Goal: Task Accomplishment & Management: Manage account settings

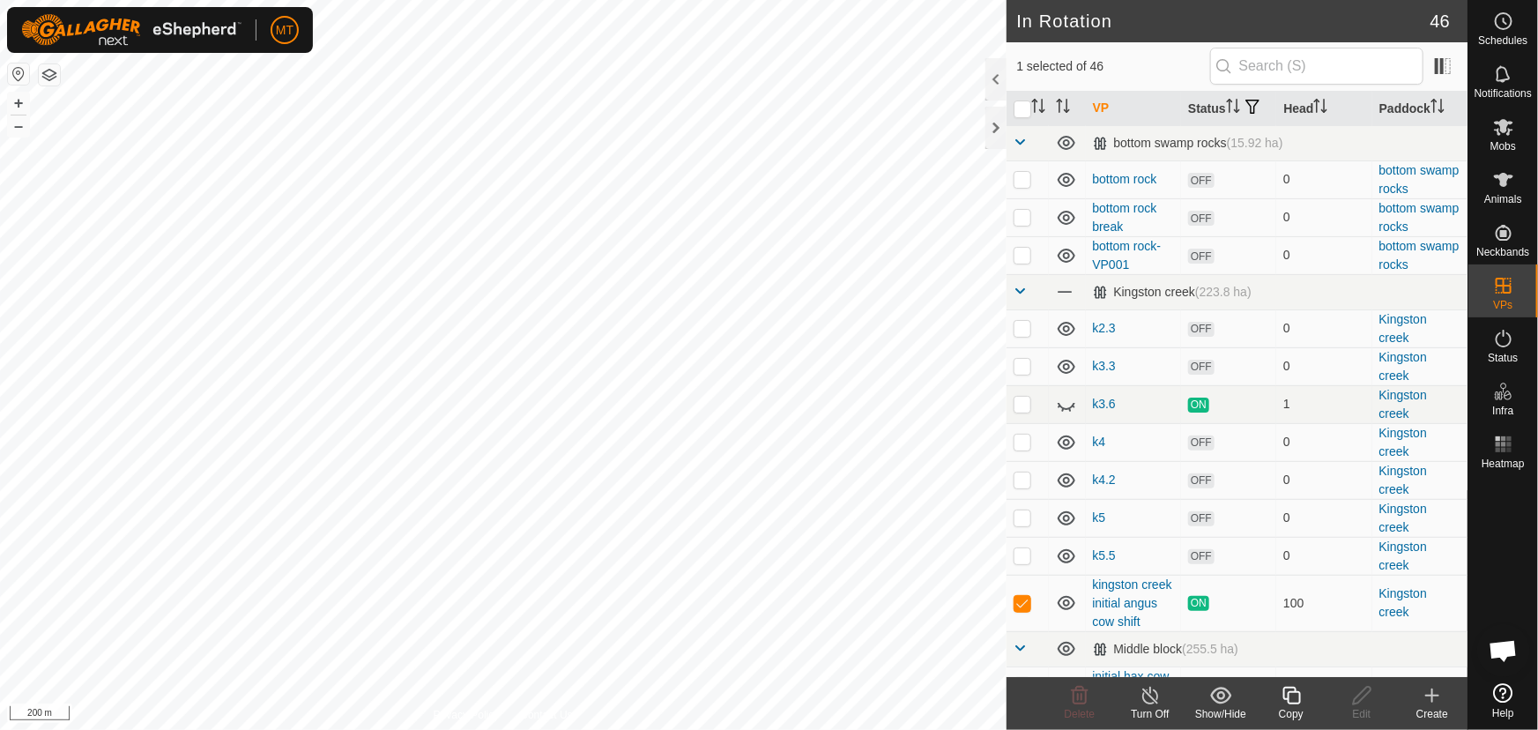
click at [1293, 694] on icon at bounding box center [1292, 695] width 22 height 21
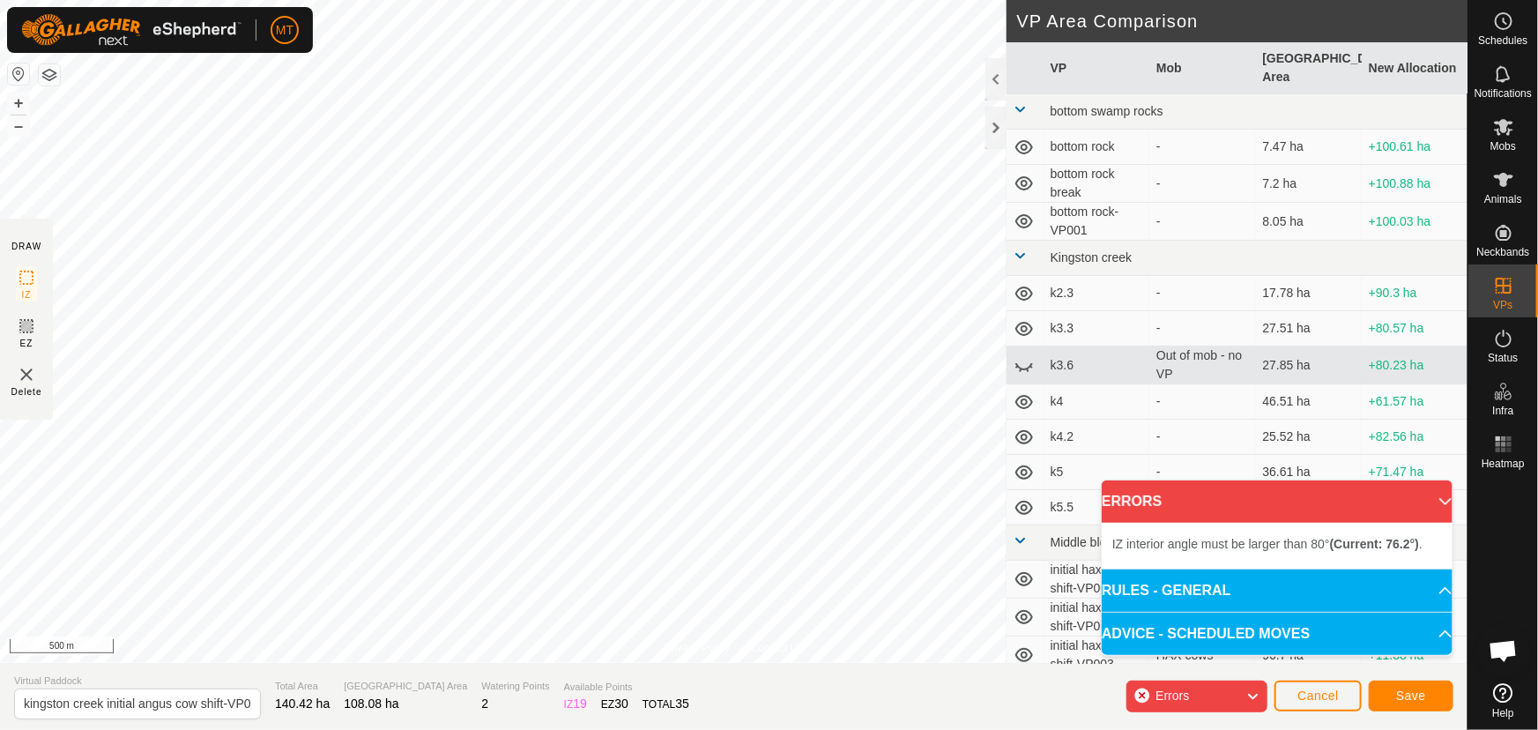
click at [166, 727] on div "Privacy Policy Contact Us 243 1736505296 HAX cows initial hax cow shift-VP001 +…" at bounding box center [733, 365] width 1467 height 730
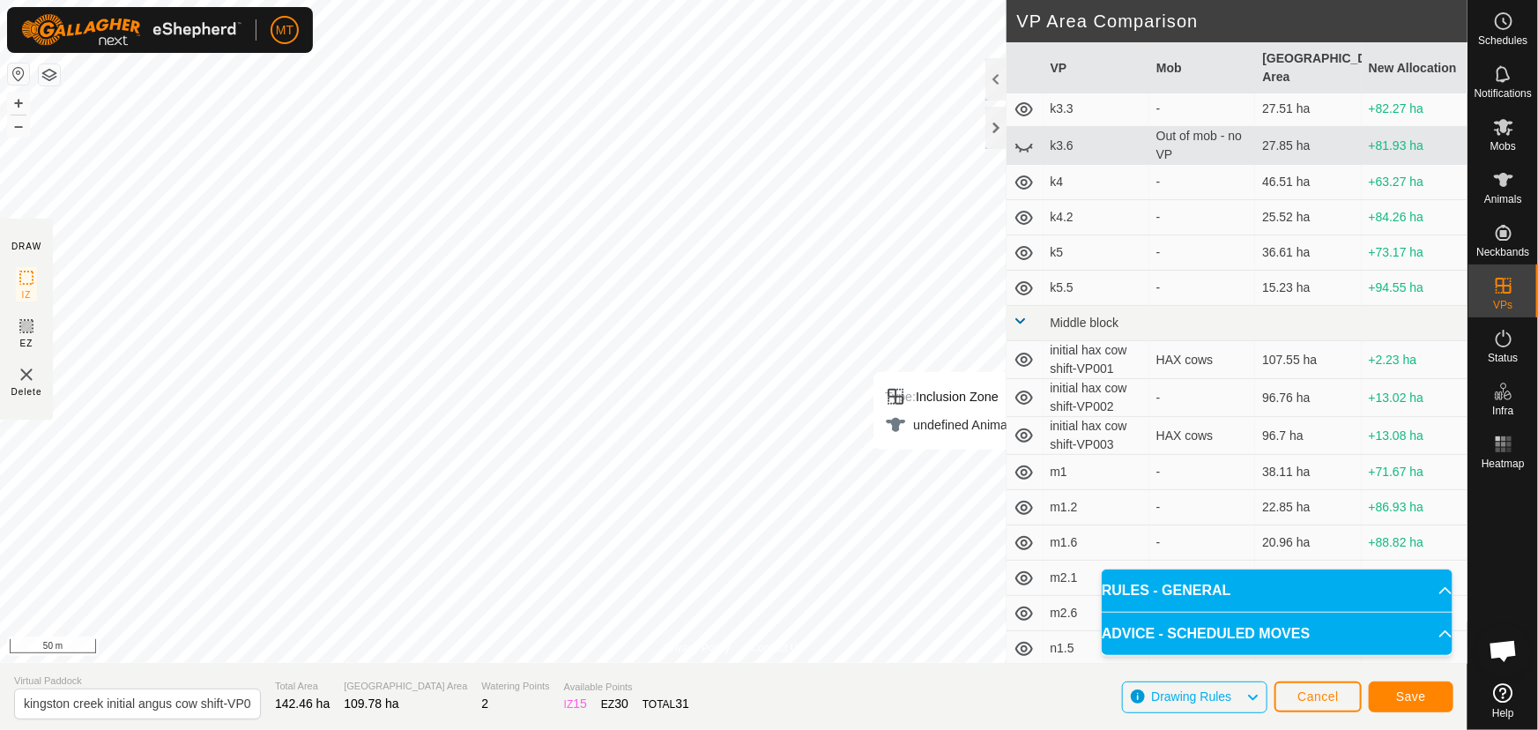
scroll to position [240, 0]
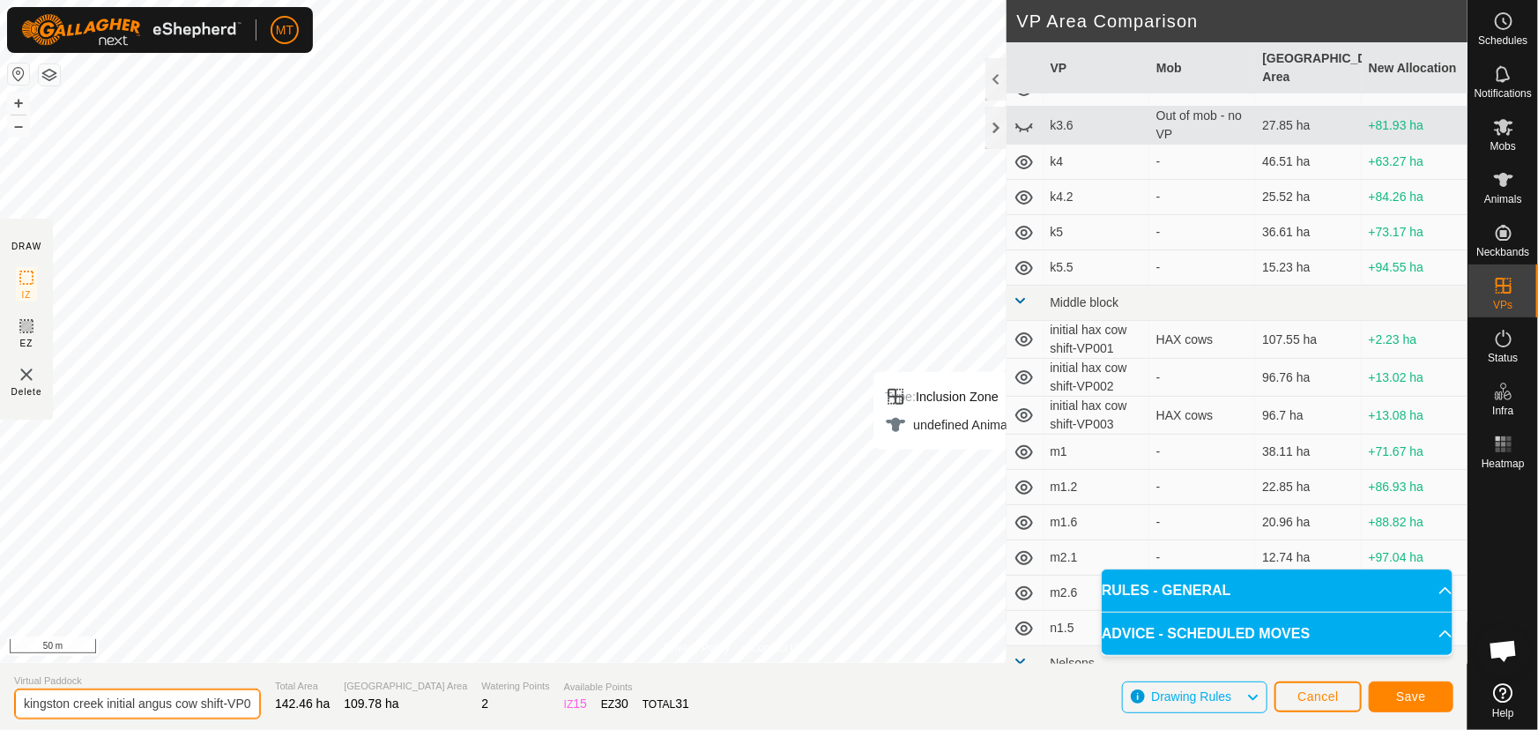
click at [118, 705] on input "kingston creek initial angus cow shift-VP001" at bounding box center [137, 703] width 247 height 31
type input "kingston creek angus cow shift-VP001"
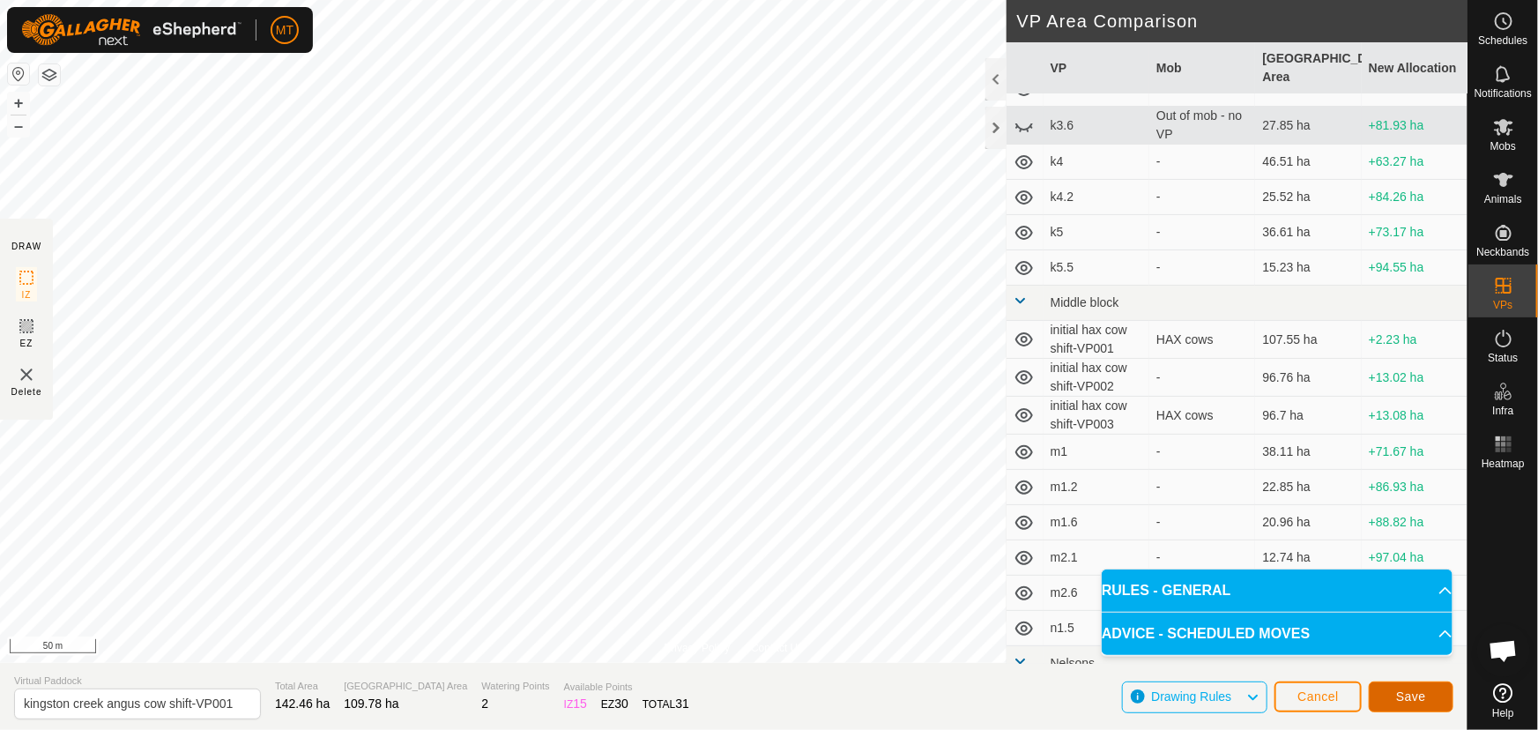
click at [1391, 689] on button "Save" at bounding box center [1411, 696] width 85 height 31
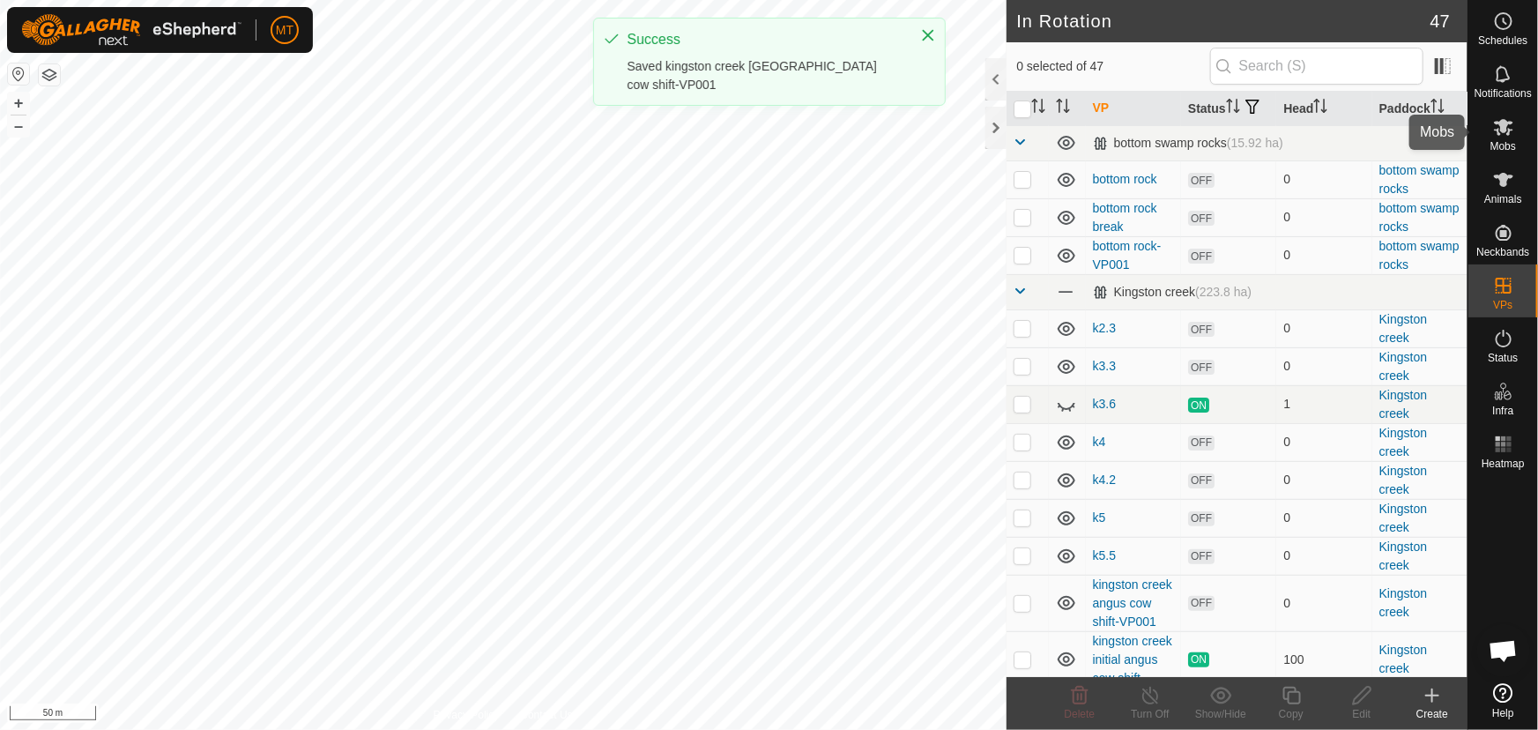
click at [1504, 141] on span "Mobs" at bounding box center [1503, 146] width 26 height 11
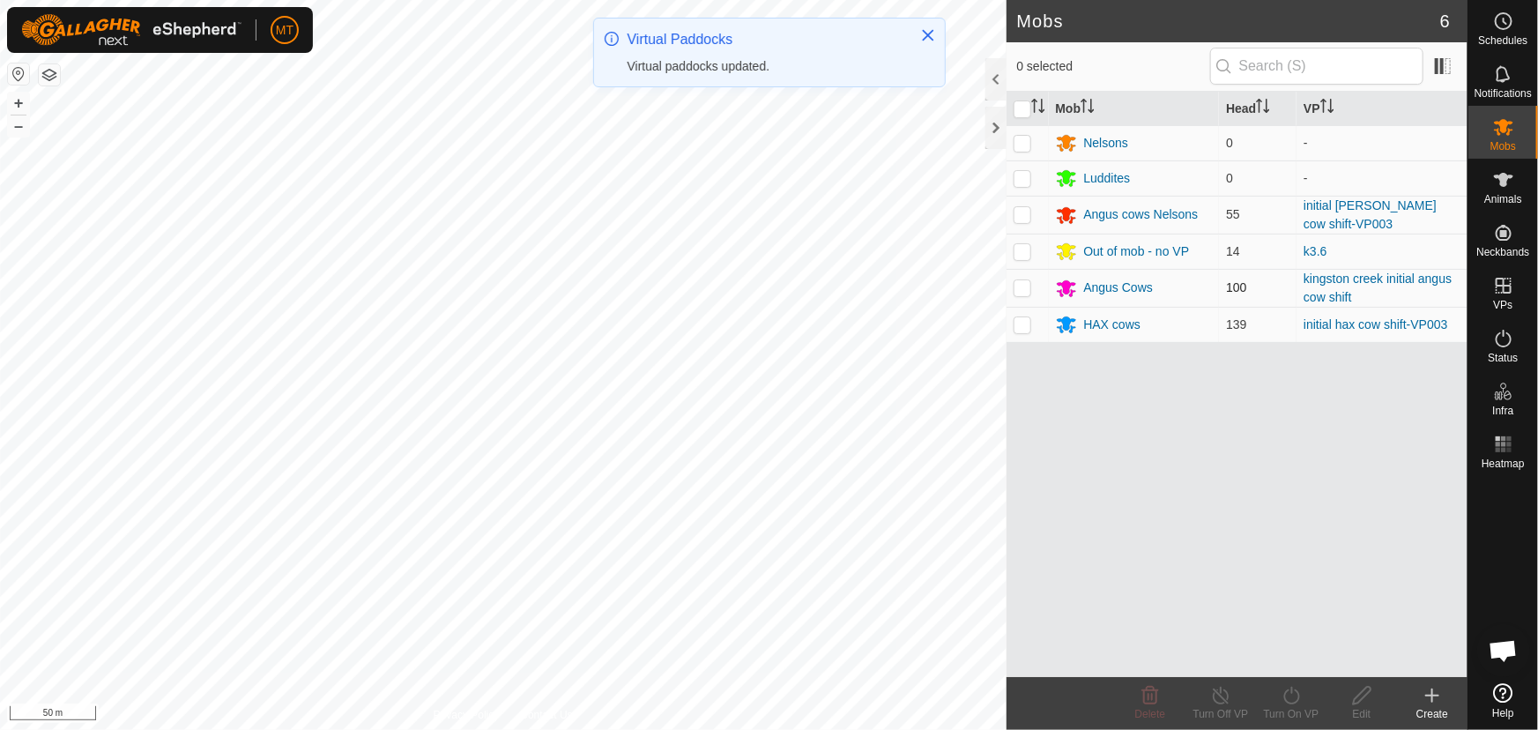
click at [1022, 290] on p-checkbox at bounding box center [1023, 287] width 18 height 14
checkbox input "true"
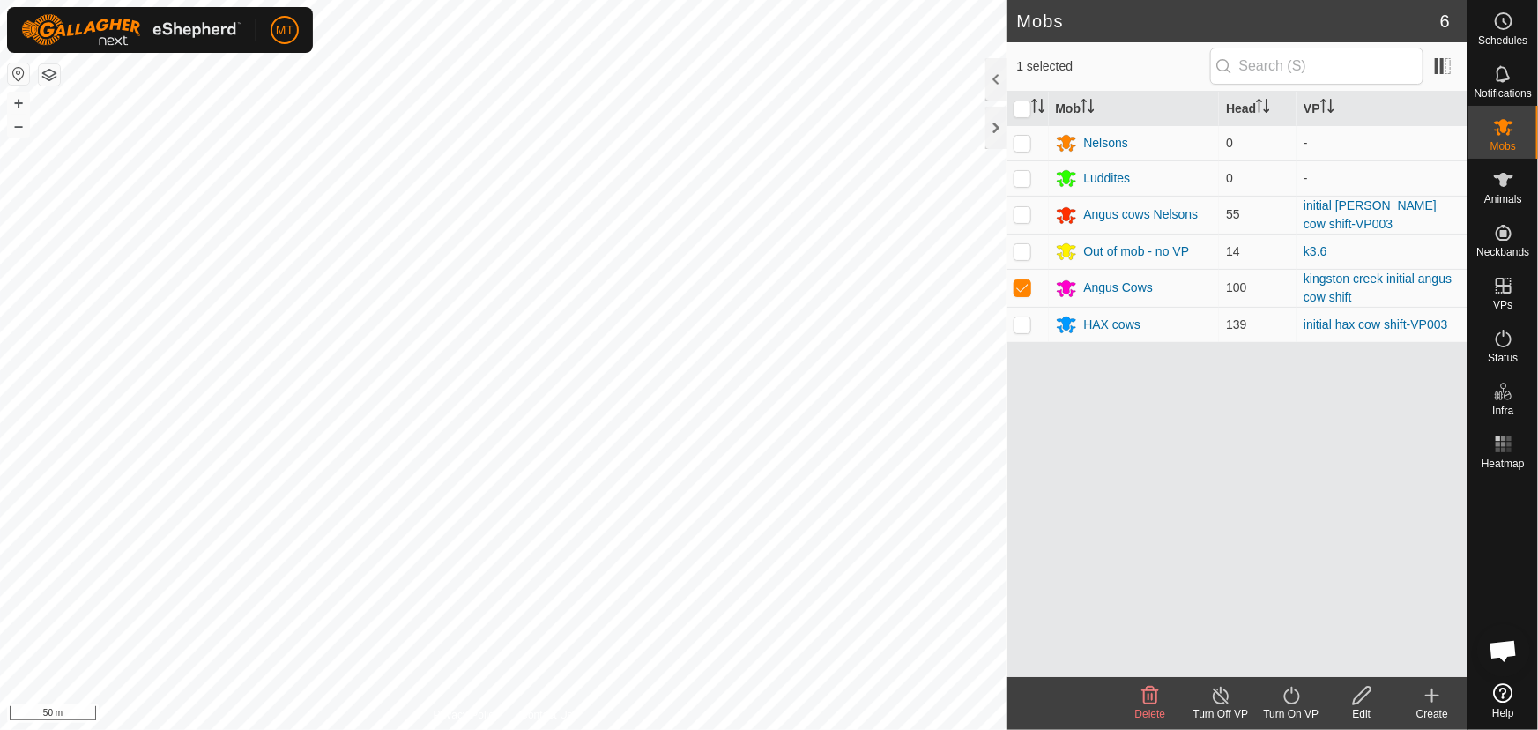
click at [1288, 694] on icon at bounding box center [1292, 695] width 22 height 21
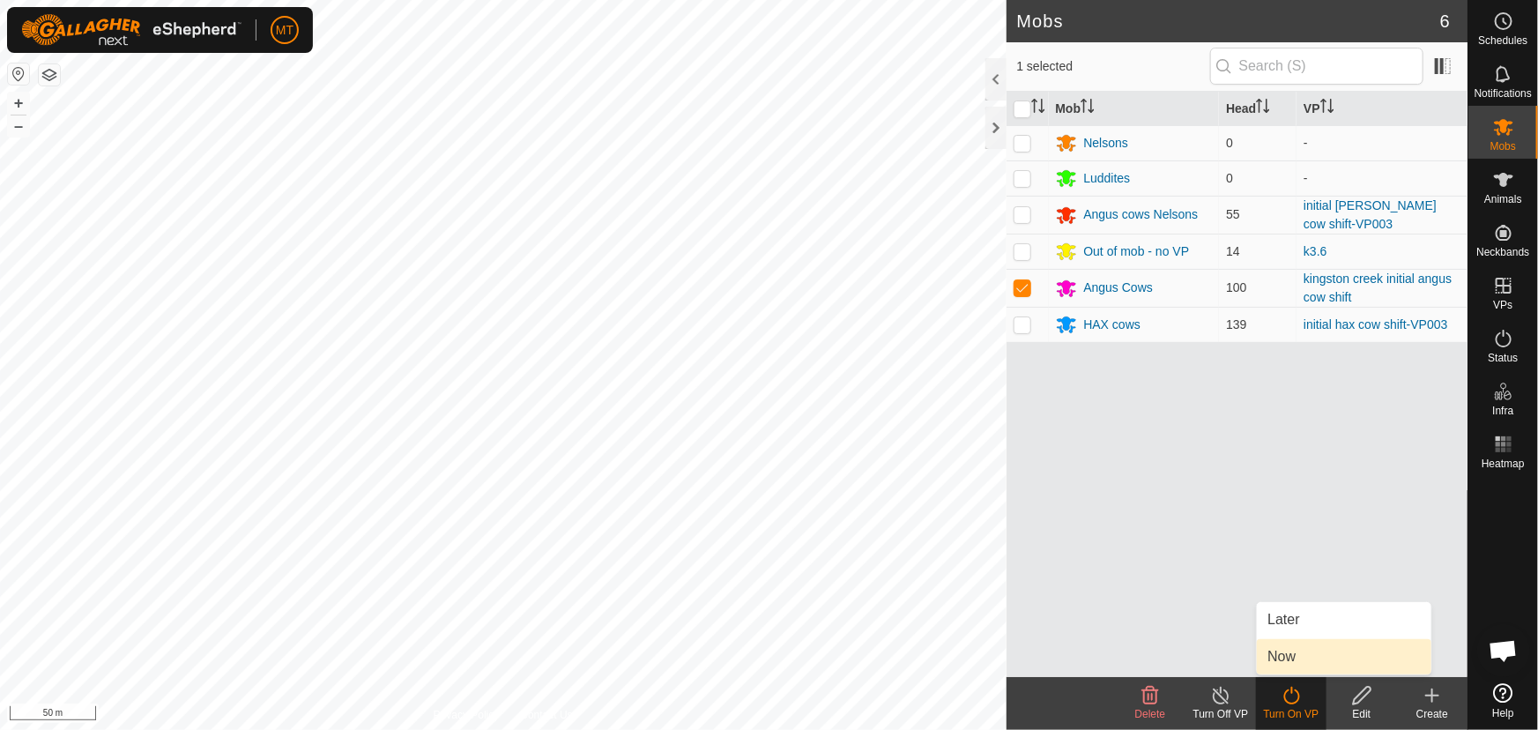
click at [1282, 659] on link "Now" at bounding box center [1344, 656] width 174 height 35
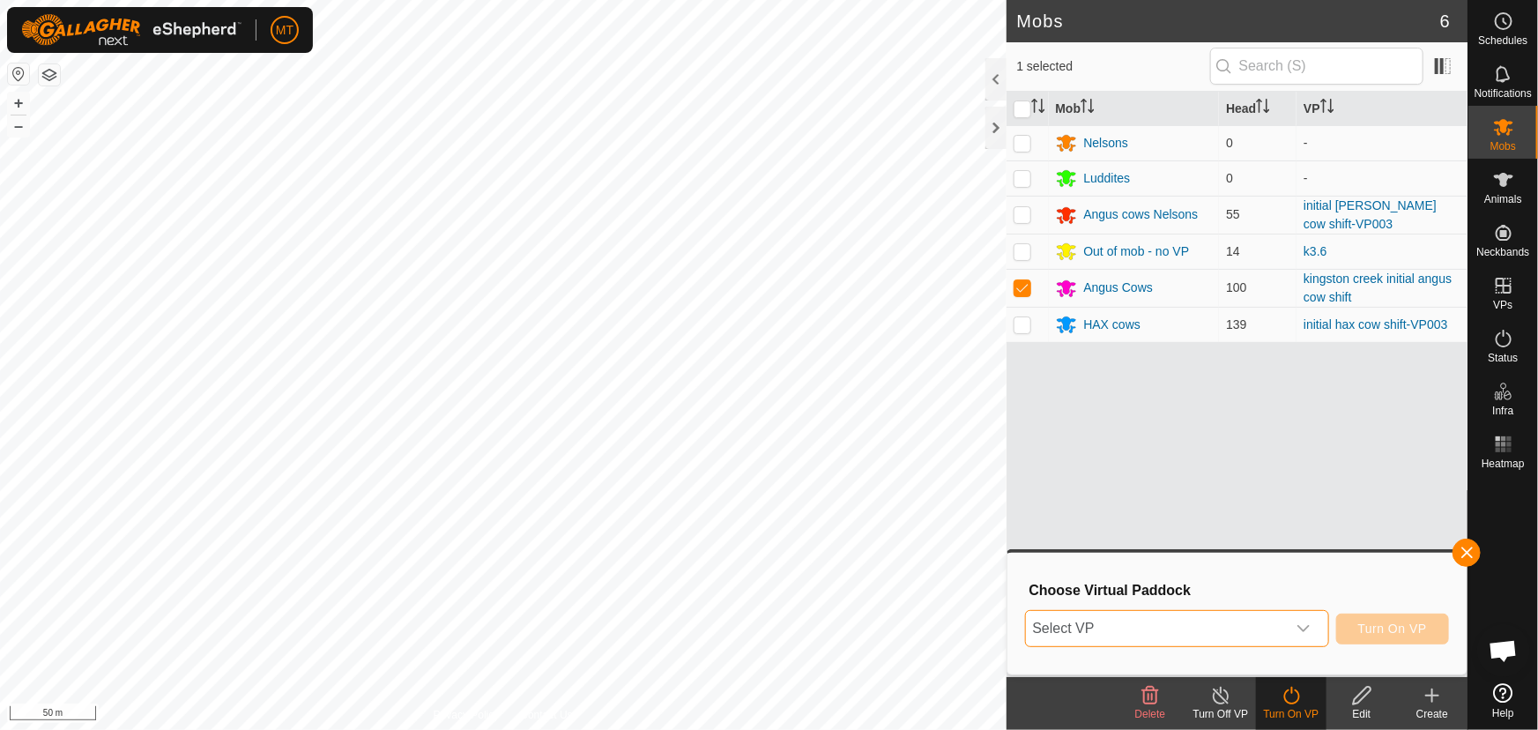
click at [1183, 627] on span "Select VP" at bounding box center [1156, 628] width 260 height 35
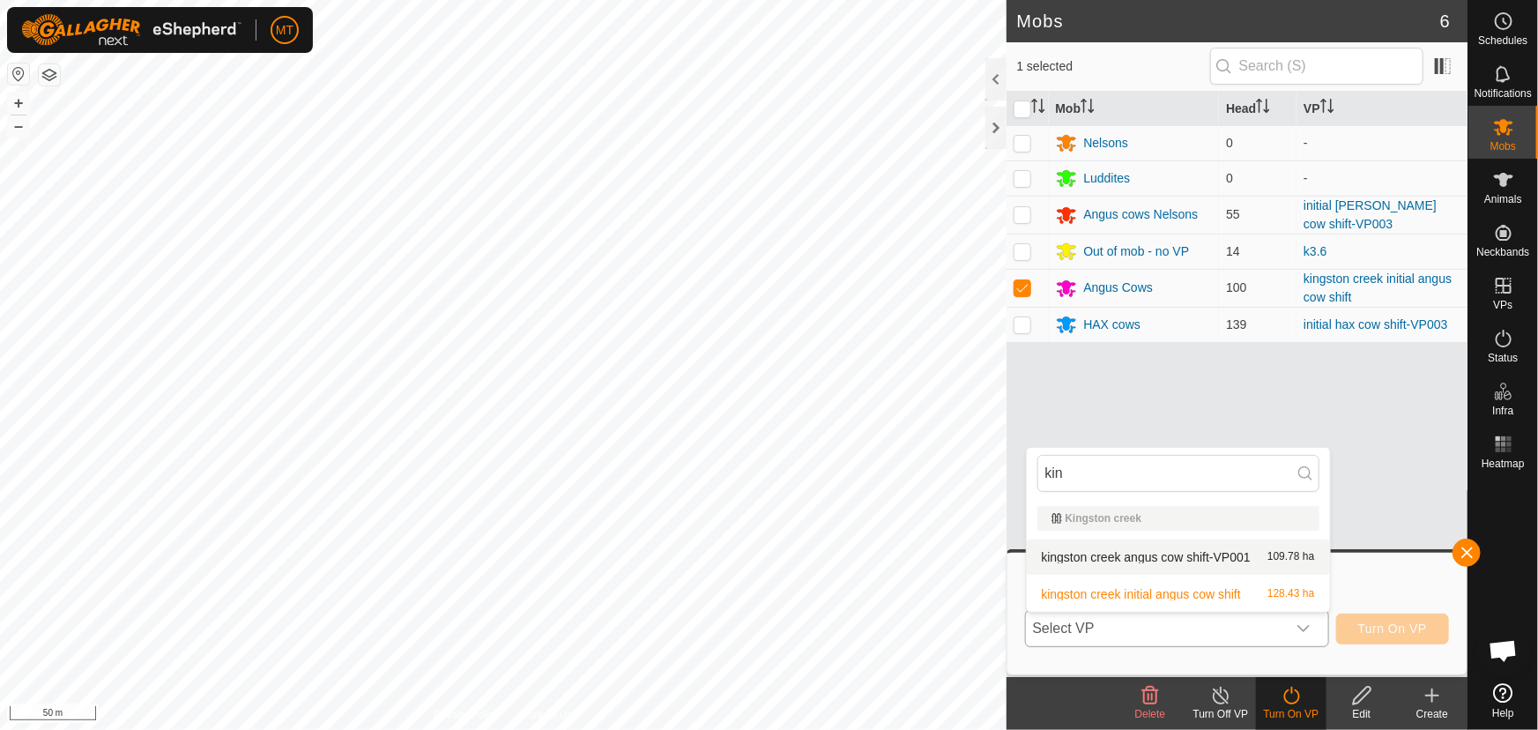
type input "kin"
click at [1176, 555] on li "kingston creek angus cow shift-VP001 109.78 ha" at bounding box center [1178, 556] width 303 height 35
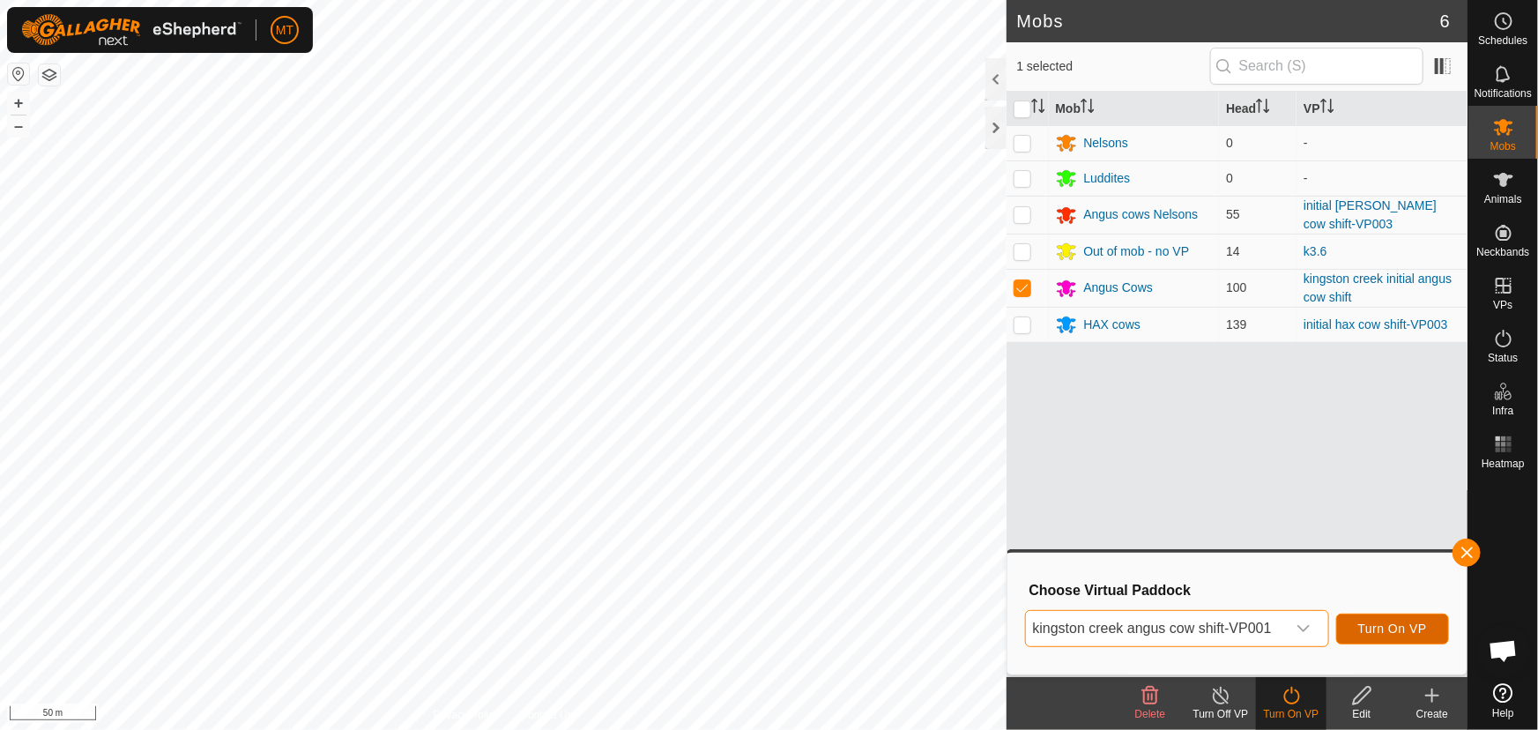
click at [1393, 627] on span "Turn On VP" at bounding box center [1392, 628] width 69 height 14
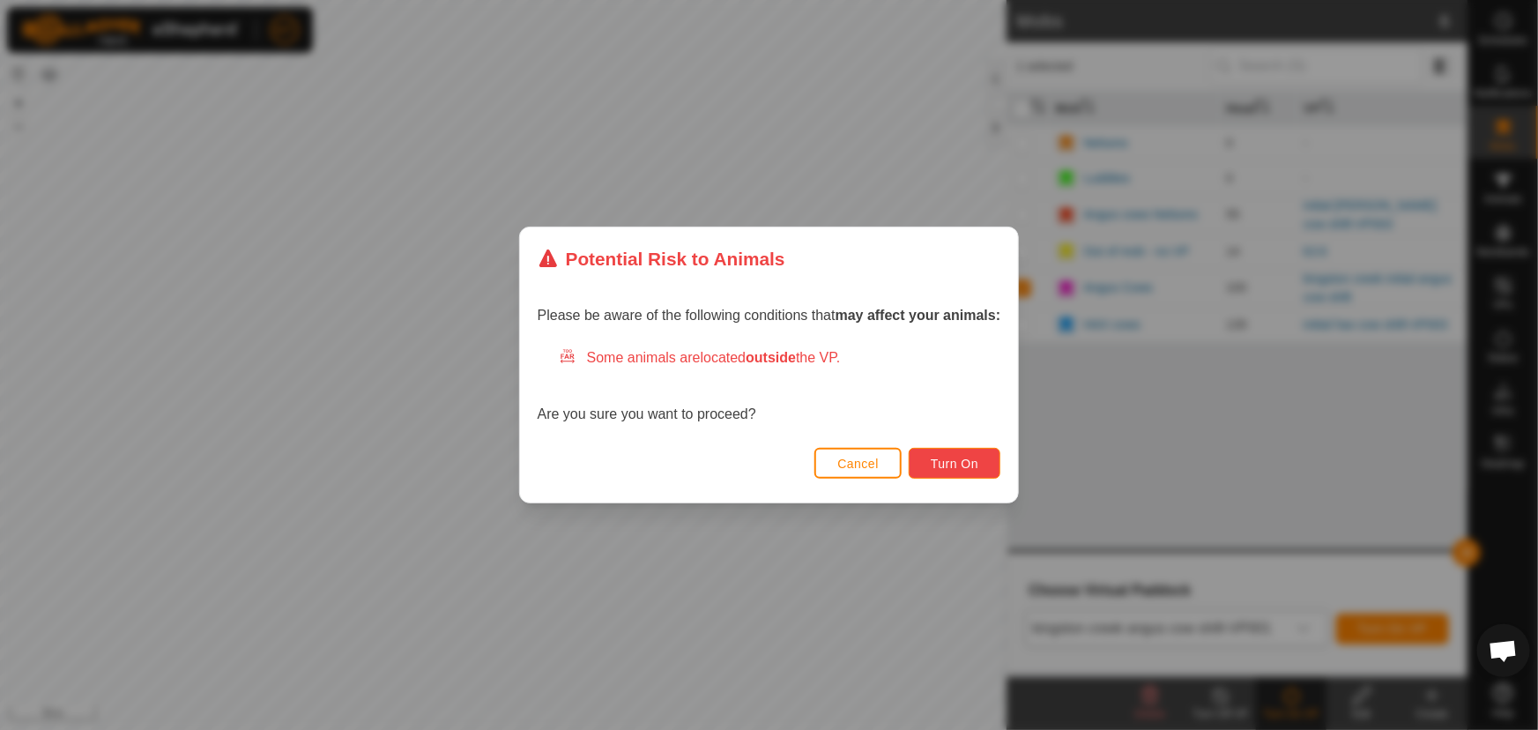
click at [989, 465] on button "Turn On" at bounding box center [955, 463] width 92 height 31
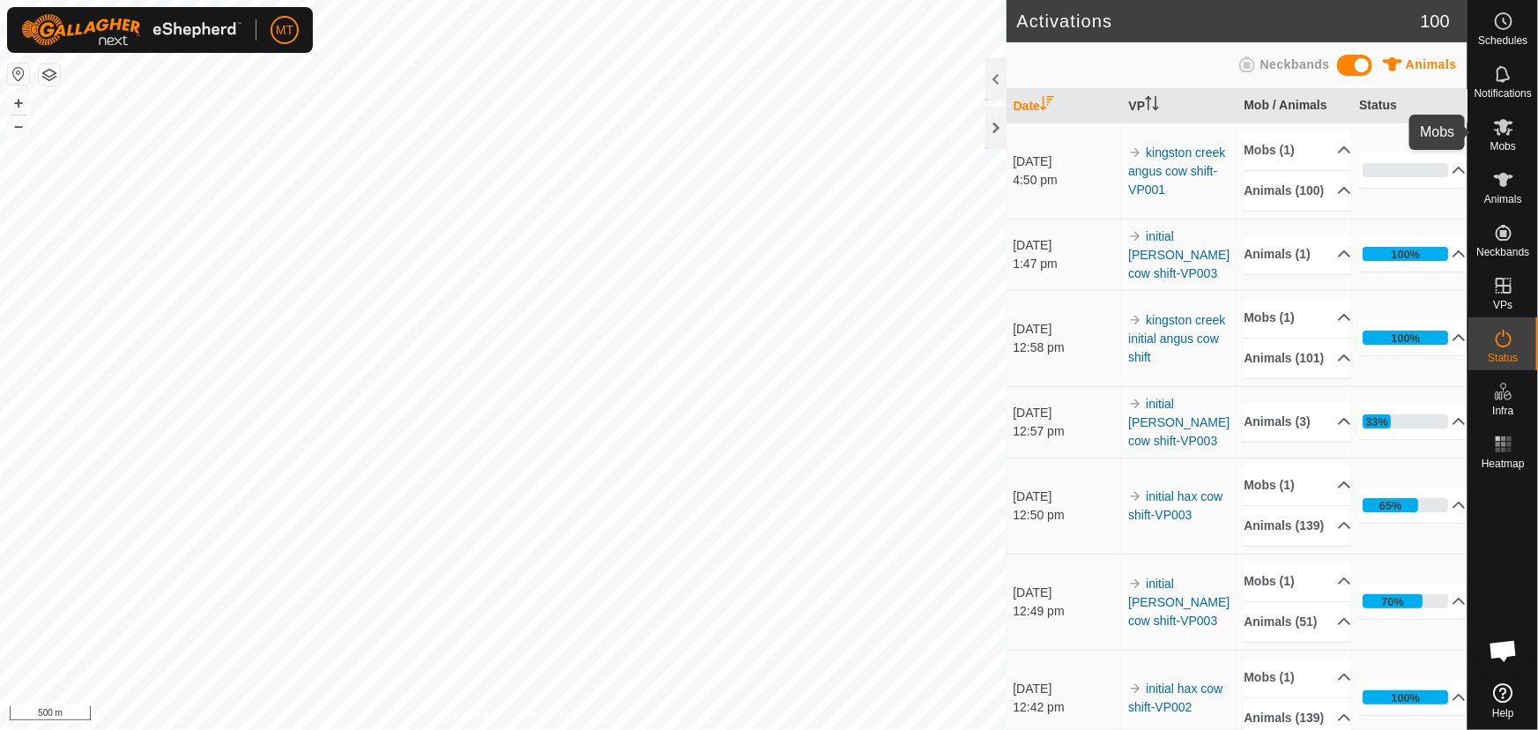
click at [1506, 125] on icon at bounding box center [1503, 126] width 21 height 21
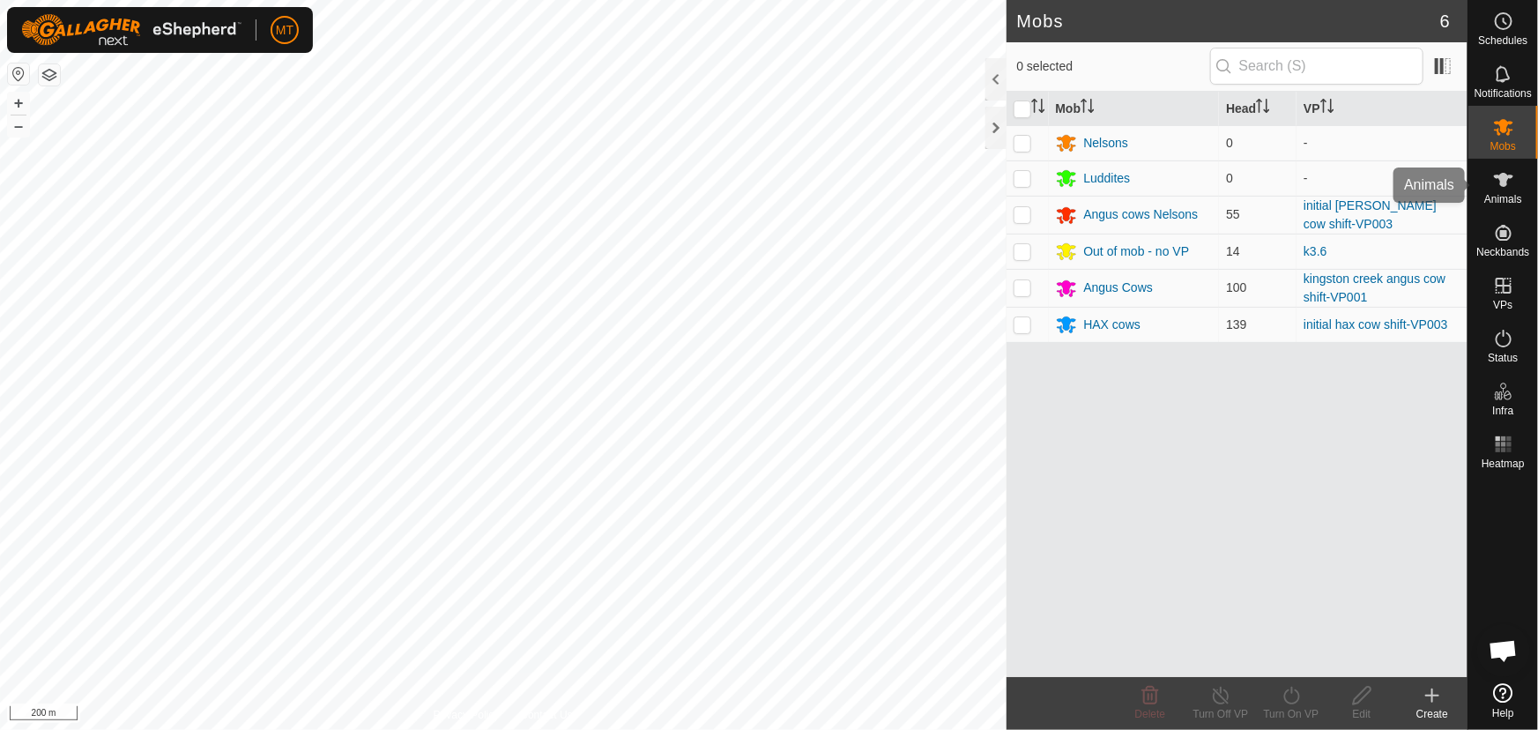
click at [1496, 189] on icon at bounding box center [1503, 179] width 21 height 21
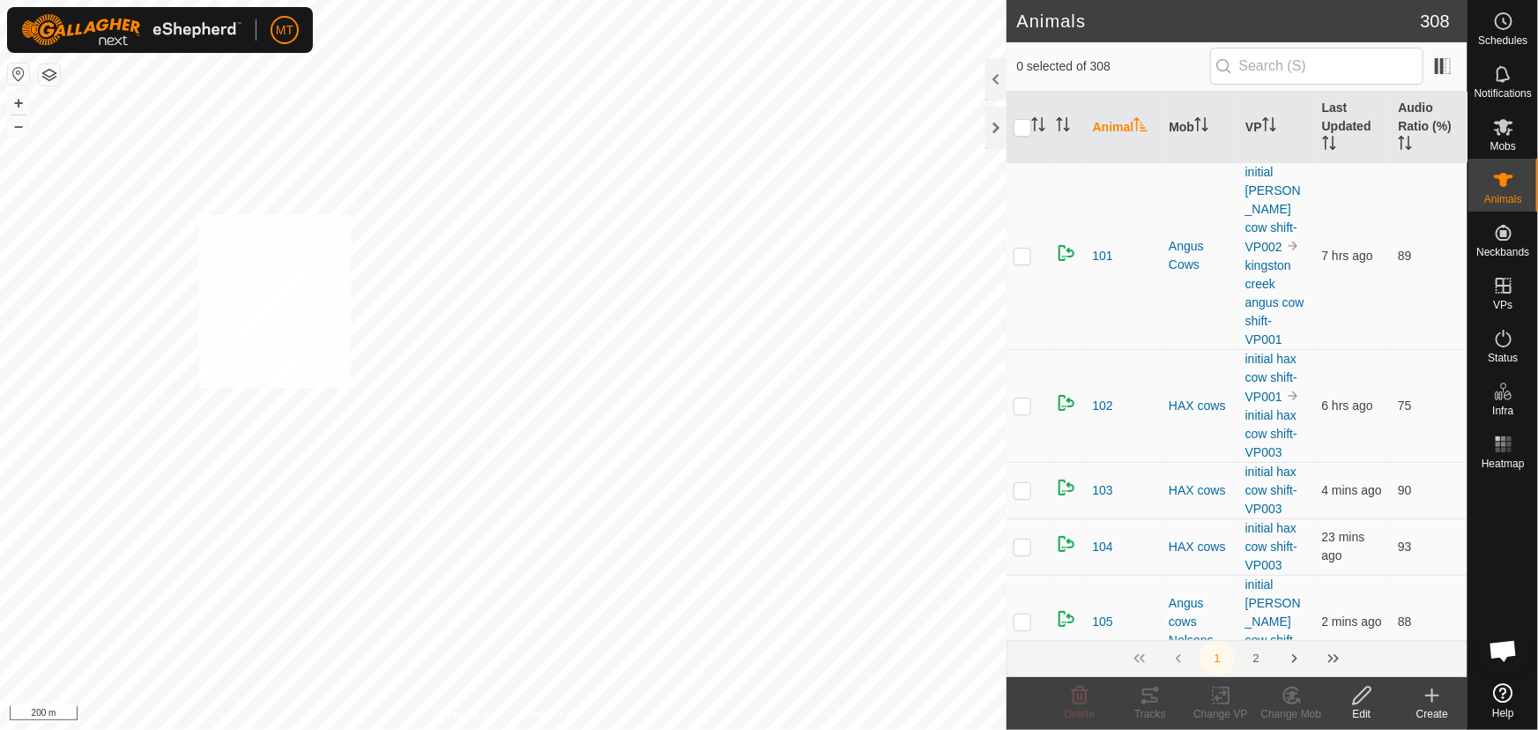
checkbox input "true"
click at [1221, 694] on icon at bounding box center [1221, 695] width 22 height 21
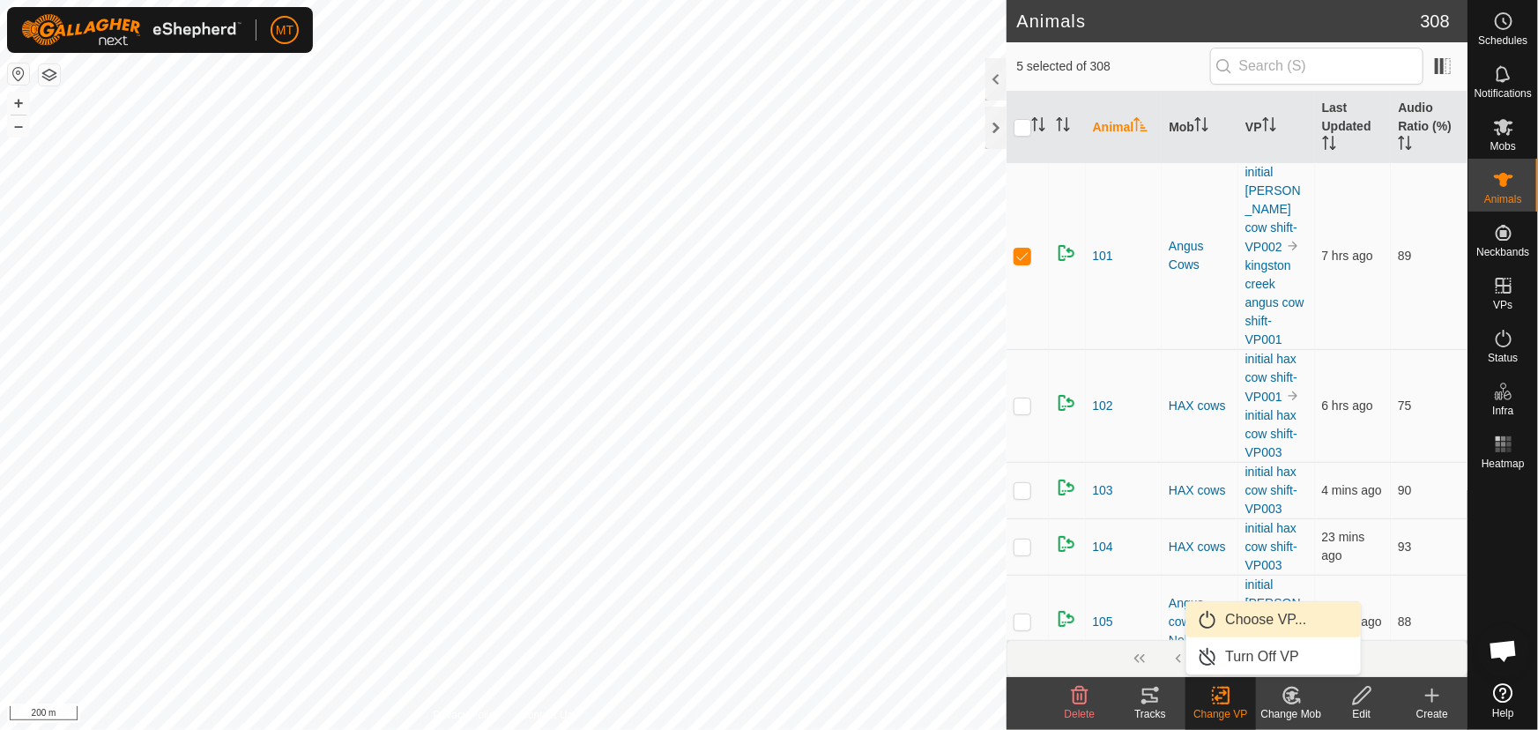
click at [1244, 621] on link "Choose VP..." at bounding box center [1273, 619] width 174 height 35
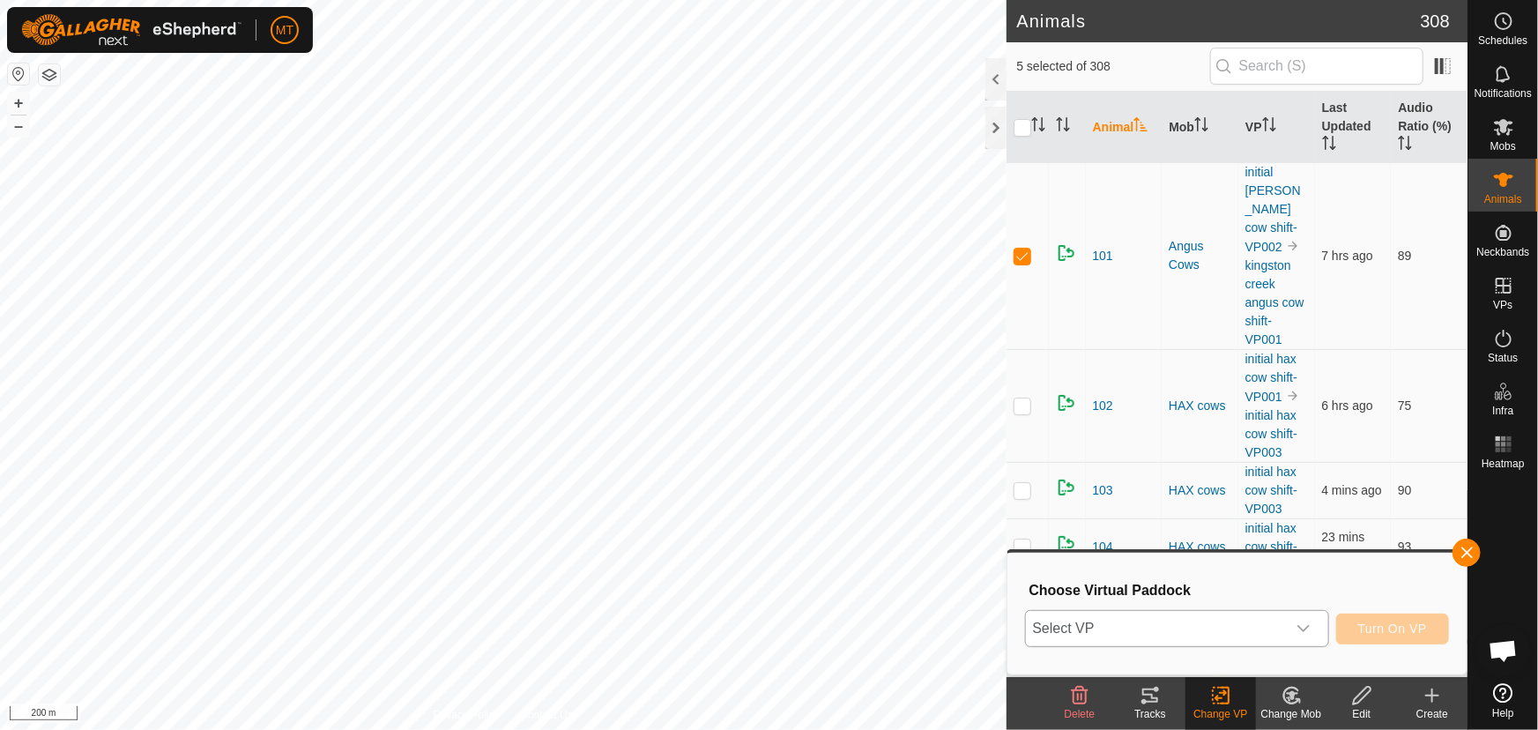
click at [1220, 622] on span "Select VP" at bounding box center [1156, 628] width 260 height 35
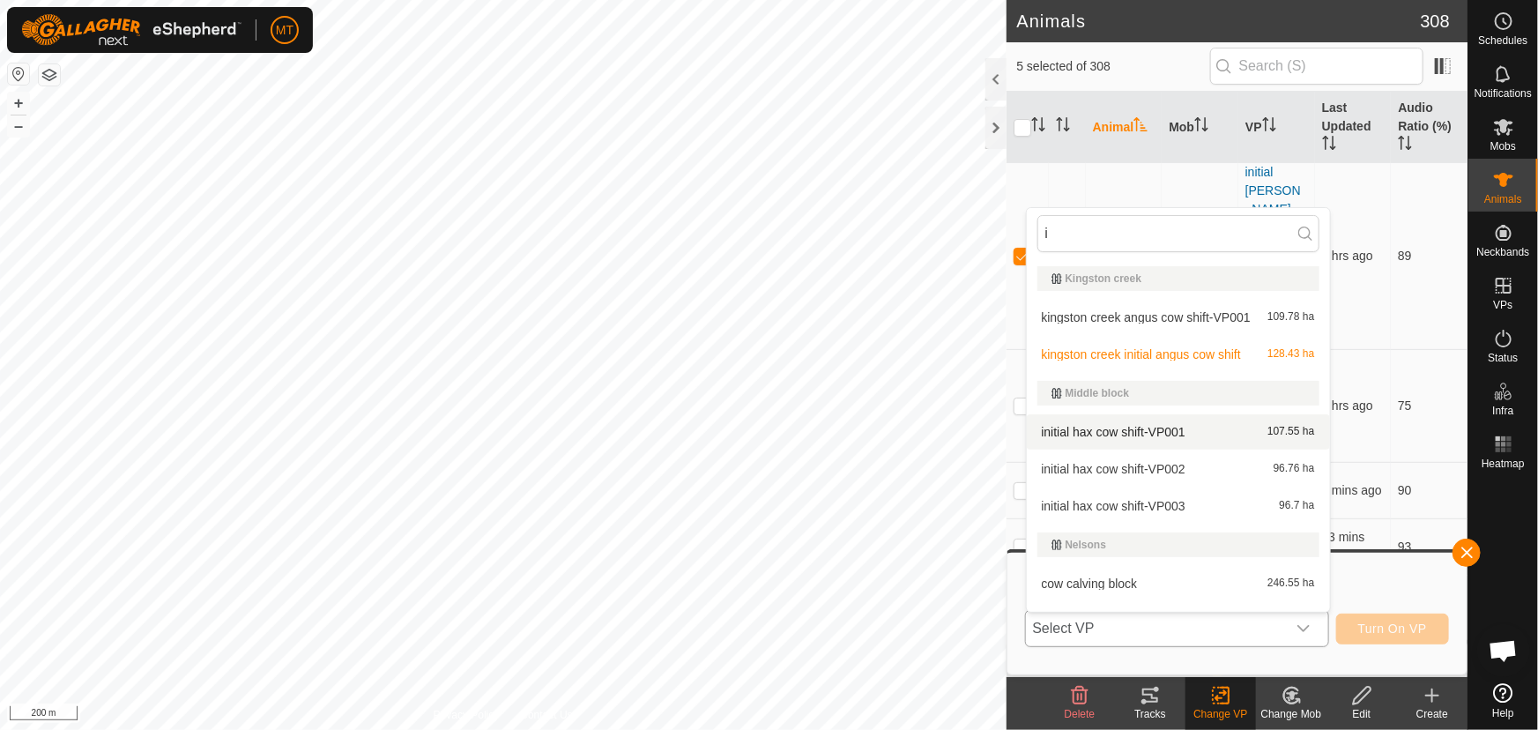
scroll to position [160, 0]
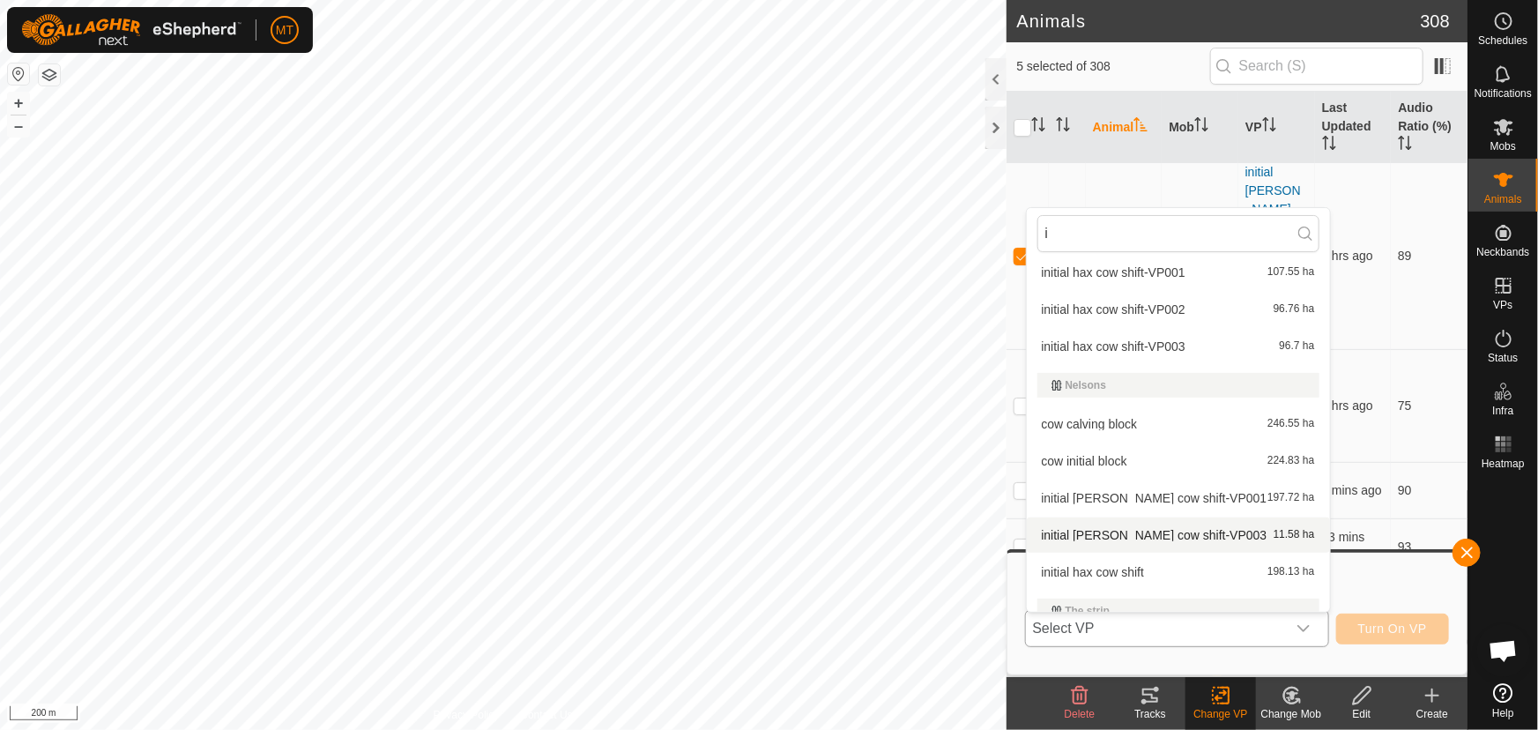
type input "i"
click at [1177, 531] on li "initial [PERSON_NAME] cow shift-VP003 11.58 ha" at bounding box center [1178, 534] width 303 height 35
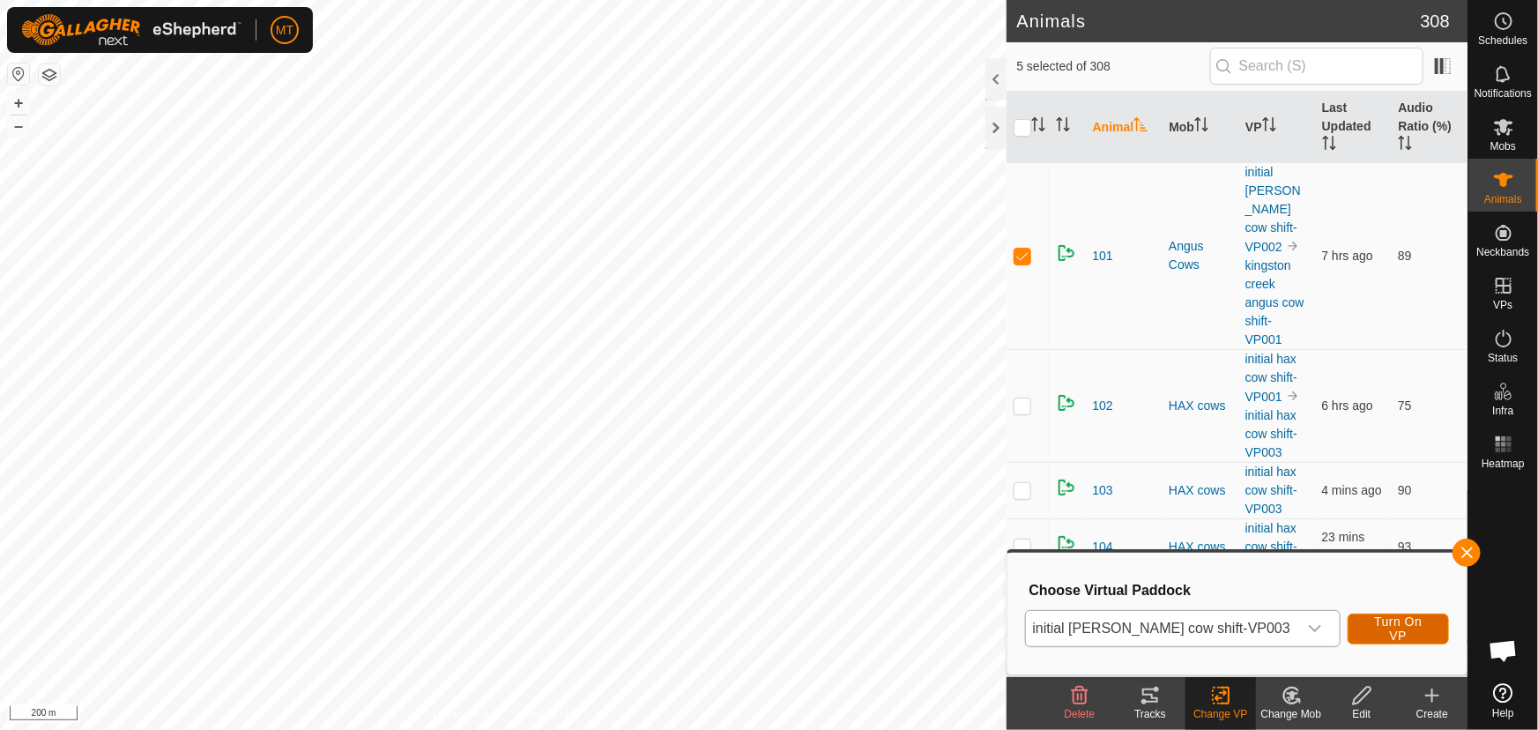
click at [1401, 624] on span "Turn On VP" at bounding box center [1398, 628] width 57 height 28
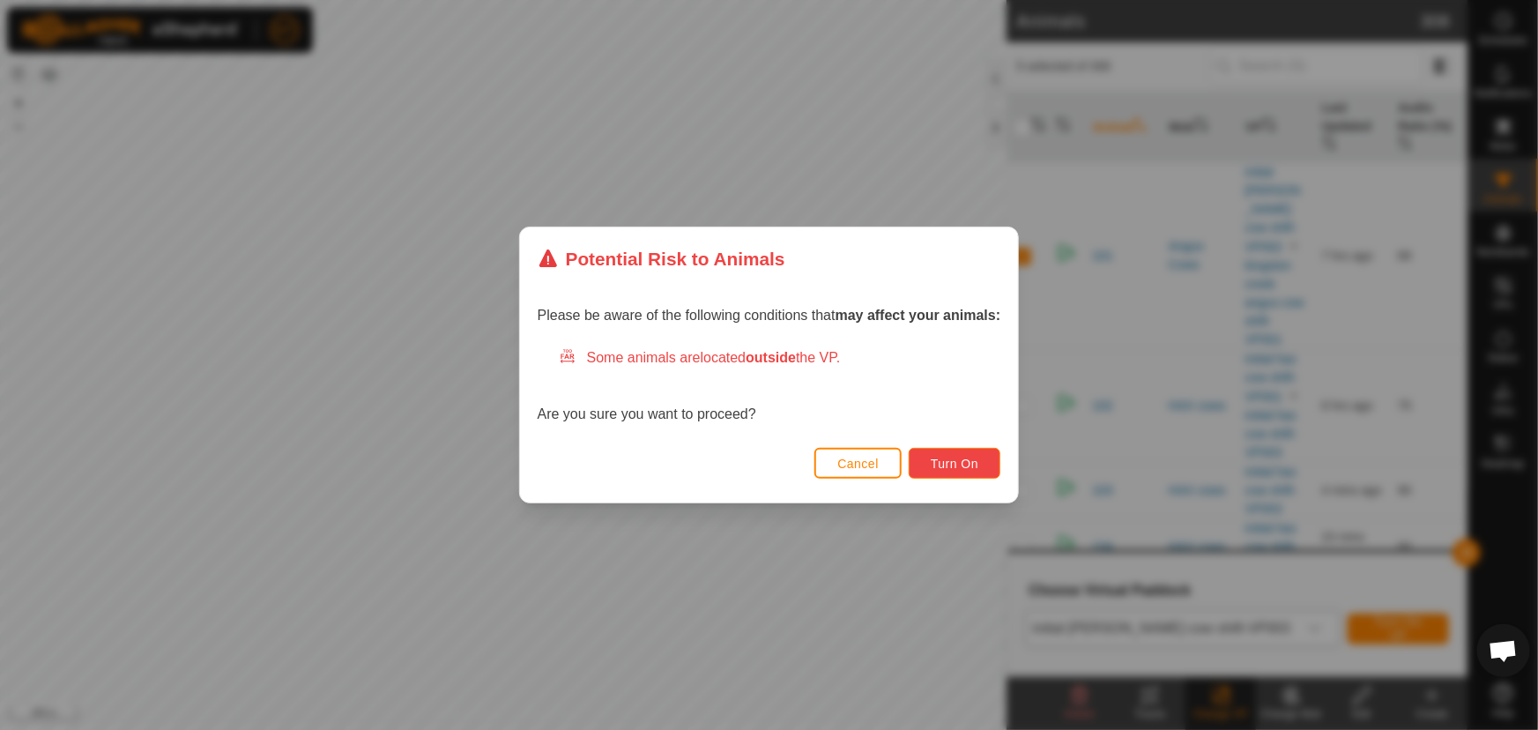
click at [962, 468] on span "Turn On" at bounding box center [955, 464] width 48 height 14
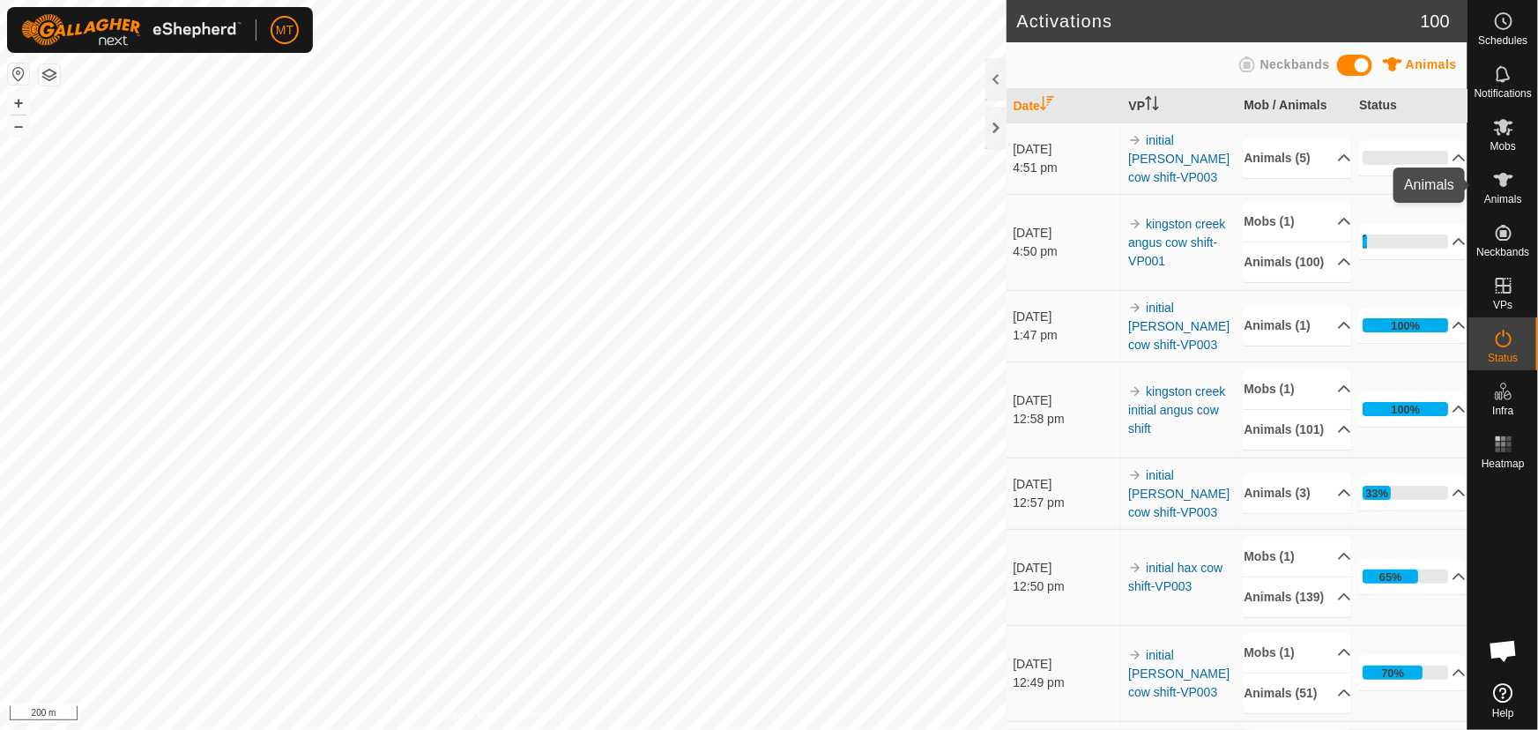
click at [1496, 194] on span "Animals" at bounding box center [1503, 199] width 38 height 11
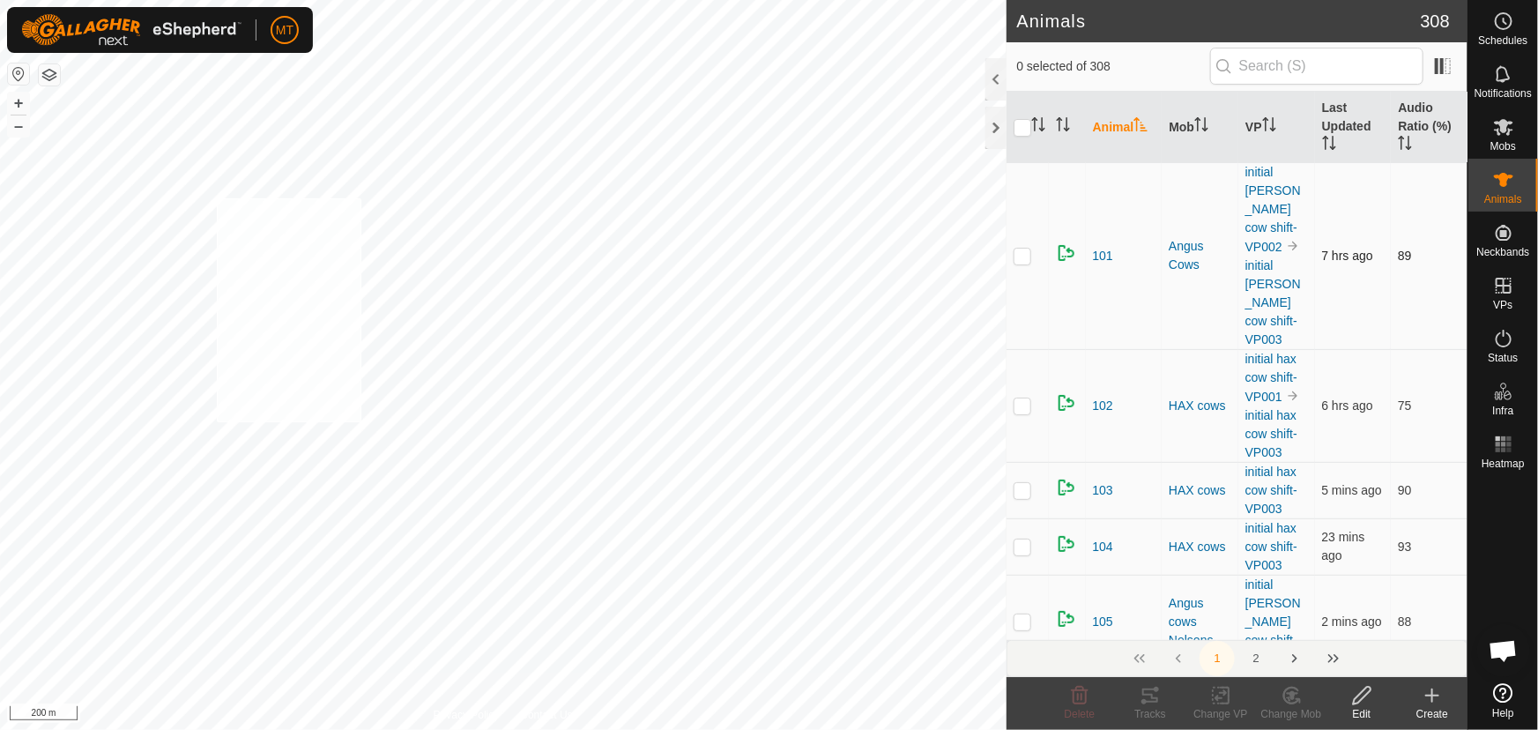
checkbox input "true"
click at [1287, 698] on icon at bounding box center [1292, 695] width 22 height 21
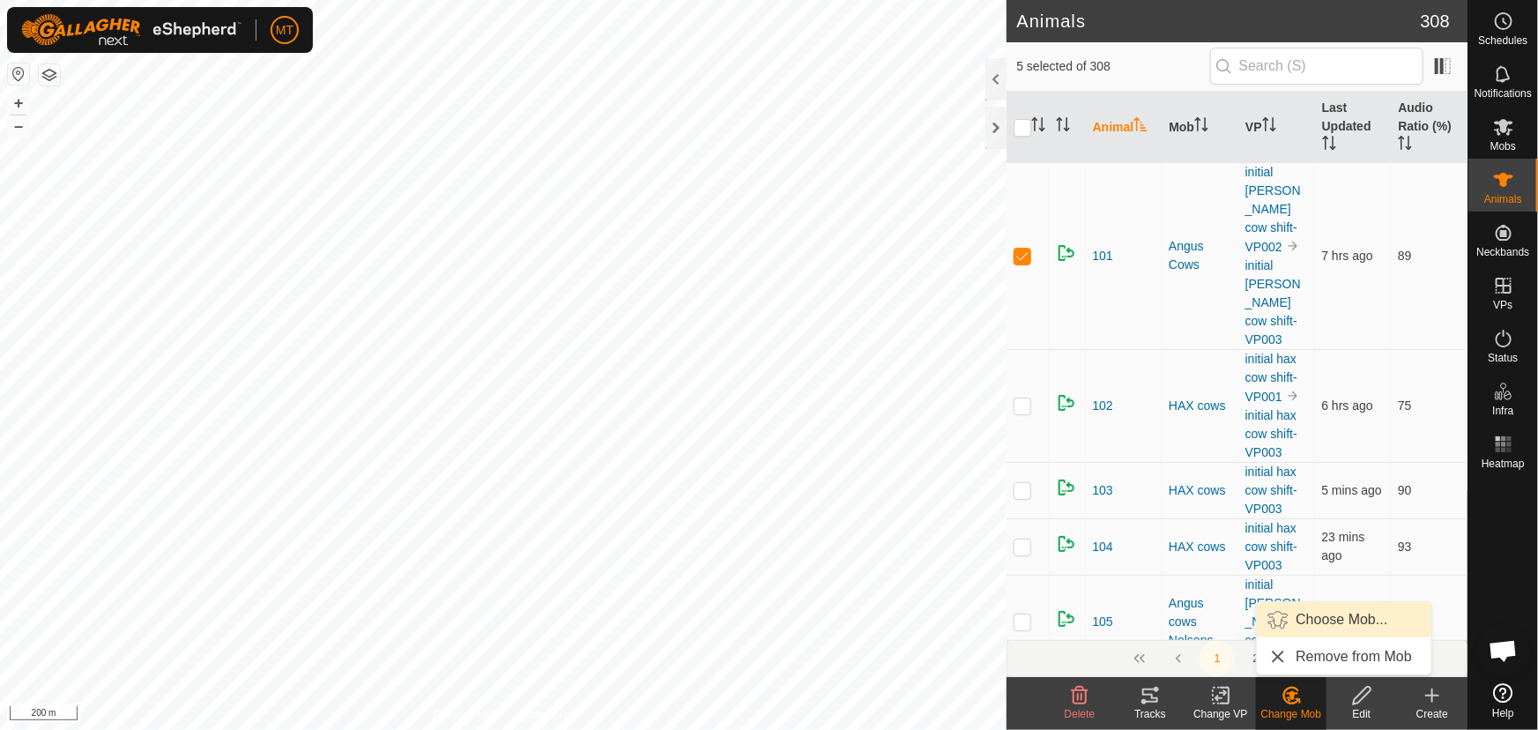
click at [1311, 616] on link "Choose Mob..." at bounding box center [1344, 619] width 174 height 35
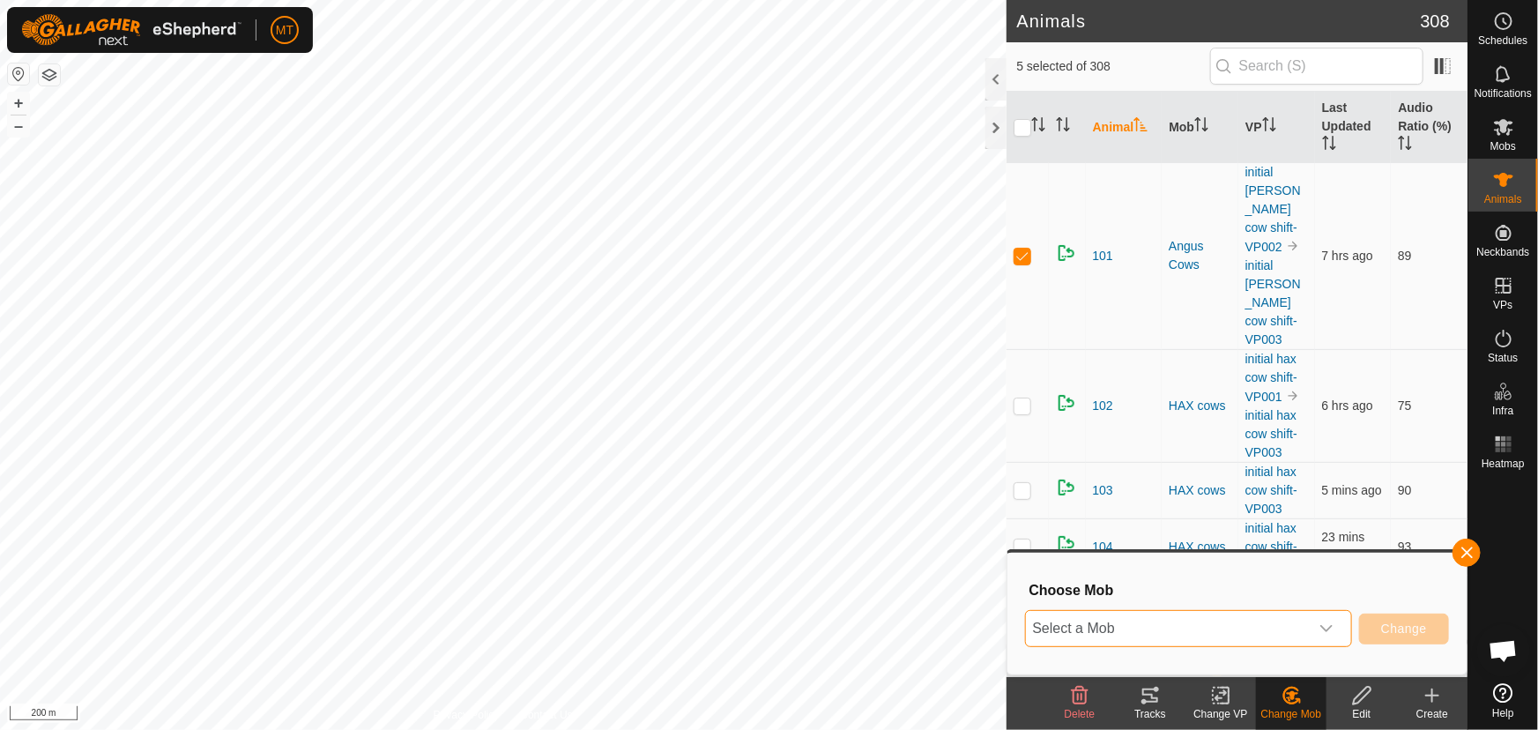
click at [1241, 627] on span "Select a Mob" at bounding box center [1167, 628] width 283 height 35
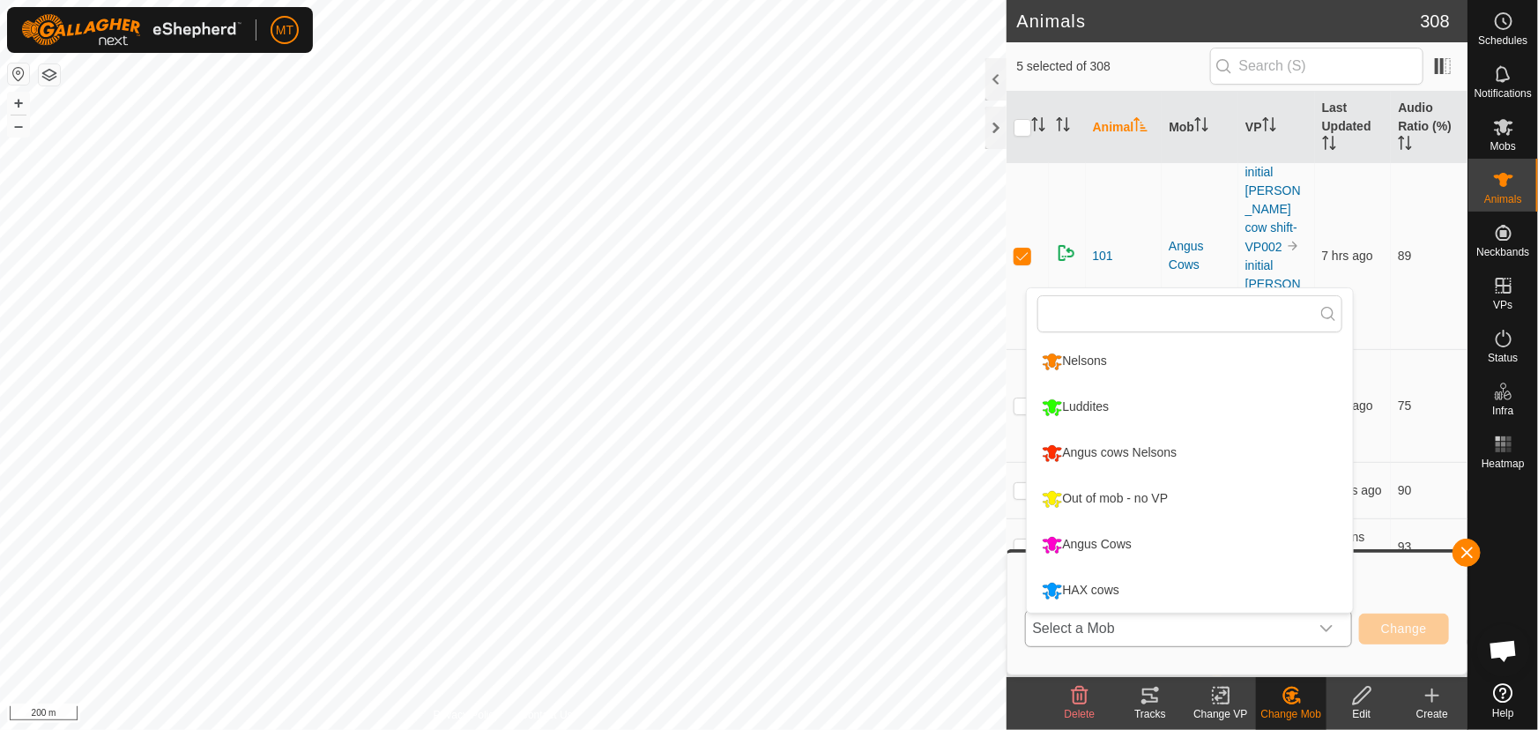
click at [1131, 458] on li "Angus cows Nelsons" at bounding box center [1190, 453] width 326 height 44
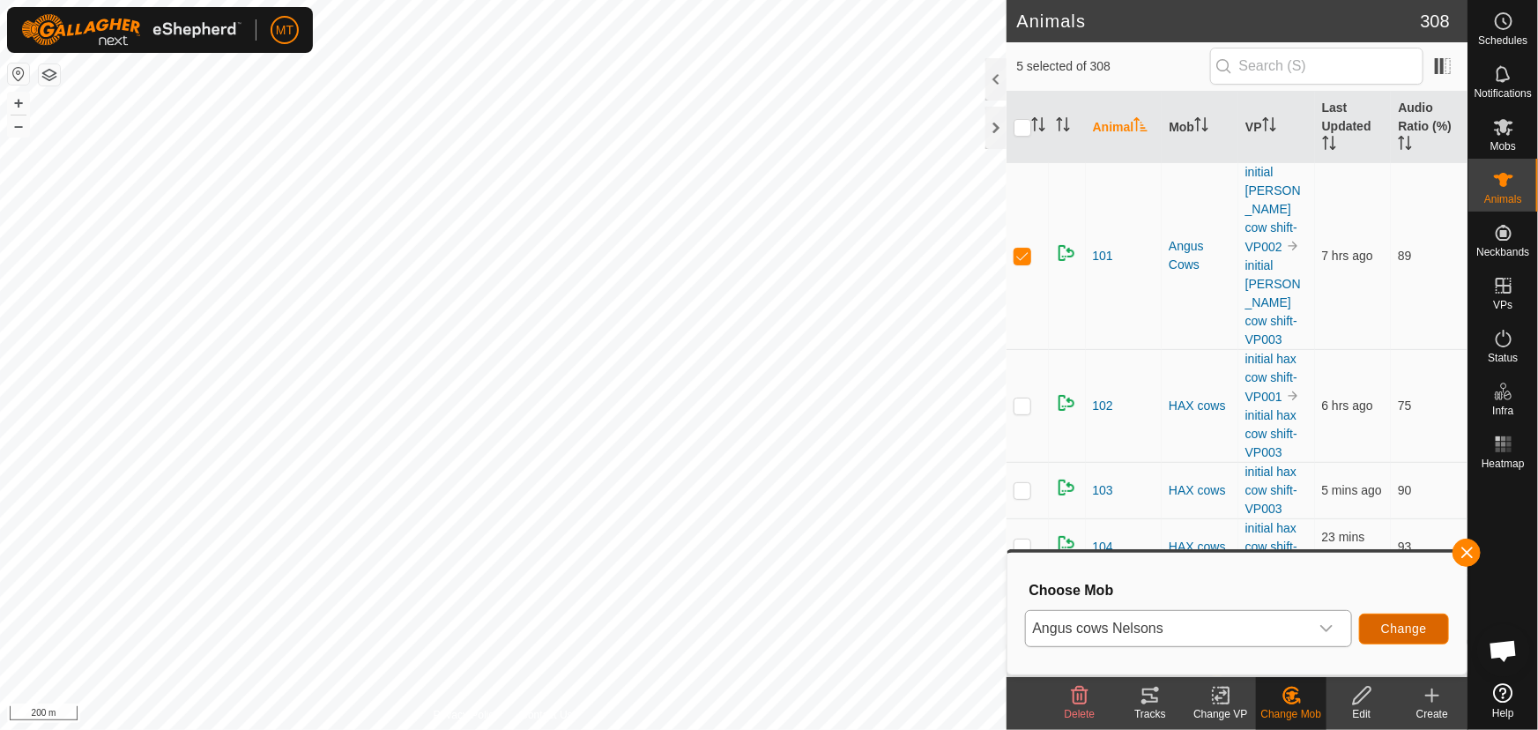
click at [1392, 622] on span "Change" at bounding box center [1404, 628] width 46 height 14
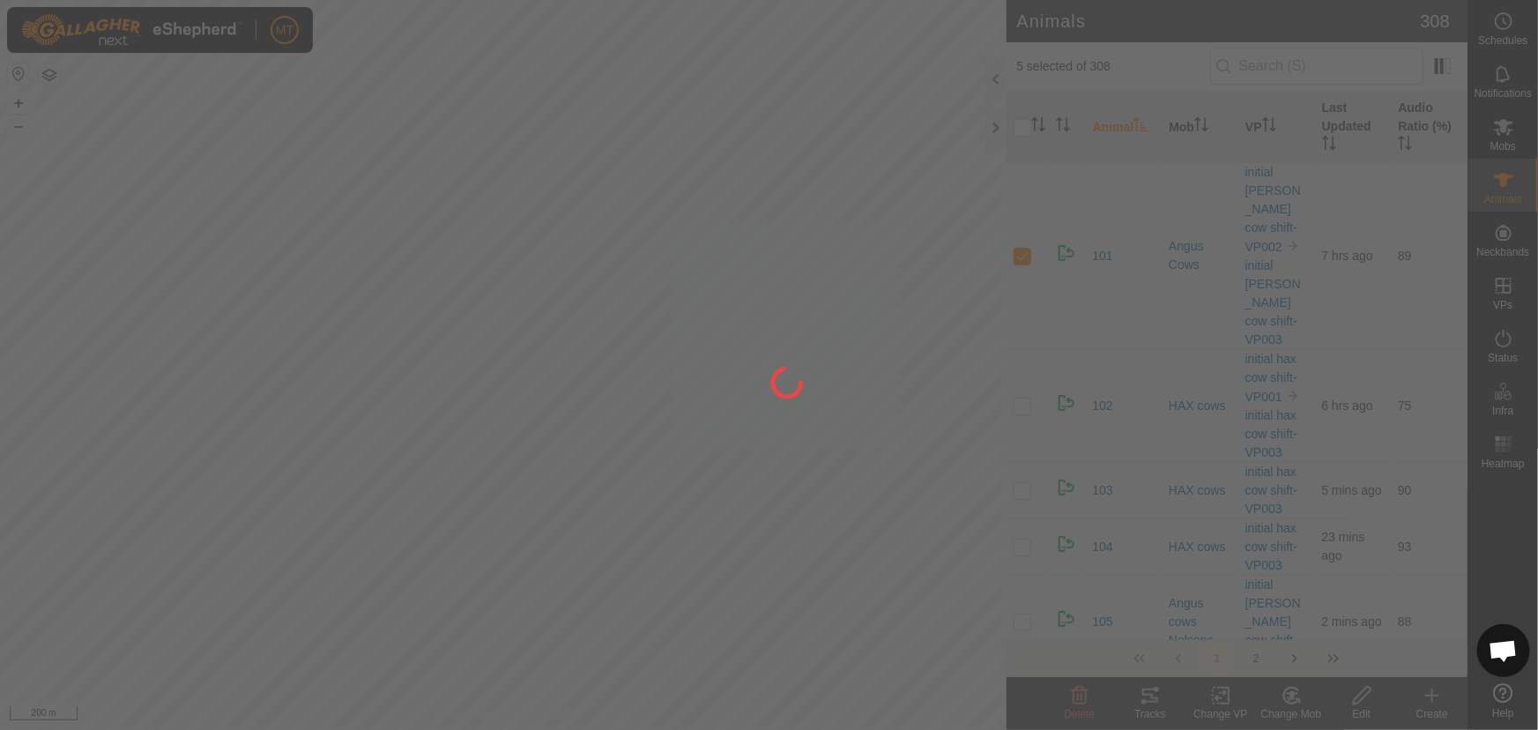
checkbox input "false"
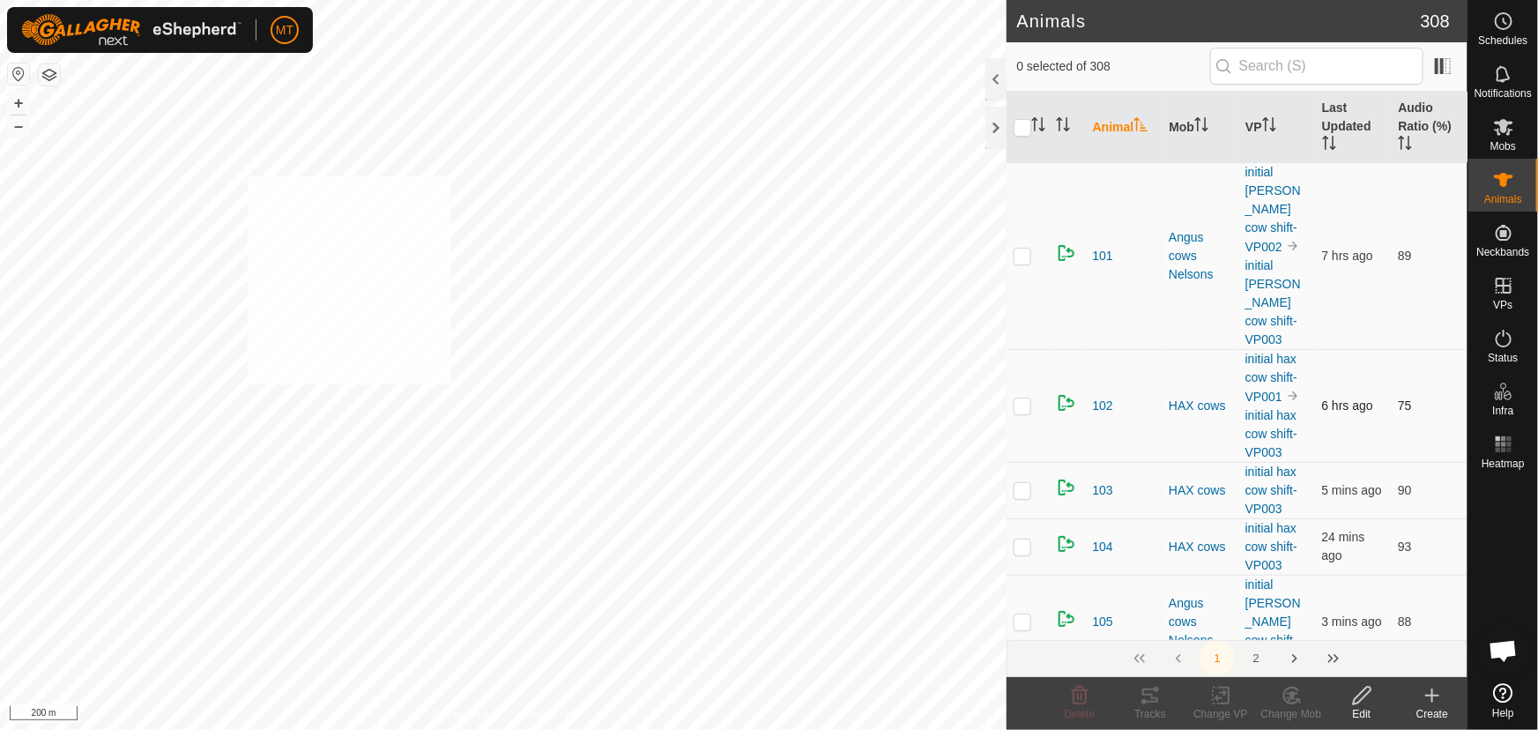
checkbox input "true"
click at [1043, 122] on icon "Activate to sort" at bounding box center [1038, 124] width 14 height 14
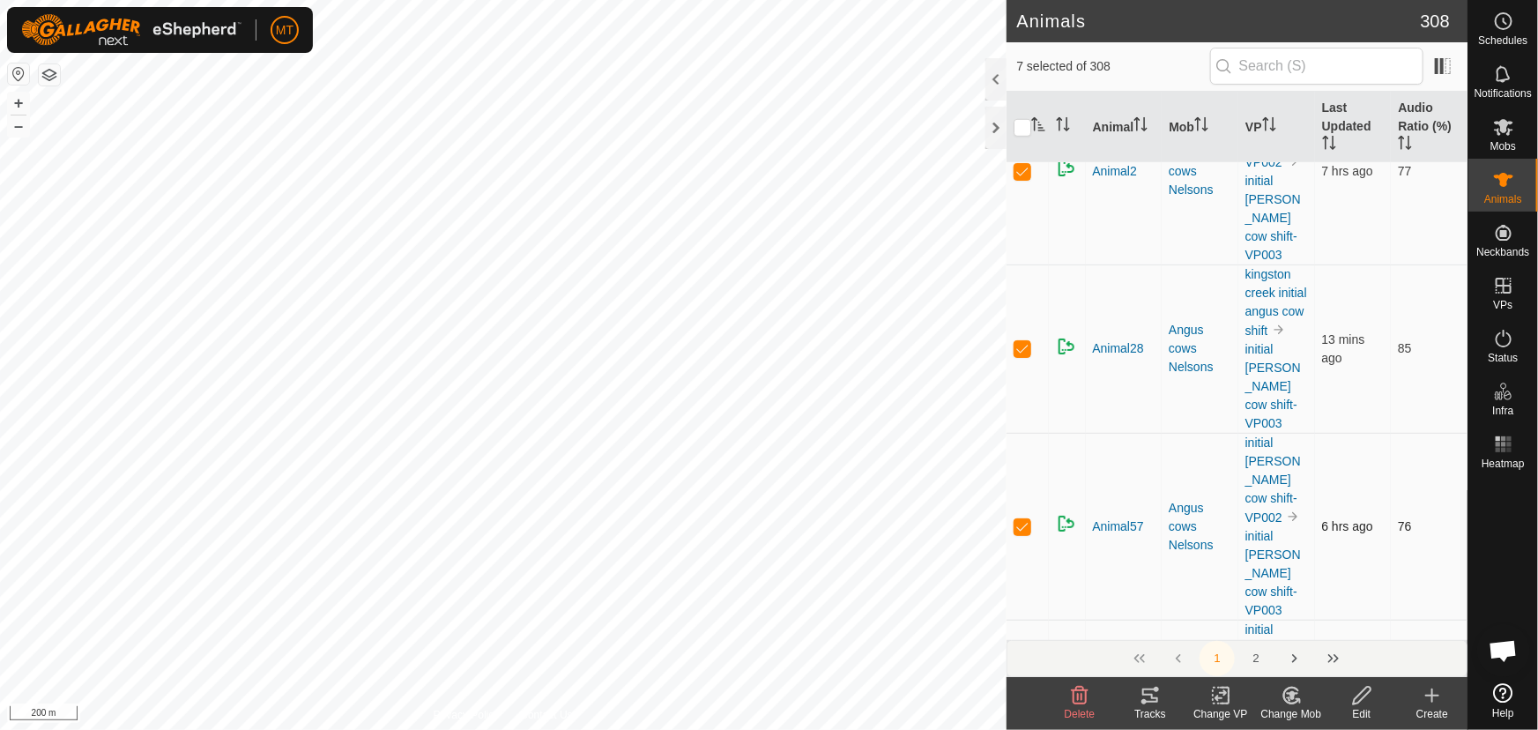
scroll to position [641, 0]
click at [1023, 538] on p-checkbox at bounding box center [1023, 530] width 18 height 14
checkbox input "false"
click at [1021, 538] on p-checkbox at bounding box center [1023, 530] width 18 height 14
checkbox input "false"
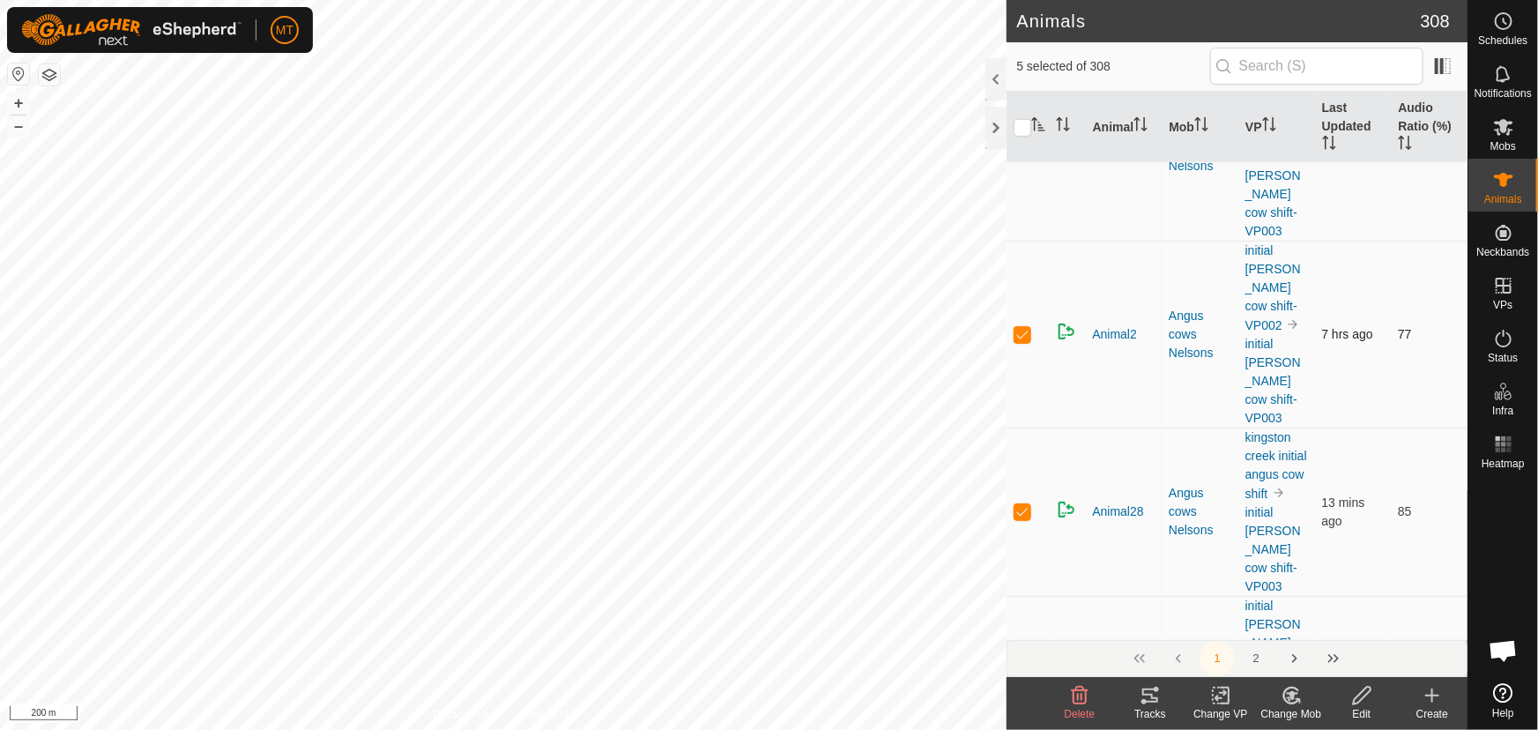
scroll to position [480, 0]
click at [1019, 335] on p-checkbox at bounding box center [1023, 336] width 18 height 14
checkbox input "false"
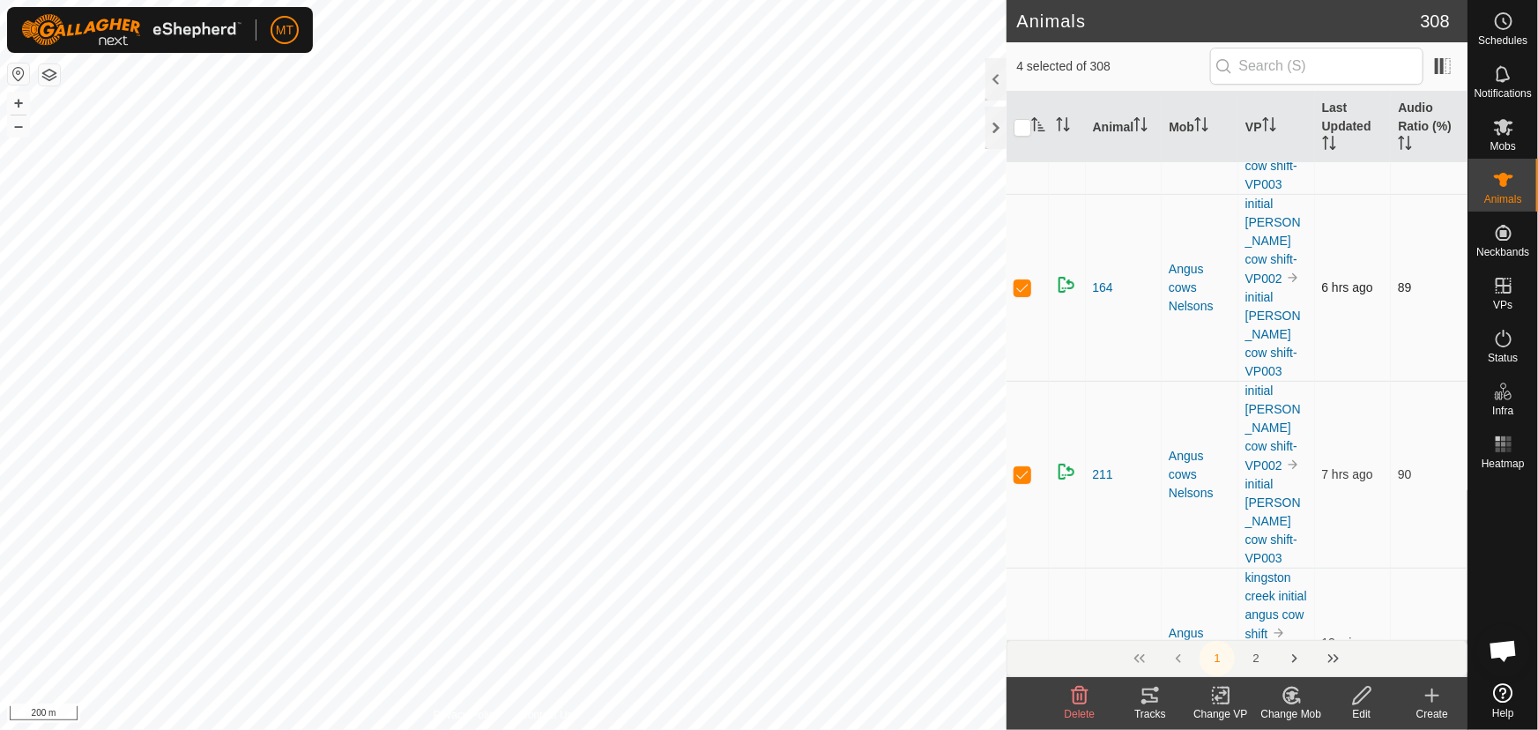
scroll to position [160, 0]
click at [1021, 283] on p-checkbox at bounding box center [1023, 283] width 18 height 14
checkbox input "false"
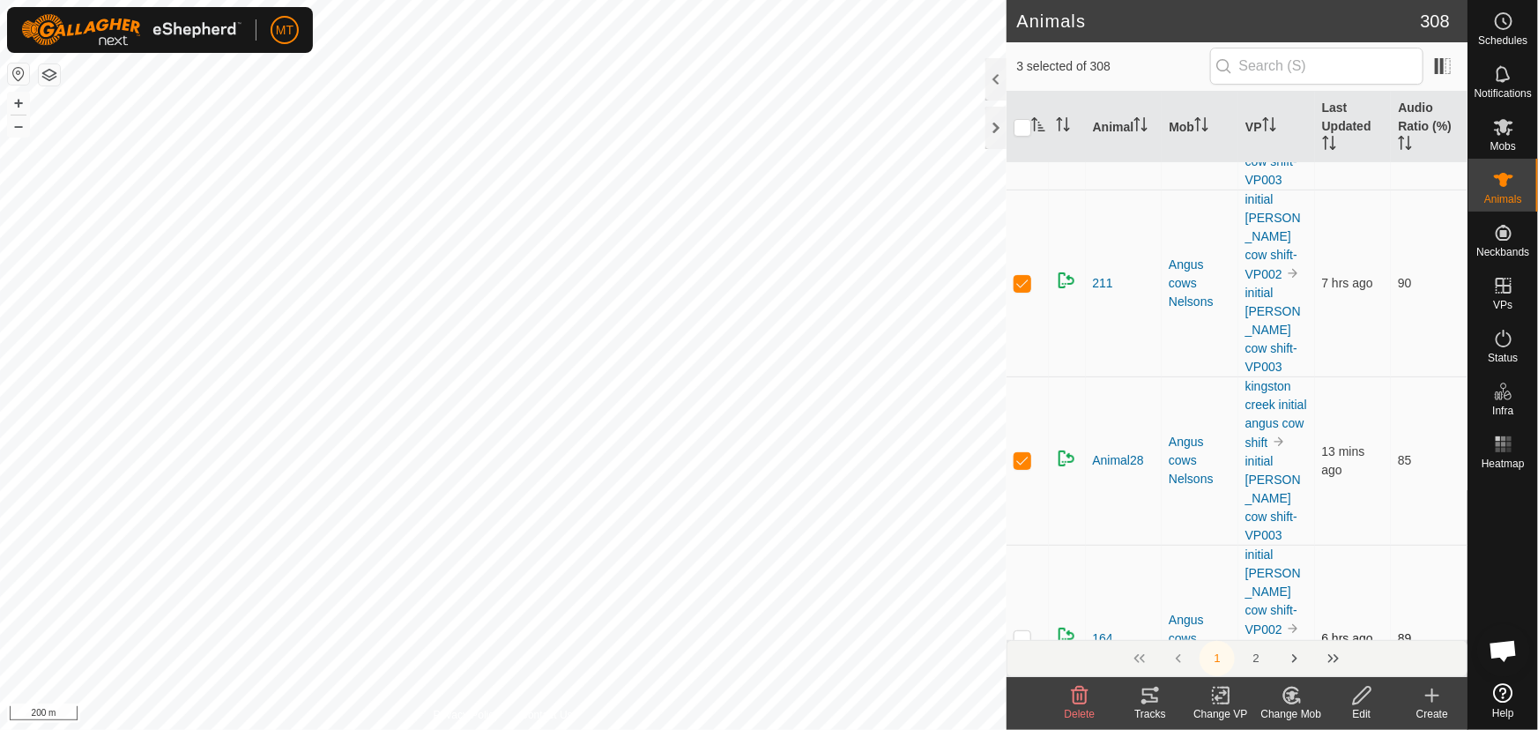
click at [1021, 283] on p-checkbox at bounding box center [1023, 283] width 18 height 14
checkbox input "false"
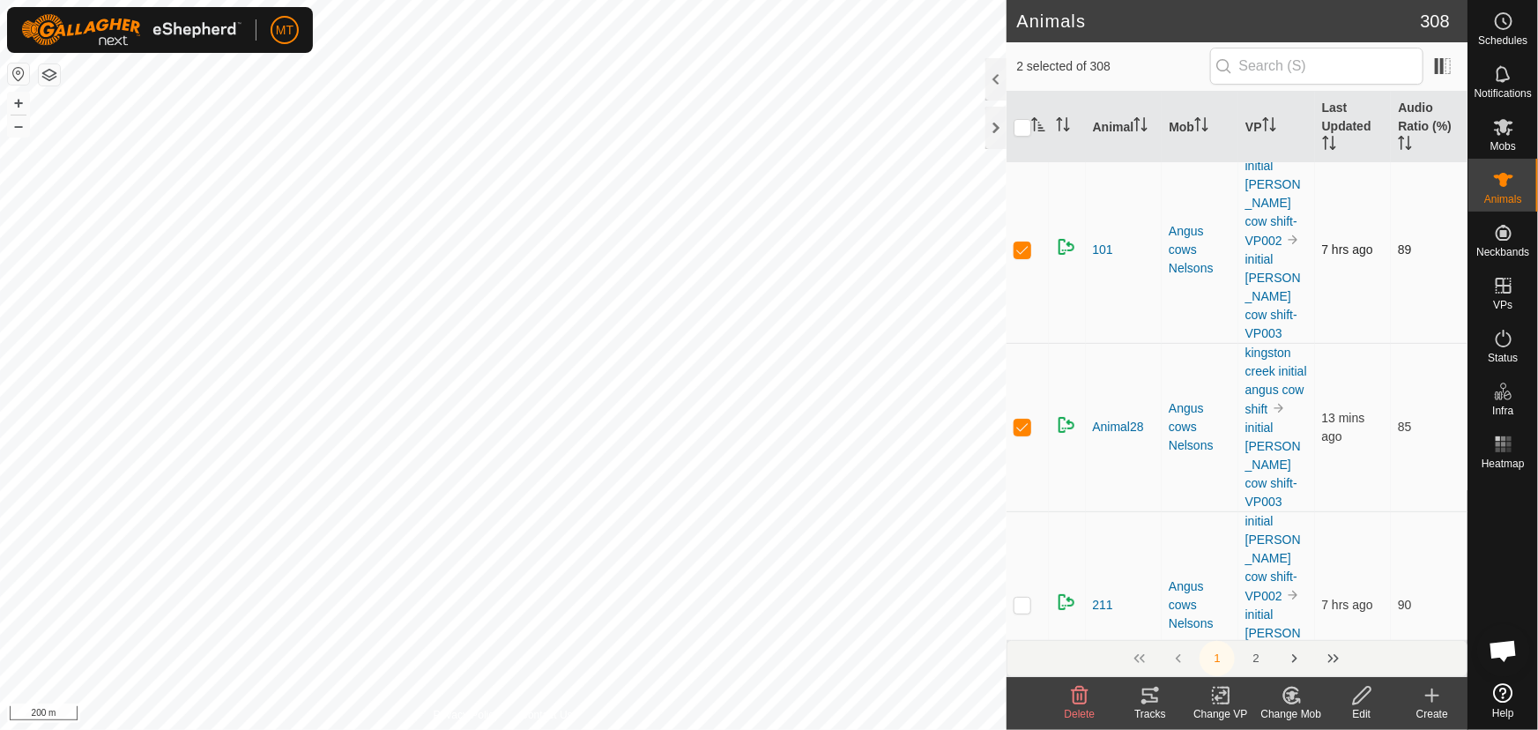
scroll to position [0, 0]
click at [1021, 256] on p-checkbox at bounding box center [1023, 256] width 18 height 14
checkbox input "false"
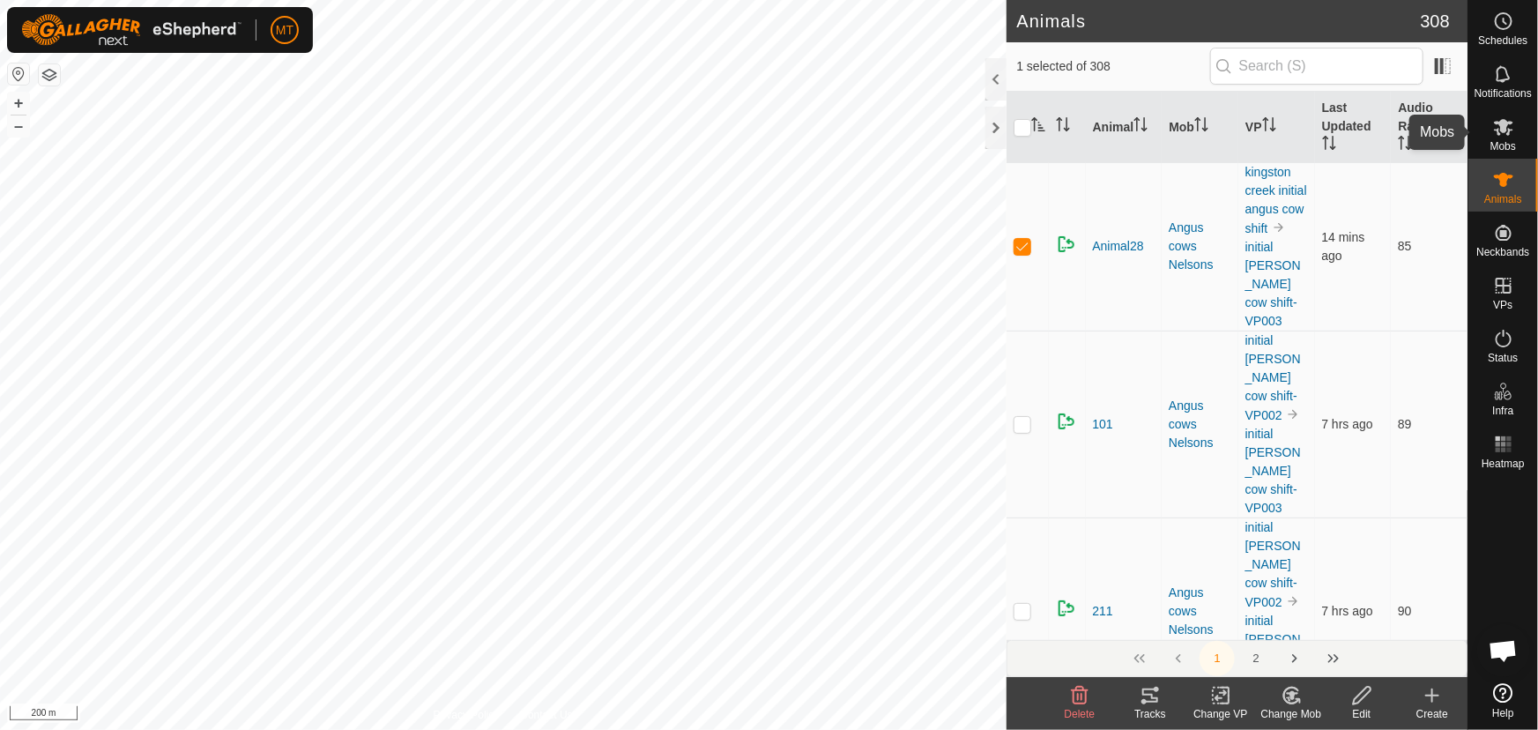
click at [1498, 135] on icon at bounding box center [1503, 127] width 19 height 17
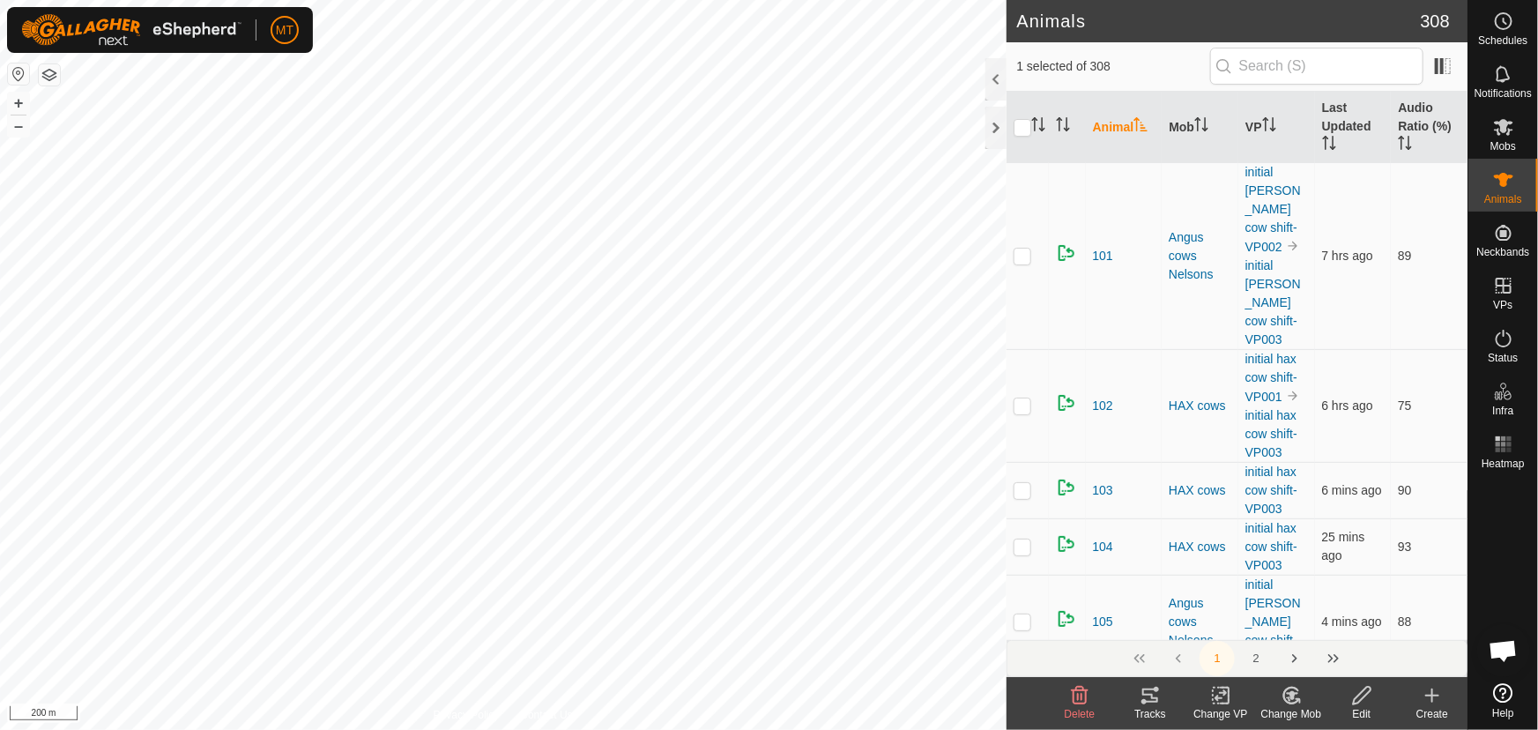
click at [1288, 695] on icon at bounding box center [1292, 695] width 22 height 21
click at [1303, 626] on link "Choose Mob..." at bounding box center [1344, 619] width 174 height 35
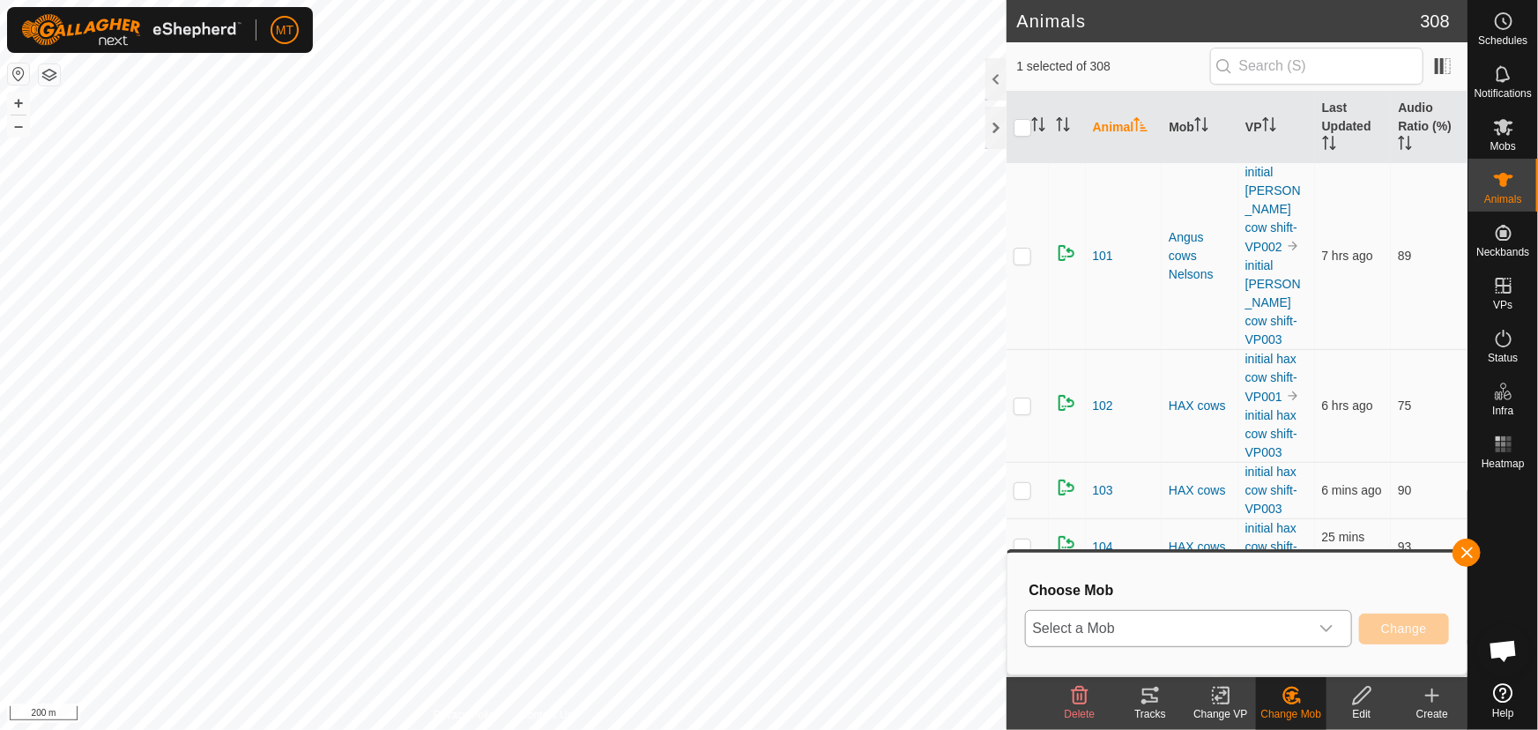
click at [1151, 617] on span "Select a Mob" at bounding box center [1167, 628] width 283 height 35
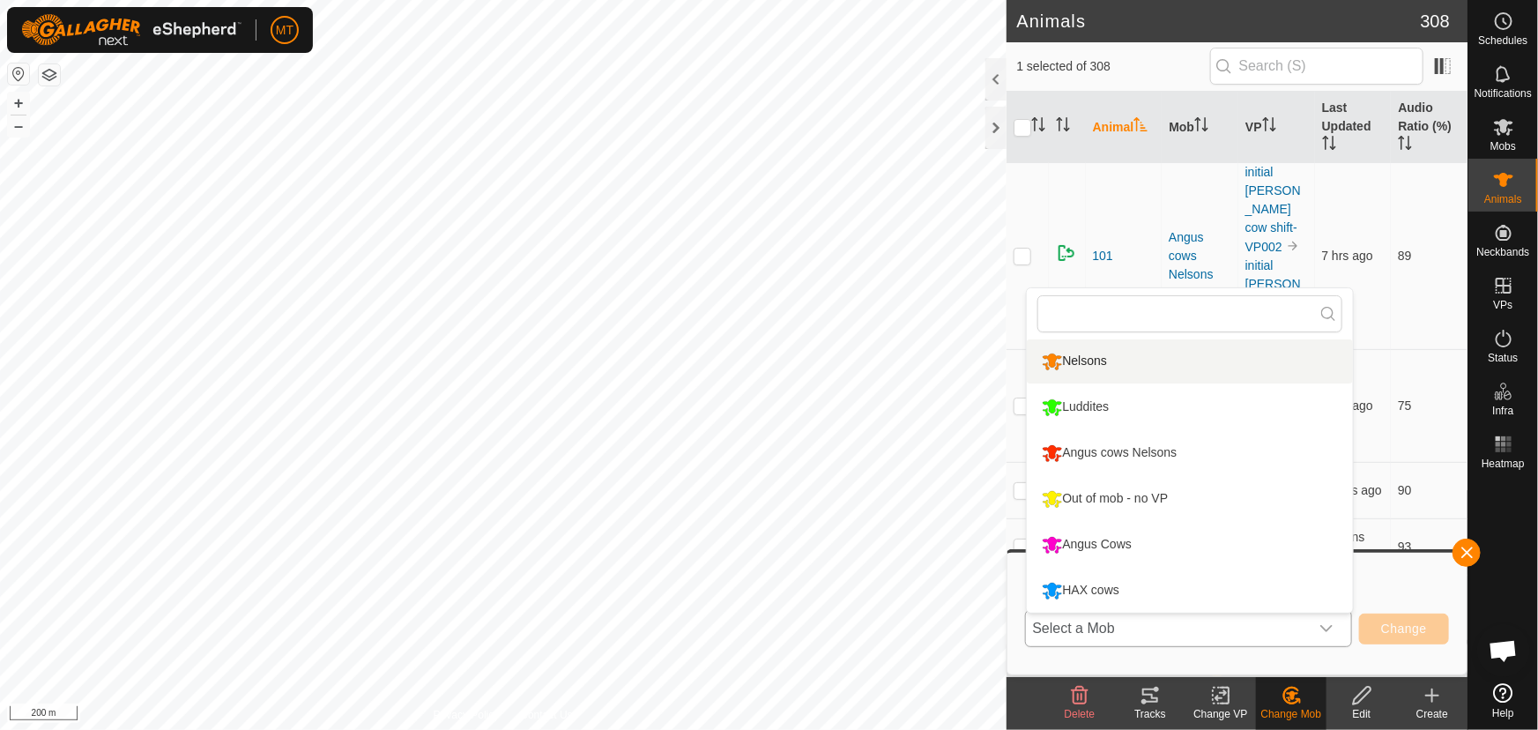
click at [1088, 370] on li "Nelsons" at bounding box center [1190, 361] width 326 height 44
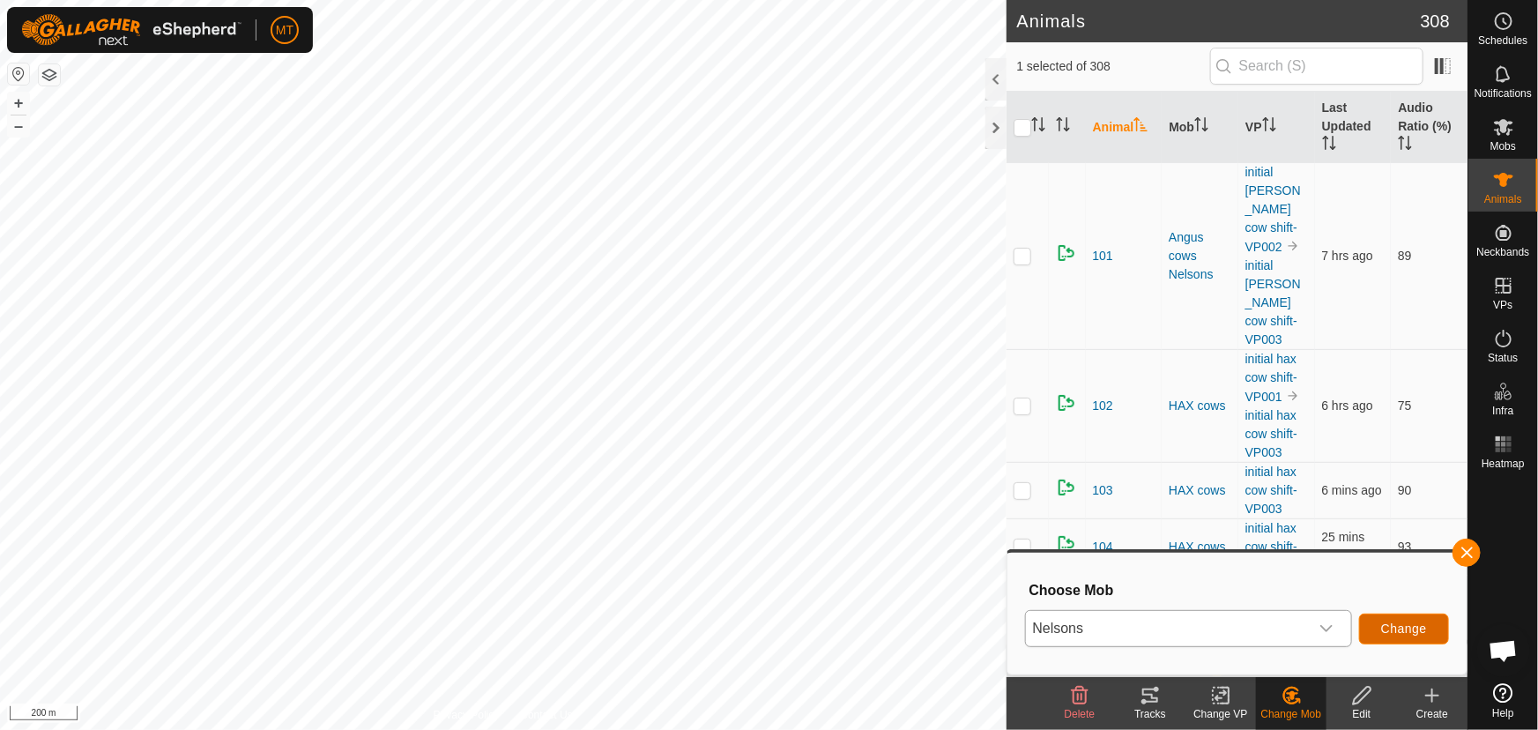
click at [1382, 627] on span "Change" at bounding box center [1404, 628] width 46 height 14
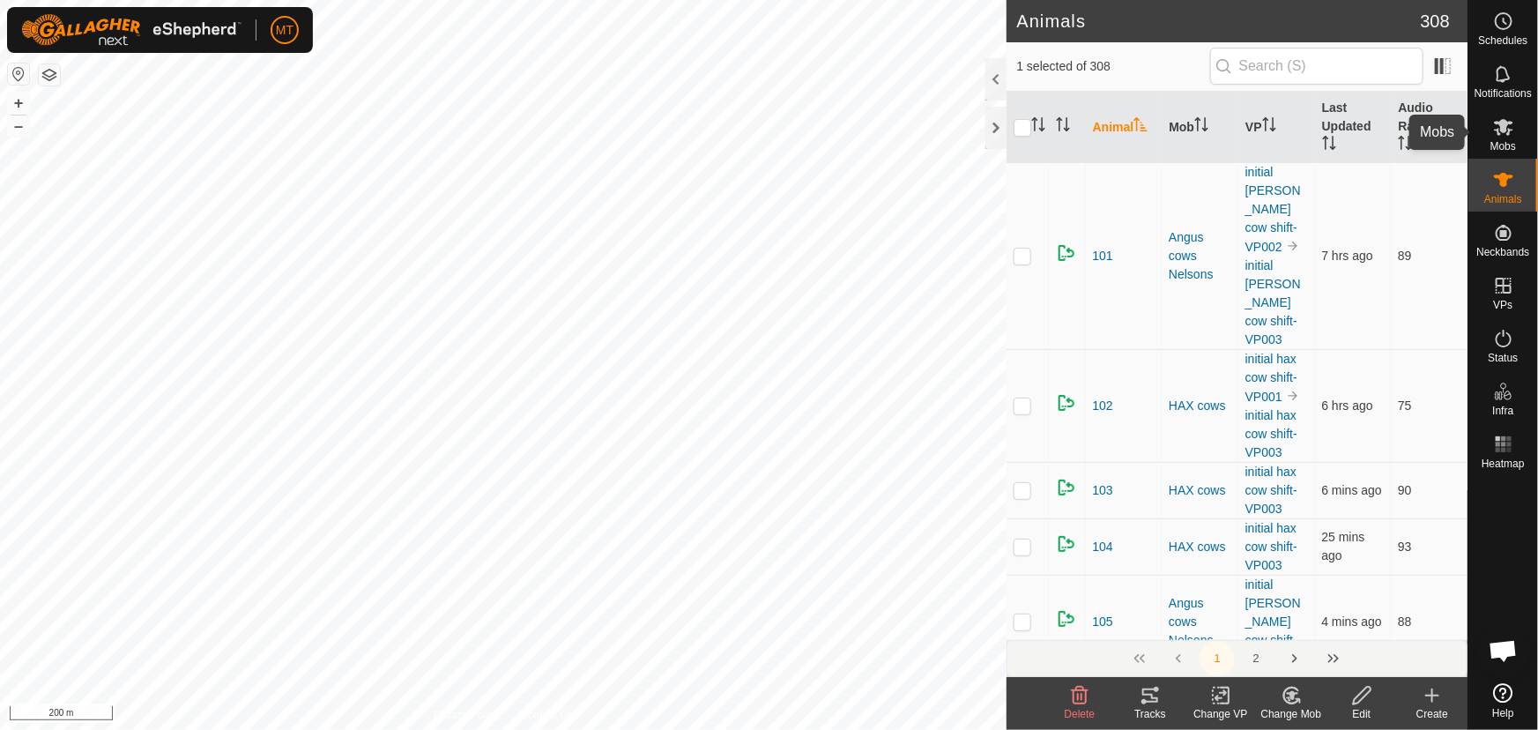
click at [1506, 131] on icon at bounding box center [1503, 126] width 21 height 21
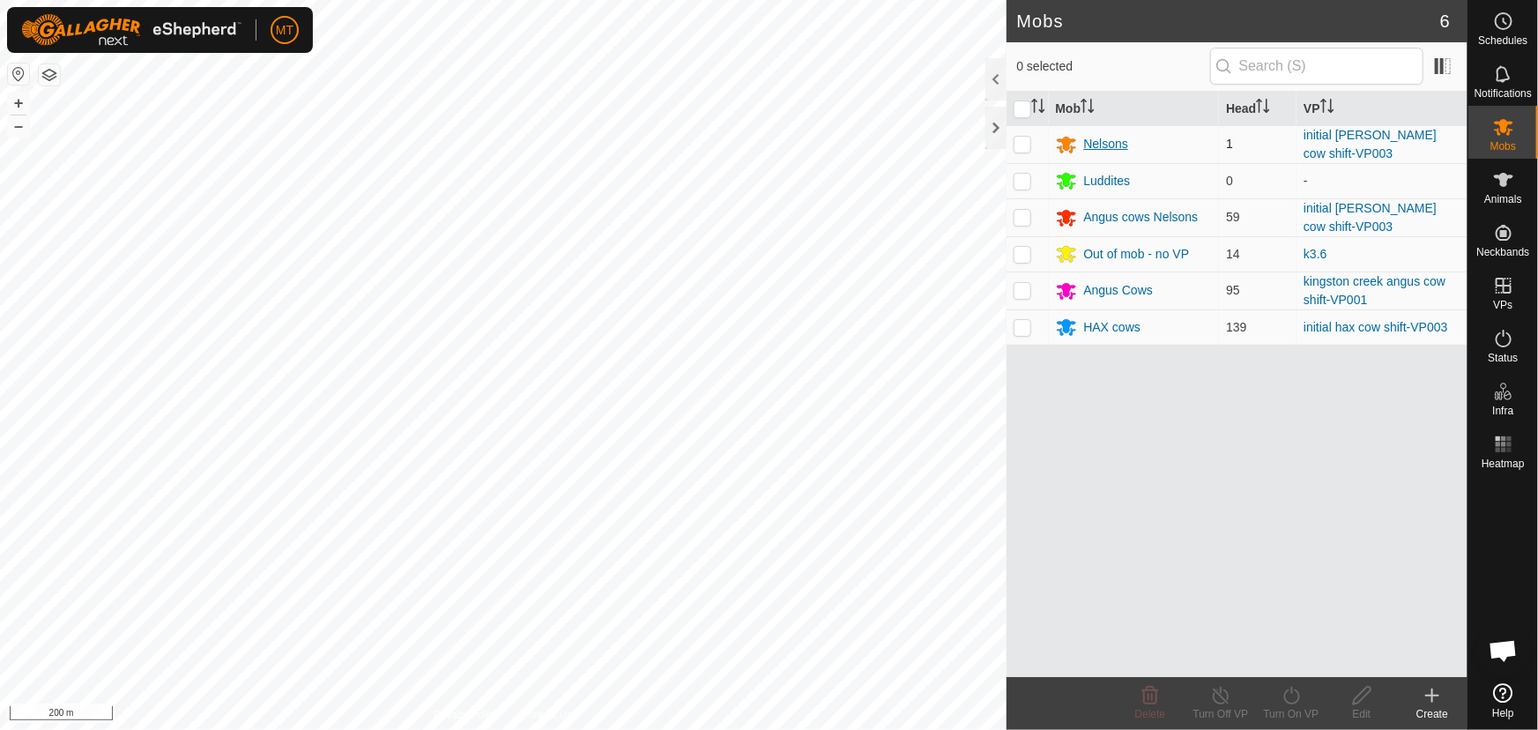
click at [1112, 139] on div "Nelsons" at bounding box center [1106, 144] width 45 height 19
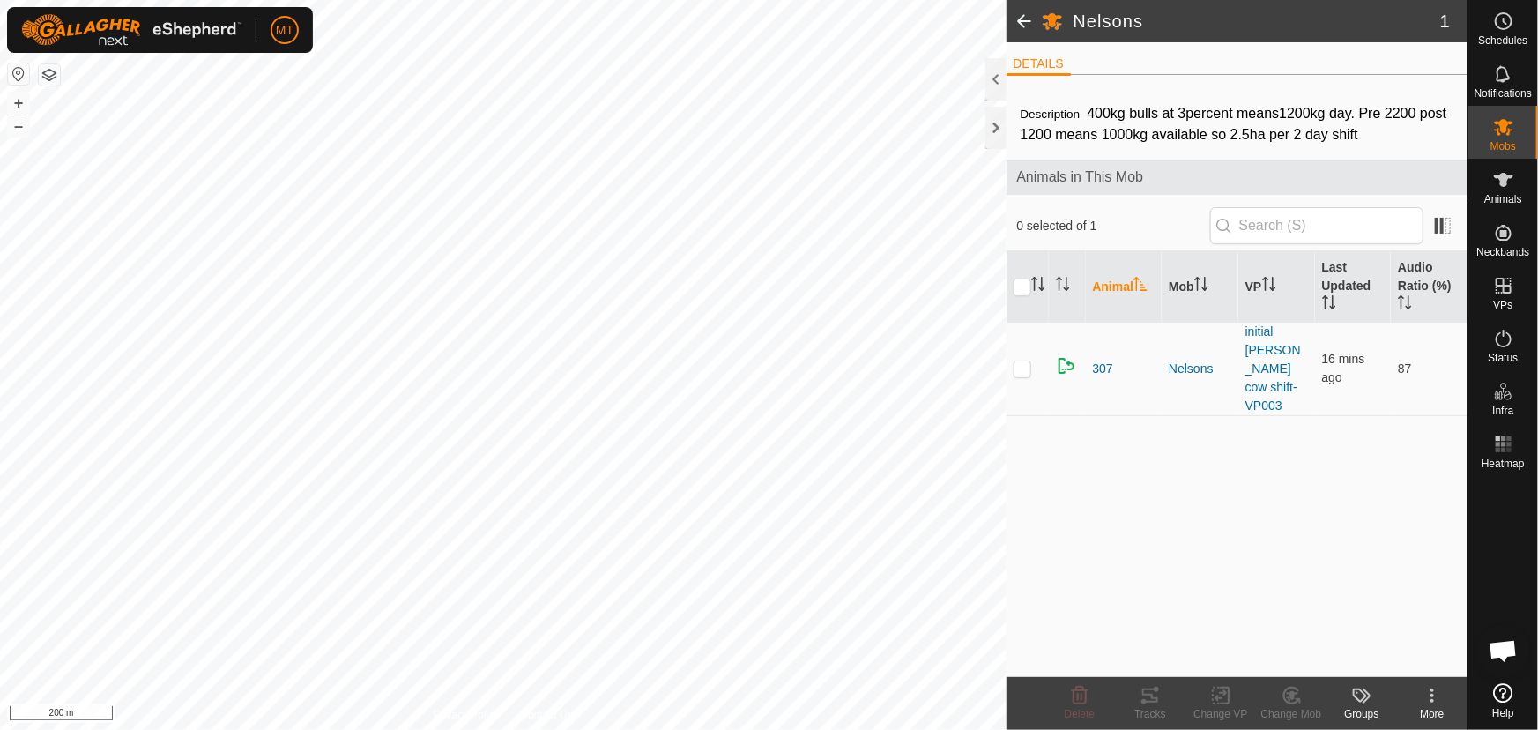
click at [1424, 702] on icon at bounding box center [1432, 695] width 21 height 21
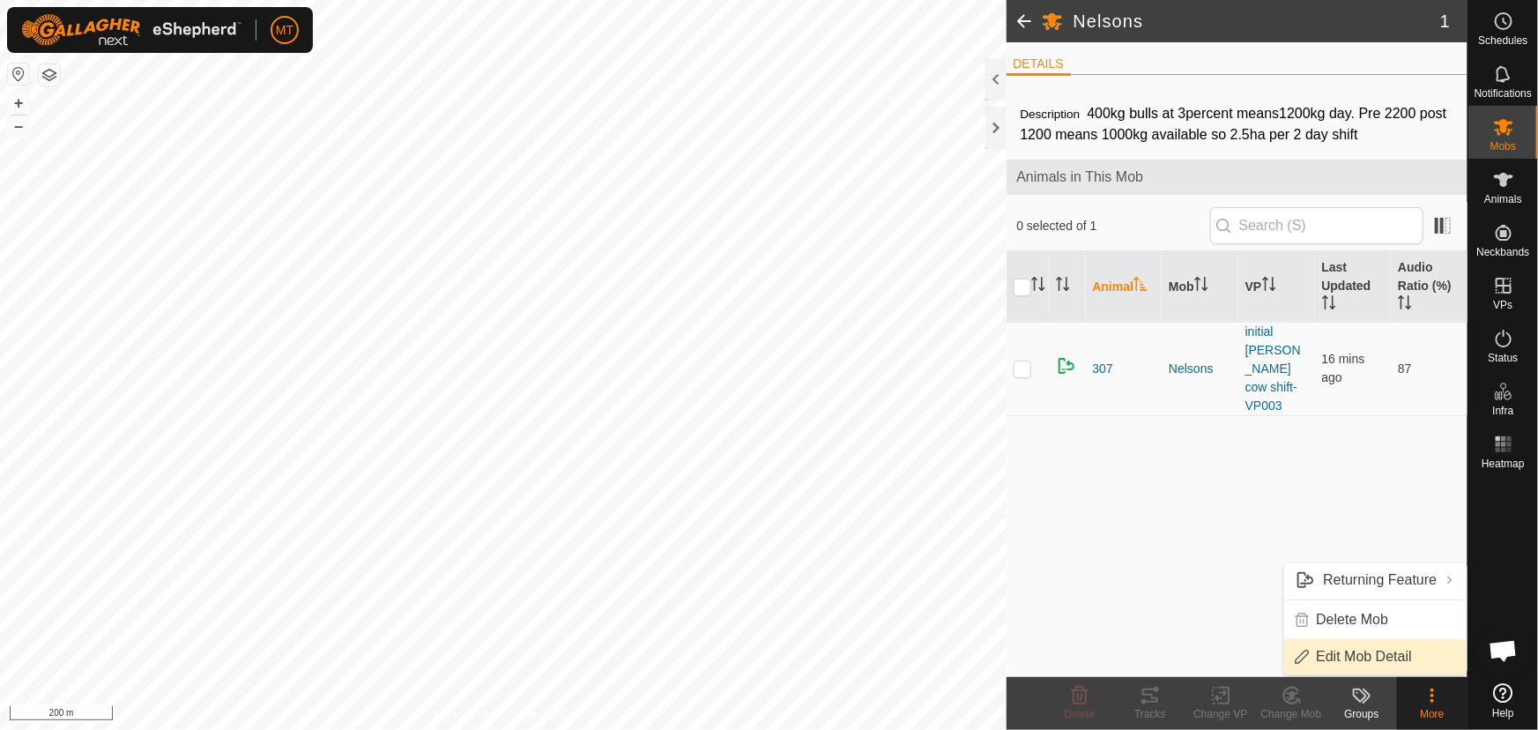
click at [1355, 657] on link "Edit Mob Detail" at bounding box center [1375, 656] width 182 height 35
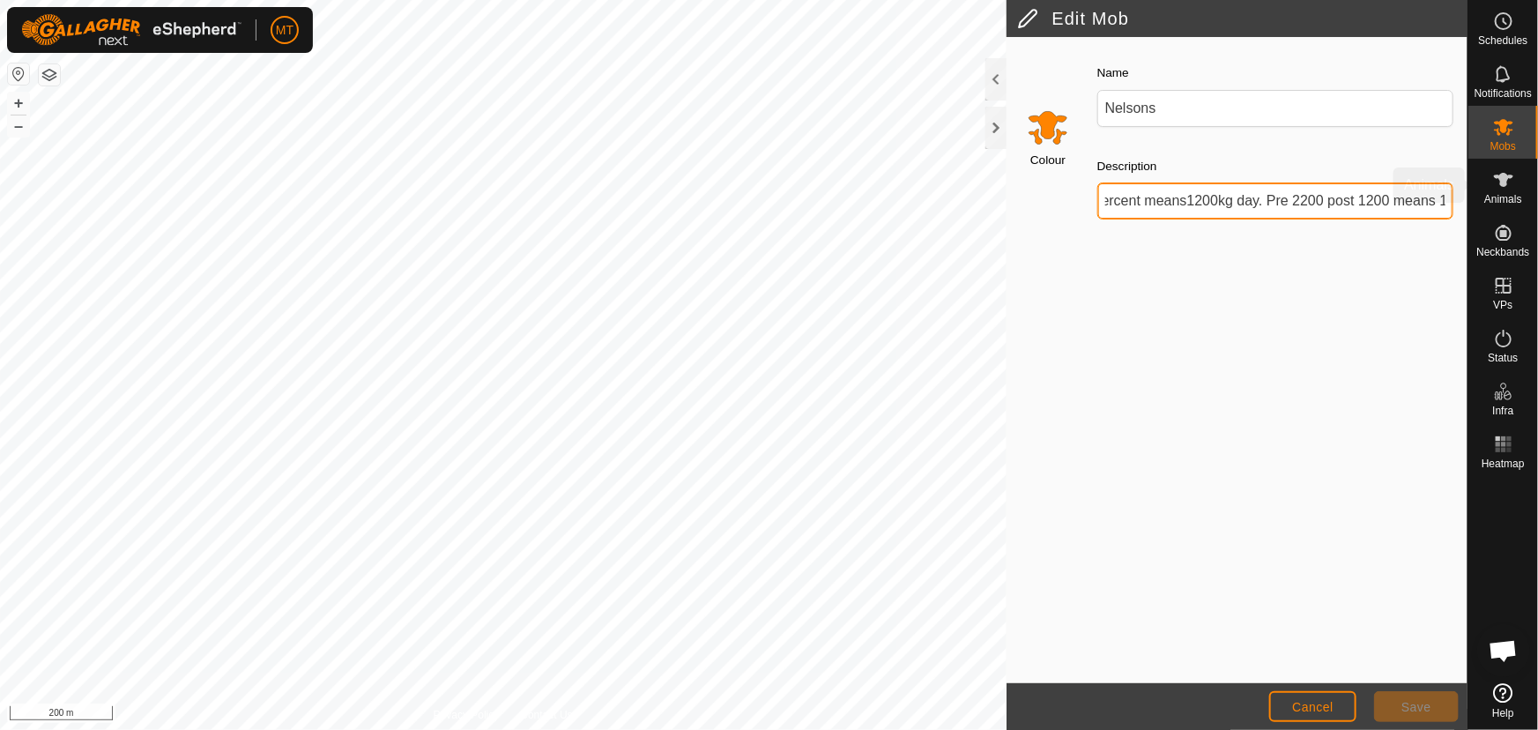
scroll to position [0, 360]
drag, startPoint x: 1104, startPoint y: 199, endPoint x: 1489, endPoint y: 184, distance: 385.4
click at [1489, 184] on div "Schedules Notifications Mobs Animals Neckbands VPs Status Infra Heatmap Help Ed…" at bounding box center [769, 365] width 1538 height 730
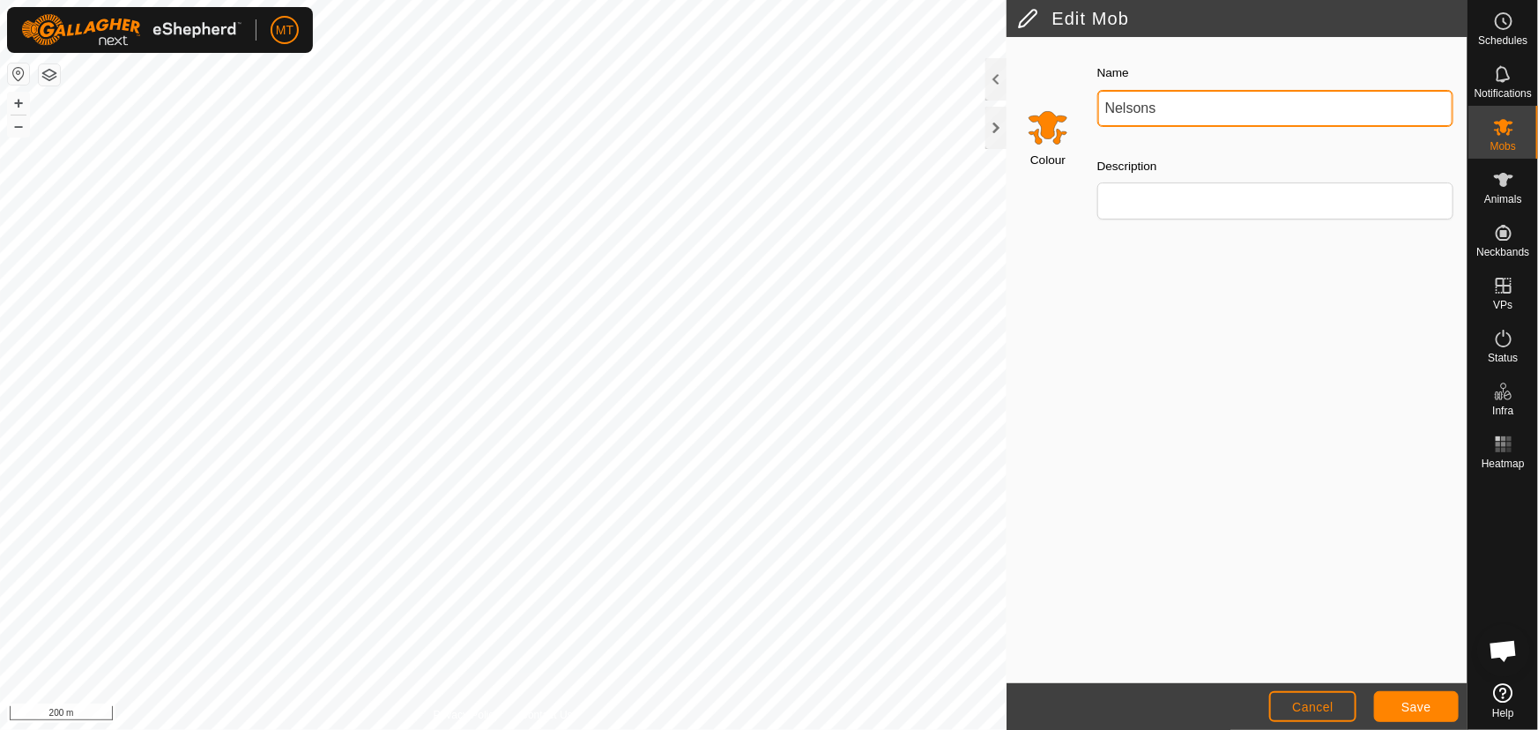
click at [1234, 113] on input "Nelsons" at bounding box center [1275, 108] width 356 height 37
type input "[PERSON_NAME] angus escapee"
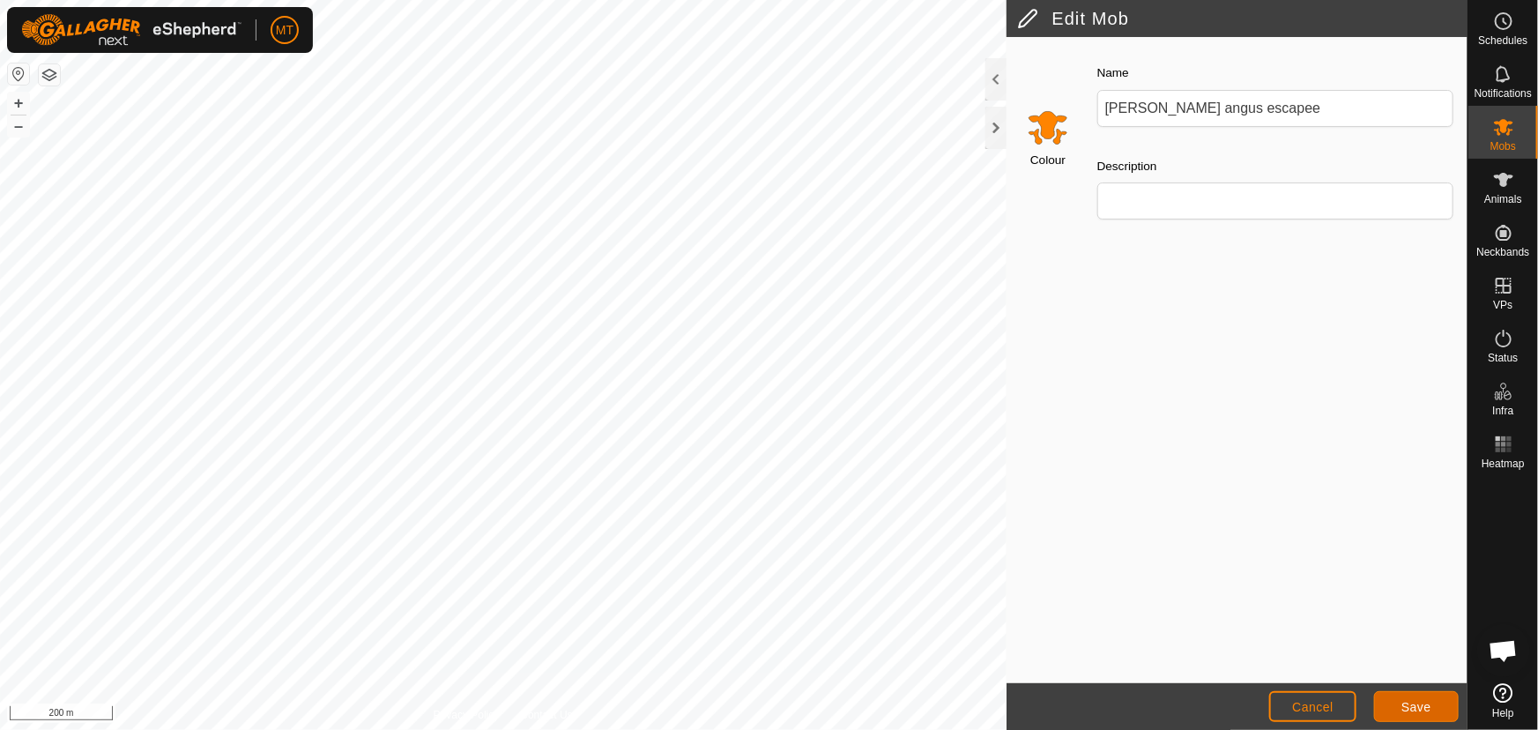
click at [1407, 709] on span "Save" at bounding box center [1416, 707] width 30 height 14
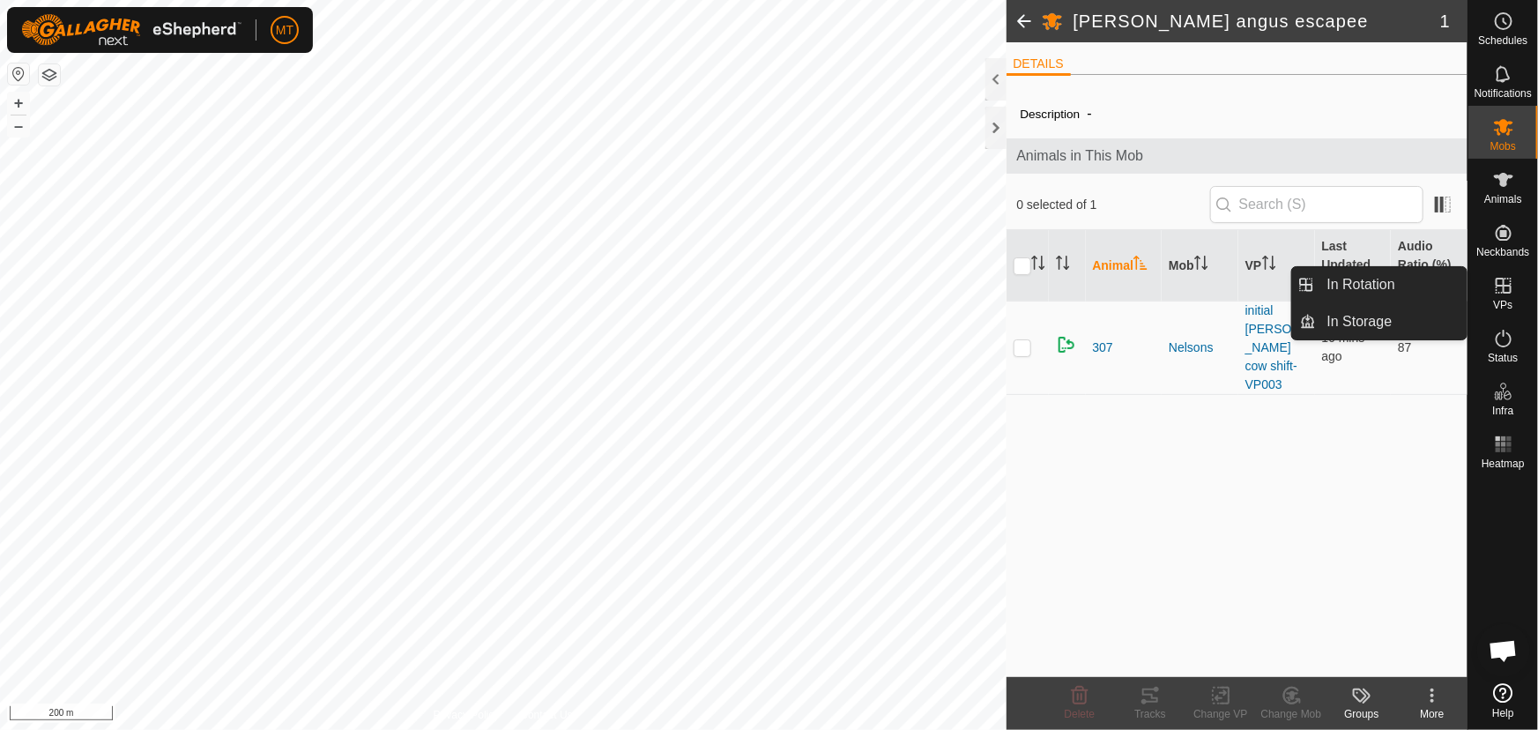
click at [1500, 280] on icon at bounding box center [1503, 285] width 21 height 21
click at [1392, 284] on link "In Rotation" at bounding box center [1392, 284] width 151 height 35
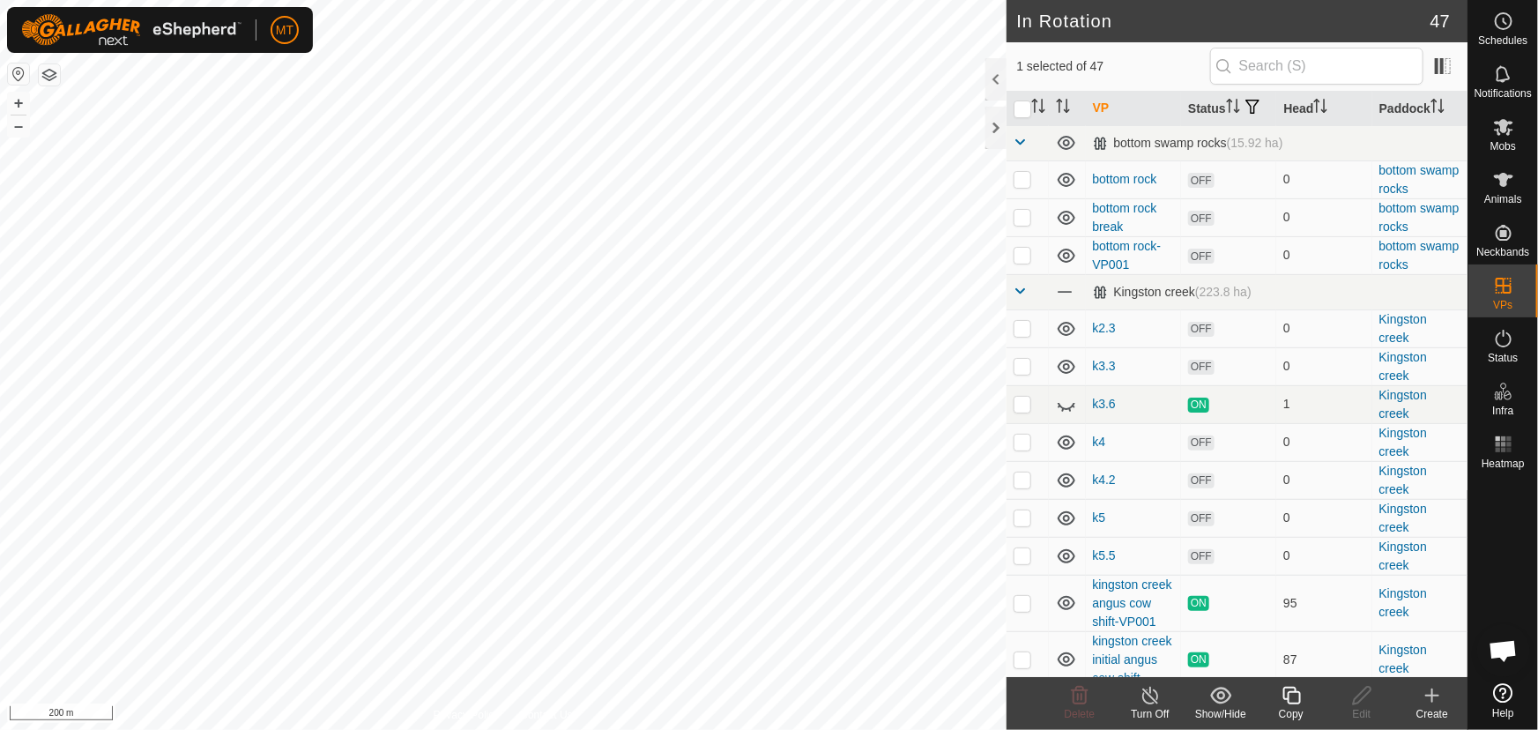
click at [1289, 696] on icon at bounding box center [1292, 695] width 22 height 21
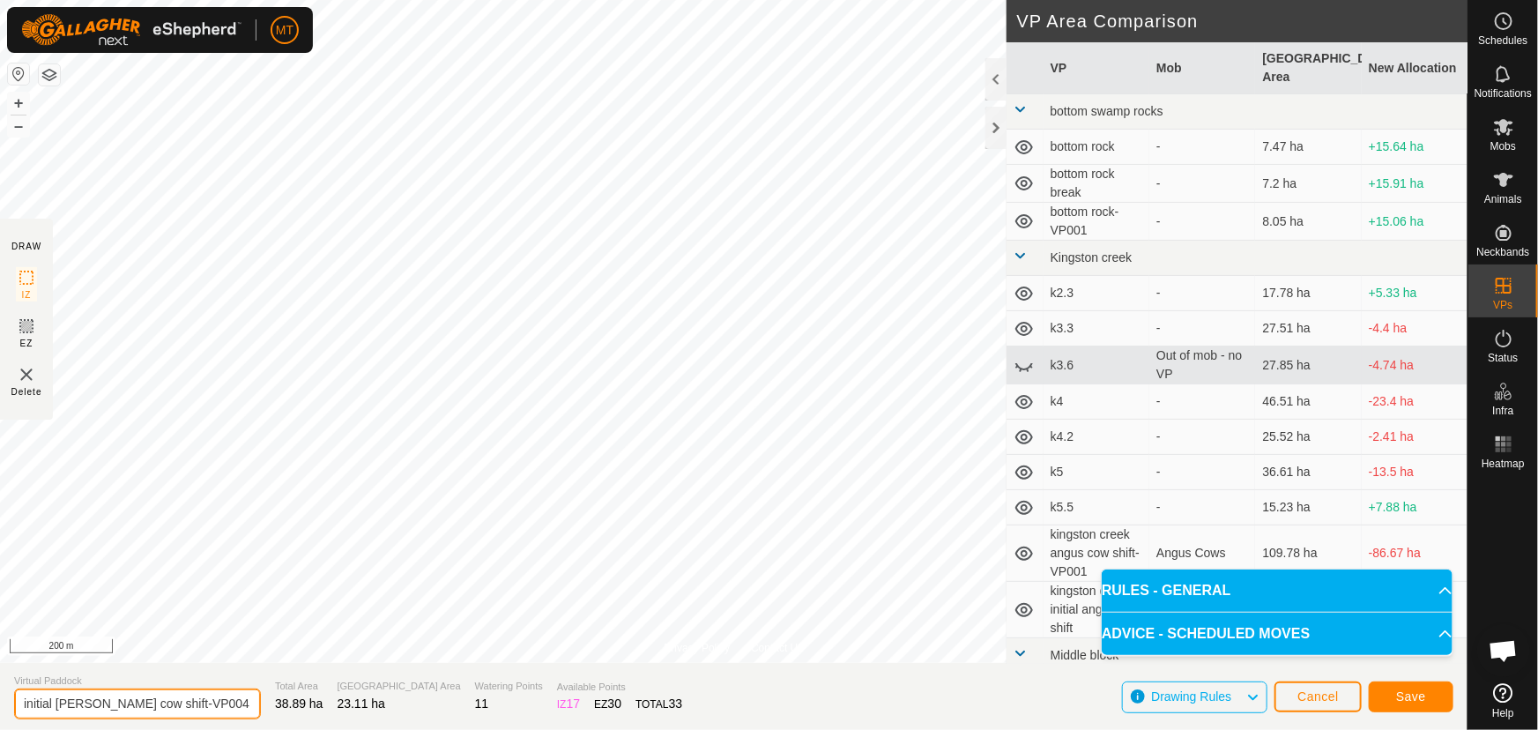
drag, startPoint x: 228, startPoint y: 700, endPoint x: 0, endPoint y: 703, distance: 228.3
click at [0, 703] on section "Virtual Paddock initial angus nelson cow shift-VP004 Total Area 38.89 ha Grazin…" at bounding box center [733, 696] width 1467 height 67
type input "esc nel"
click at [1415, 693] on span "Save" at bounding box center [1411, 696] width 30 height 14
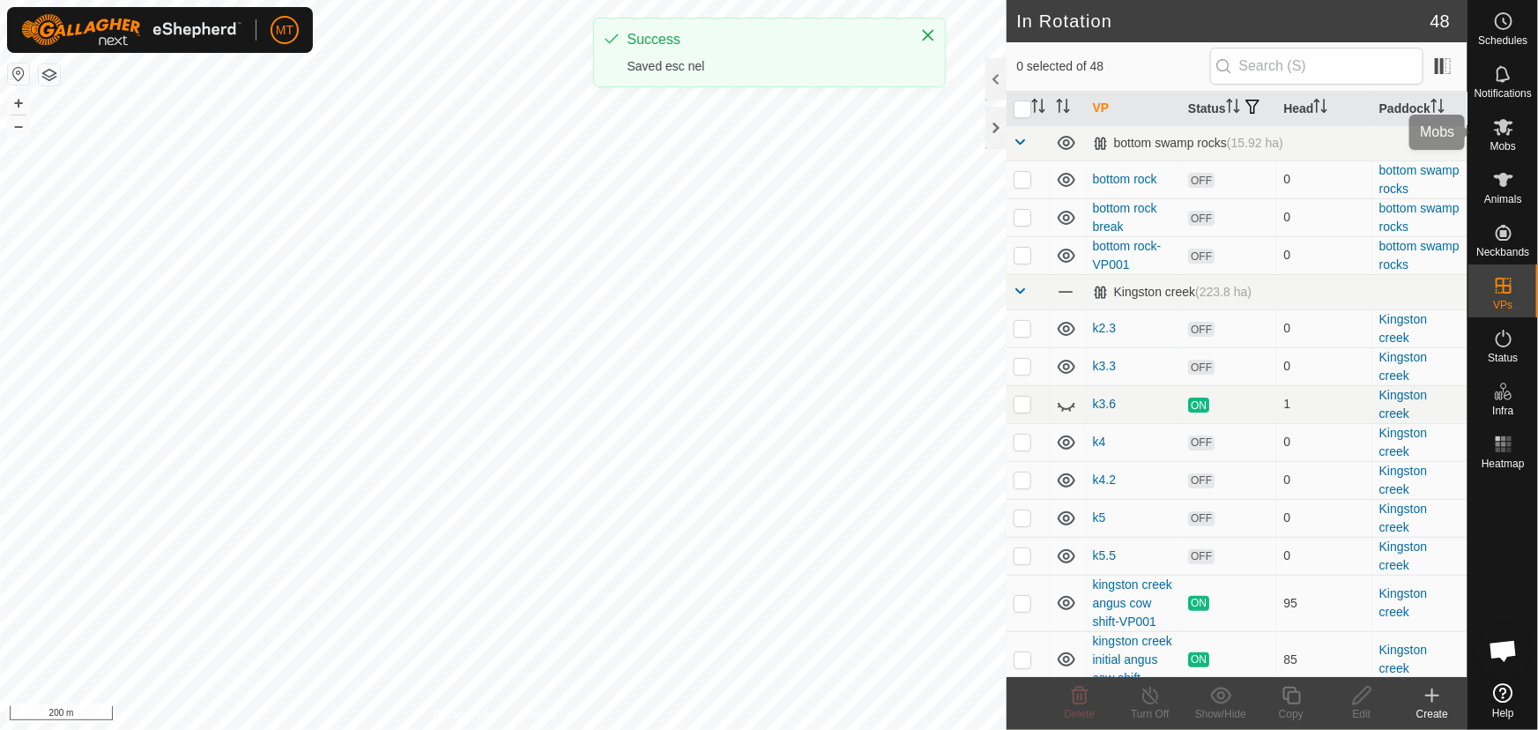
click at [1506, 144] on span "Mobs" at bounding box center [1503, 146] width 26 height 11
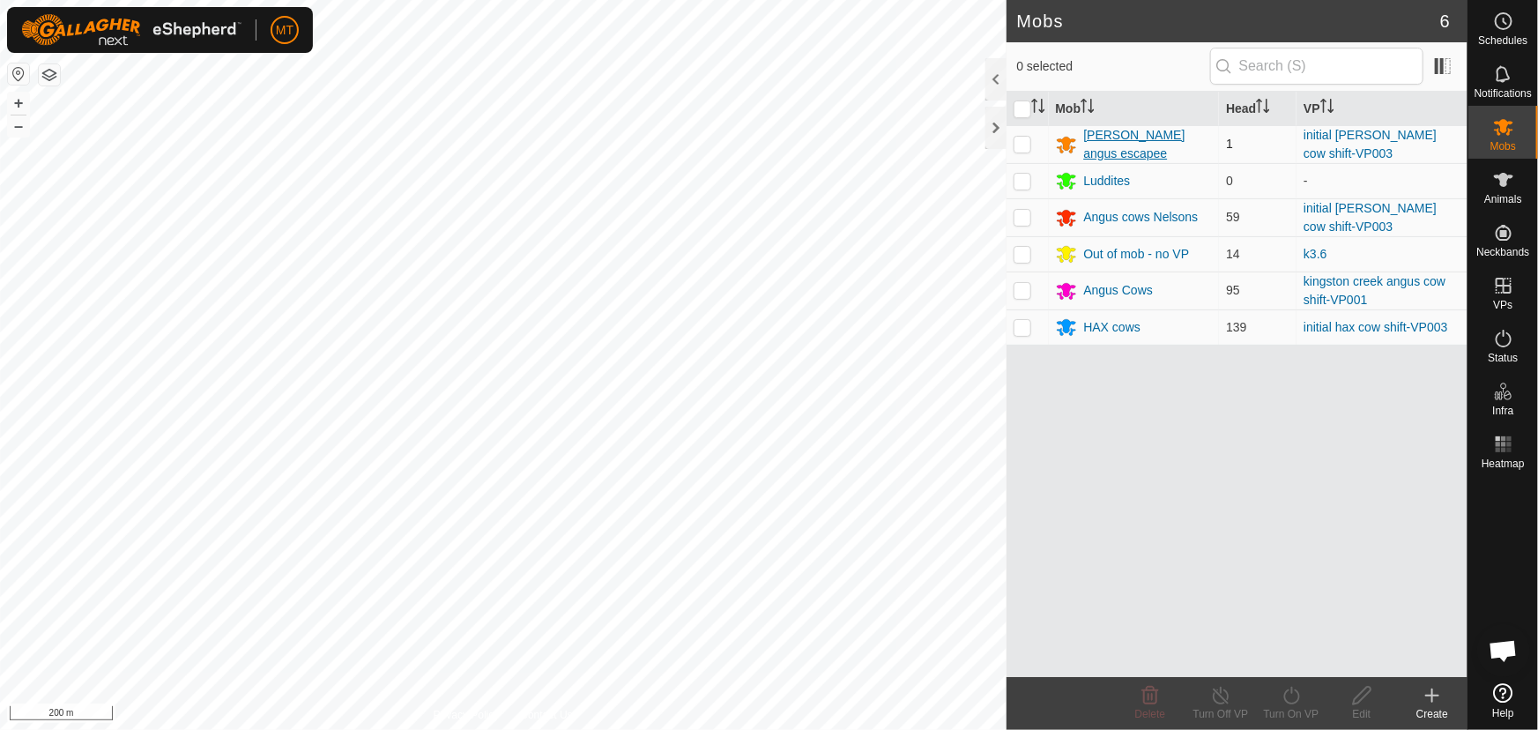
click at [1101, 133] on div "[PERSON_NAME] angus escapee" at bounding box center [1148, 144] width 129 height 37
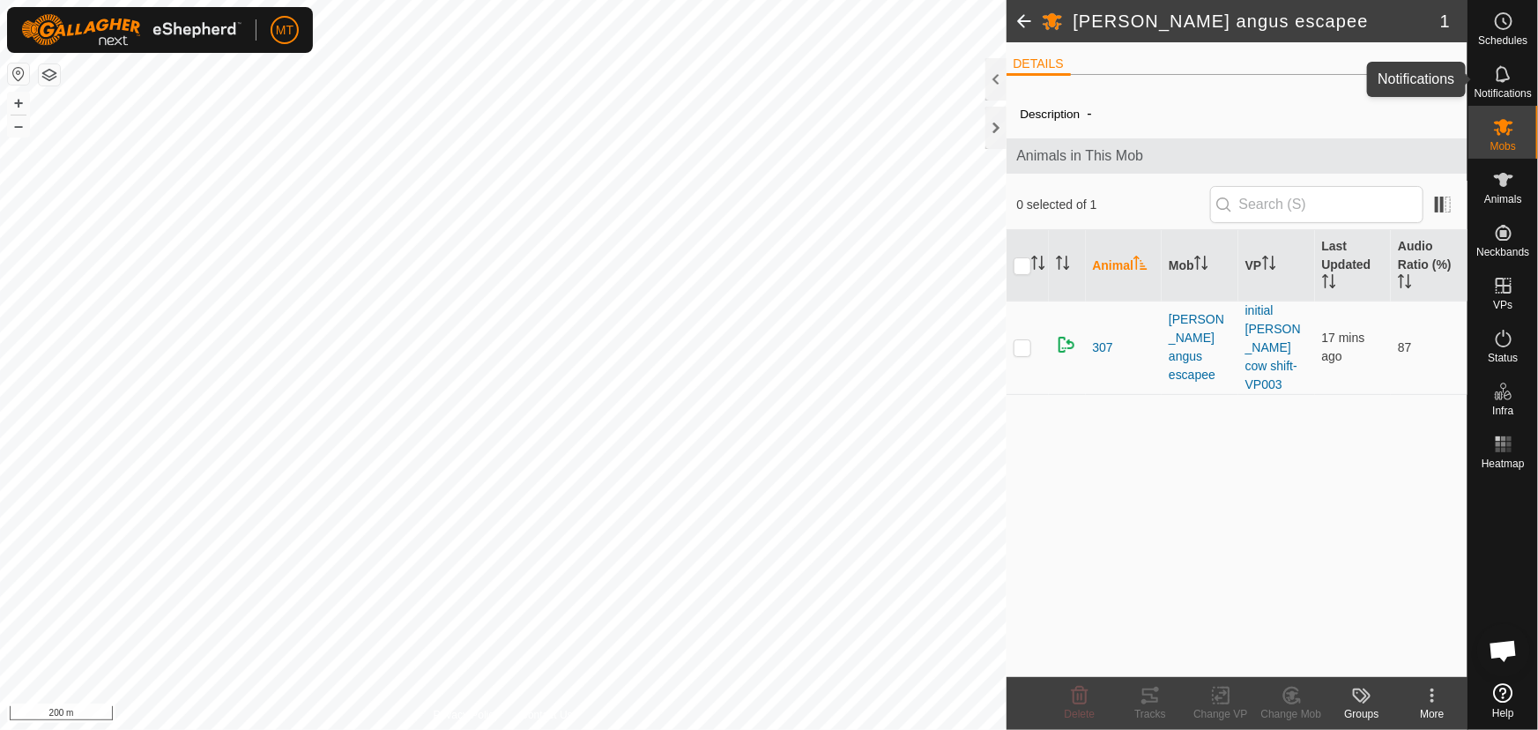
drag, startPoint x: 1486, startPoint y: 84, endPoint x: 1489, endPoint y: 94, distance: 11.1
click at [1487, 84] on div "Notifications" at bounding box center [1503, 79] width 70 height 53
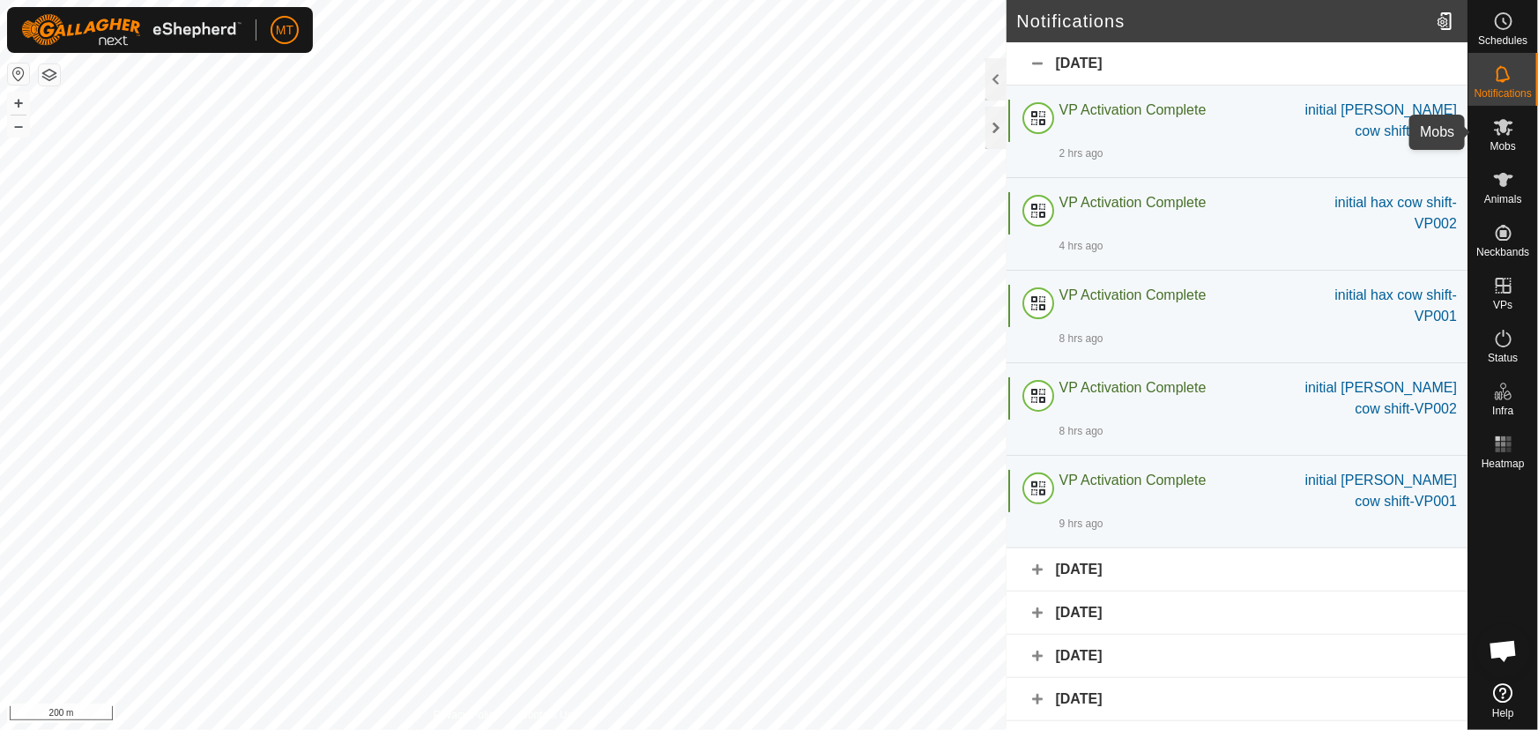
click at [1503, 122] on icon at bounding box center [1503, 127] width 19 height 17
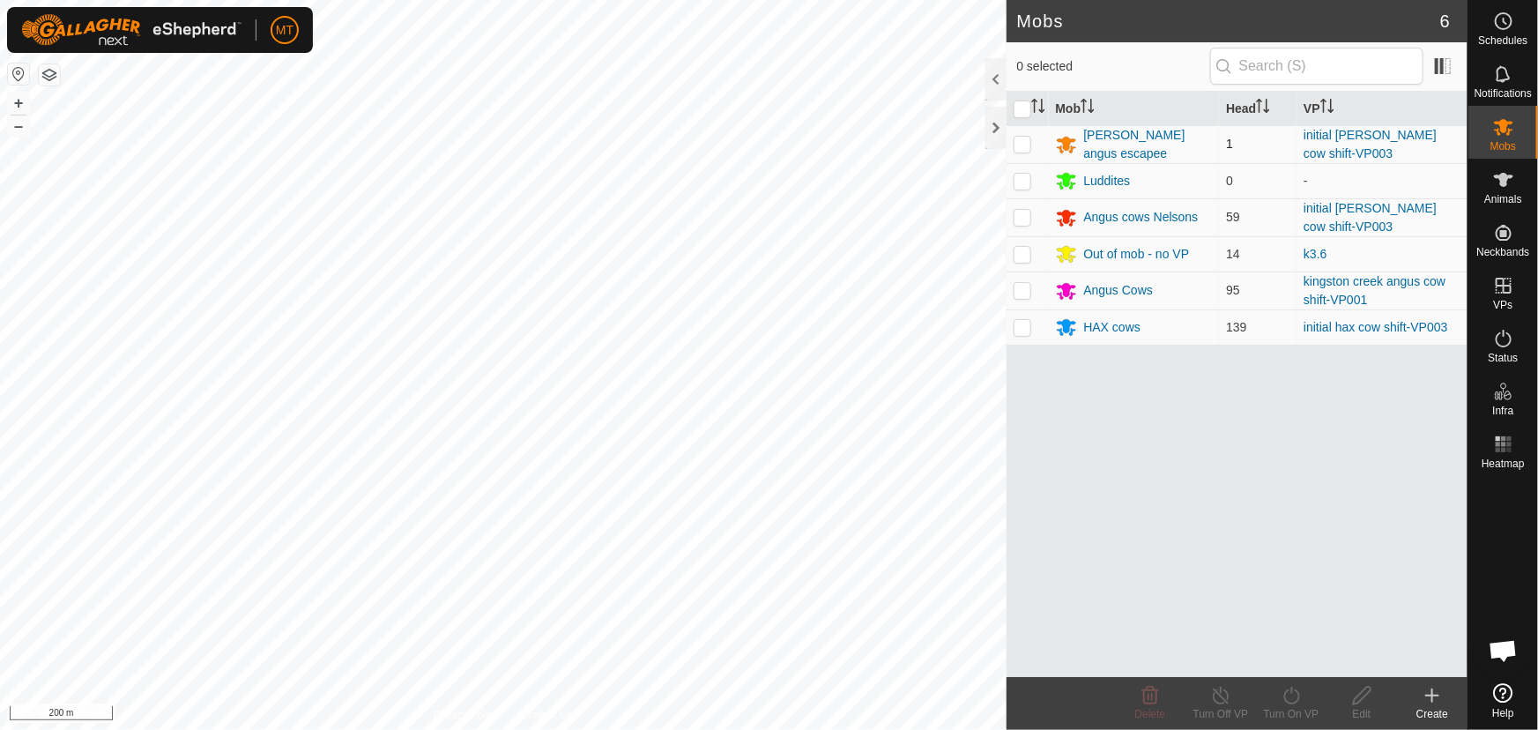
click at [1018, 140] on p-checkbox at bounding box center [1023, 144] width 18 height 14
checkbox input "true"
click at [1296, 709] on div "Turn On VP" at bounding box center [1291, 714] width 71 height 16
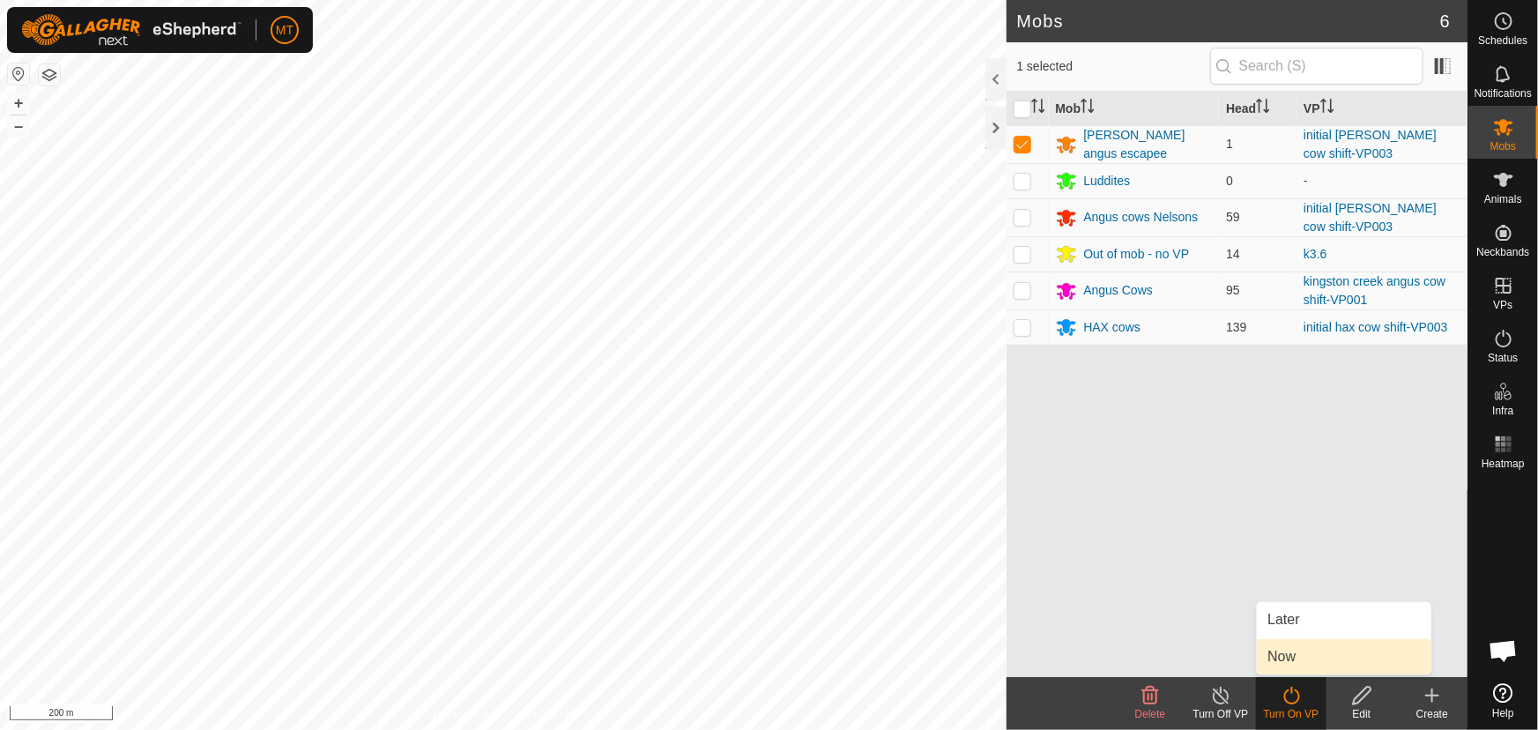
click at [1298, 655] on link "Now" at bounding box center [1344, 656] width 174 height 35
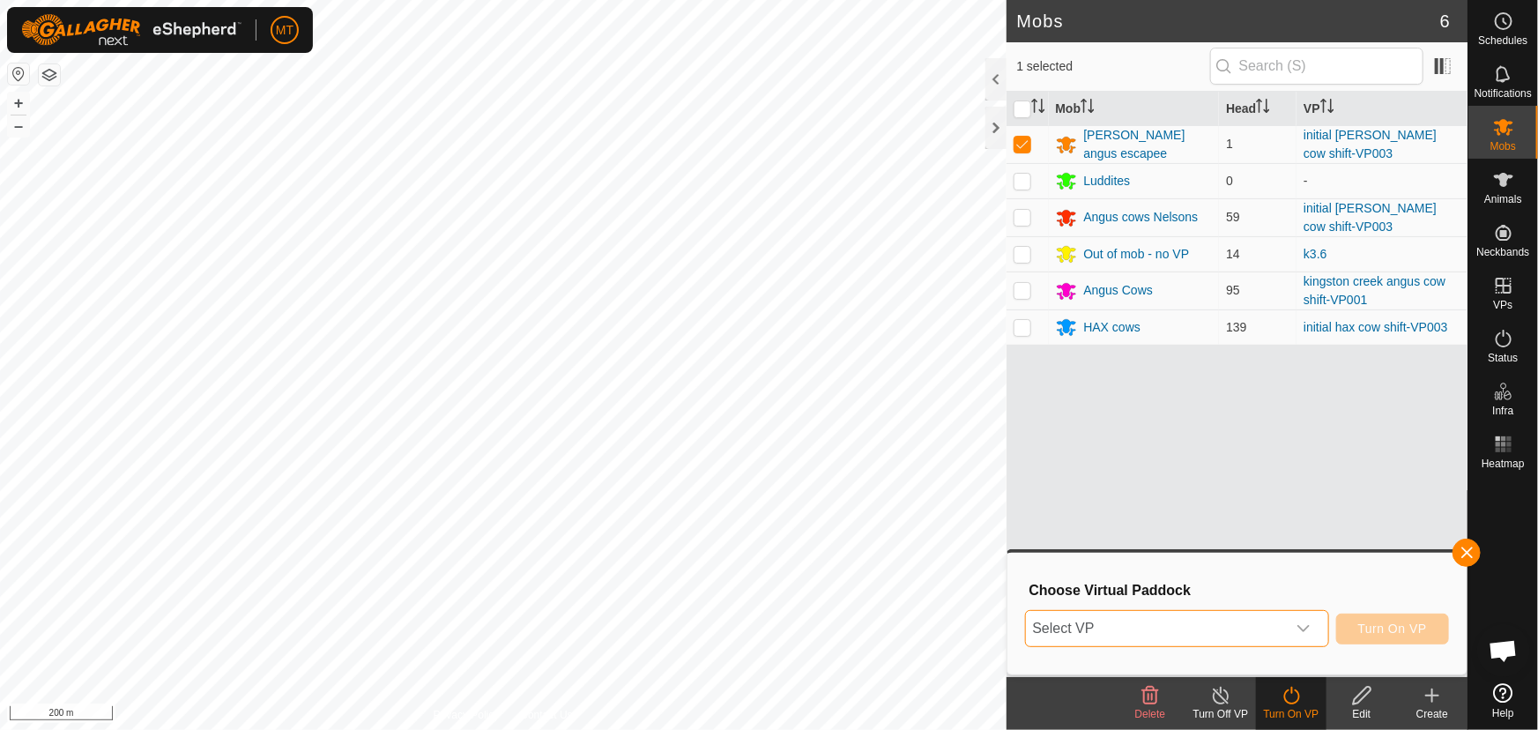
click at [1192, 630] on span "Select VP" at bounding box center [1156, 628] width 260 height 35
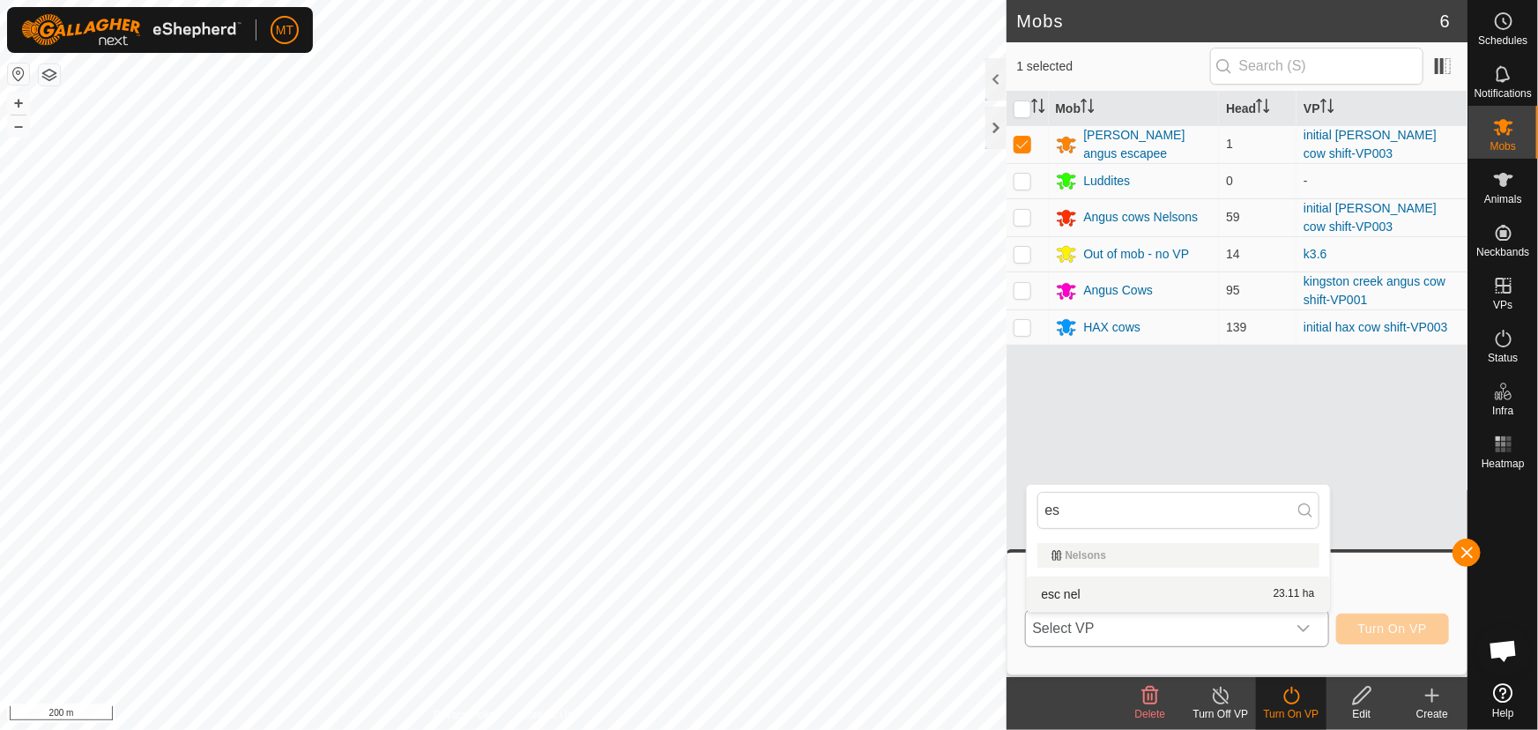
type input "es"
click at [1140, 597] on li "esc nel 23.11 ha" at bounding box center [1178, 593] width 303 height 35
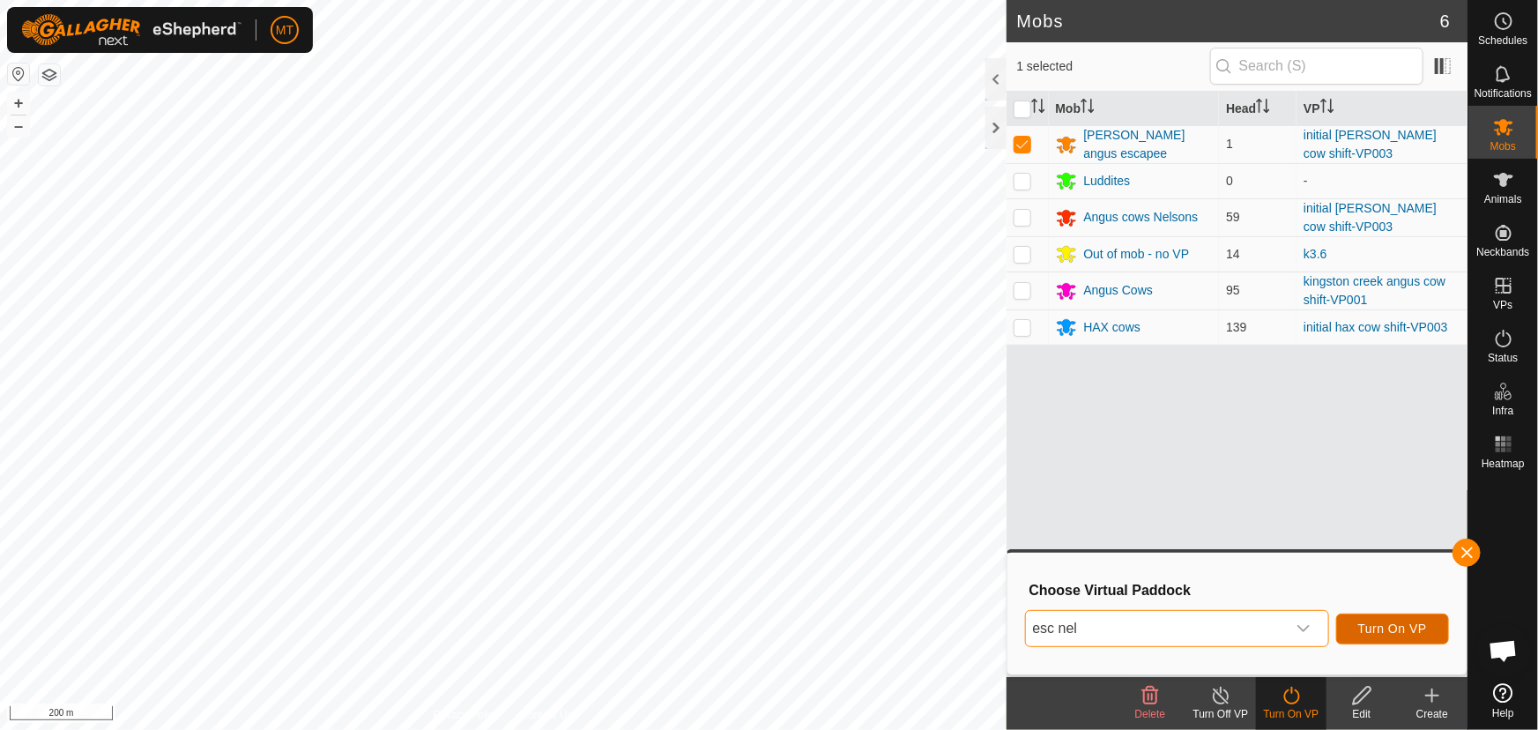
click at [1400, 630] on span "Turn On VP" at bounding box center [1392, 628] width 69 height 14
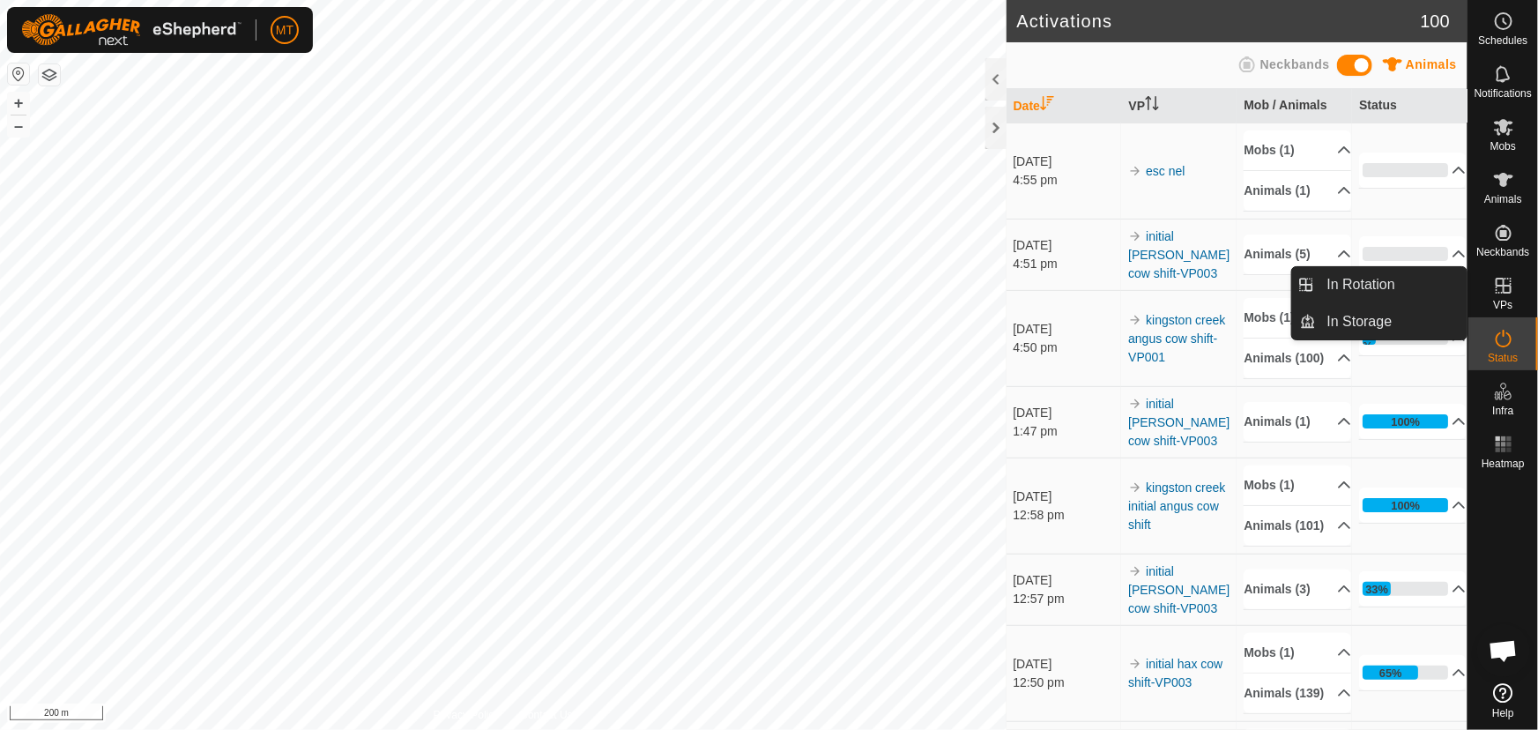
drag, startPoint x: 1511, startPoint y: 264, endPoint x: 1504, endPoint y: 283, distance: 19.5
click at [1504, 283] on icon at bounding box center [1503, 285] width 21 height 21
click at [1357, 284] on span "In Rotation" at bounding box center [1361, 284] width 68 height 21
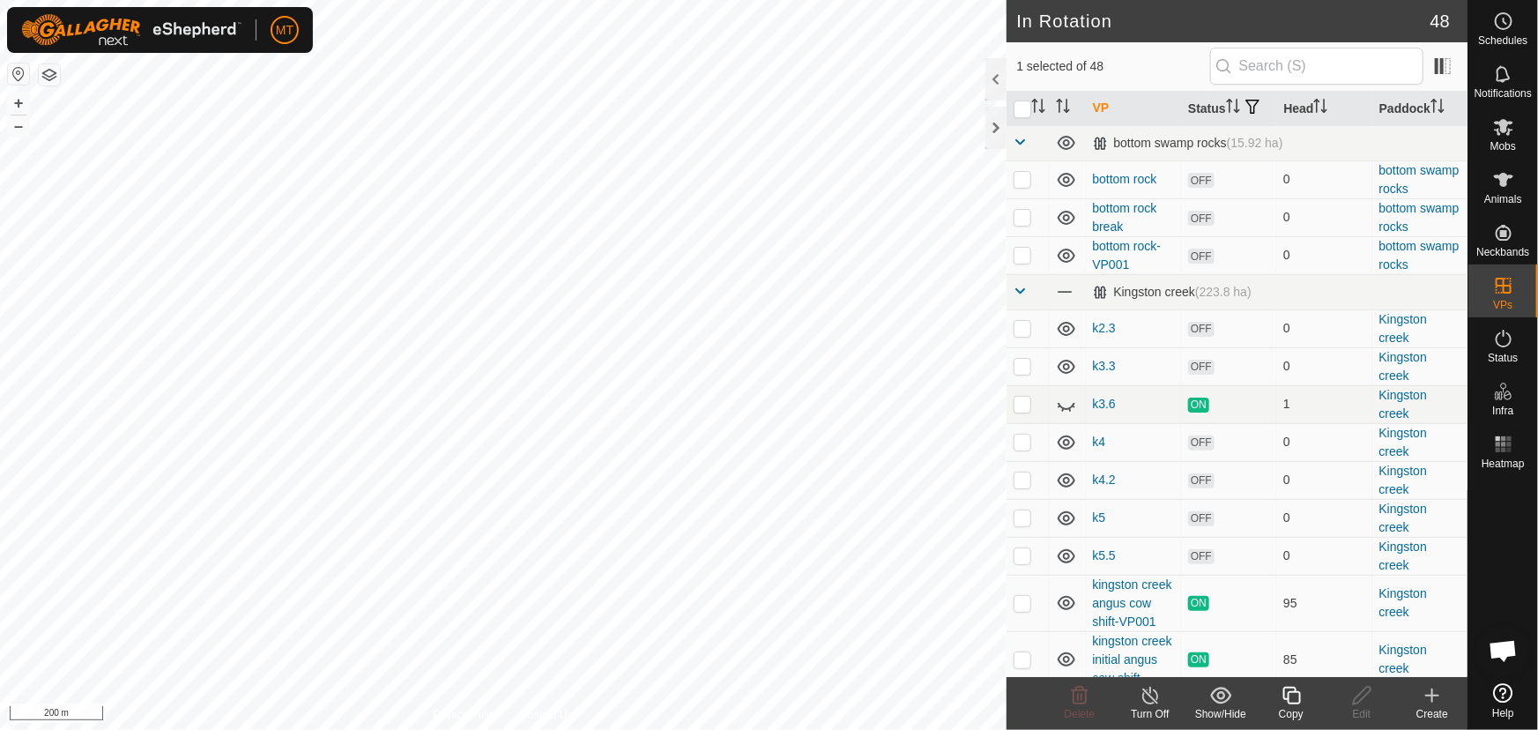
click at [1437, 696] on icon at bounding box center [1432, 695] width 21 height 21
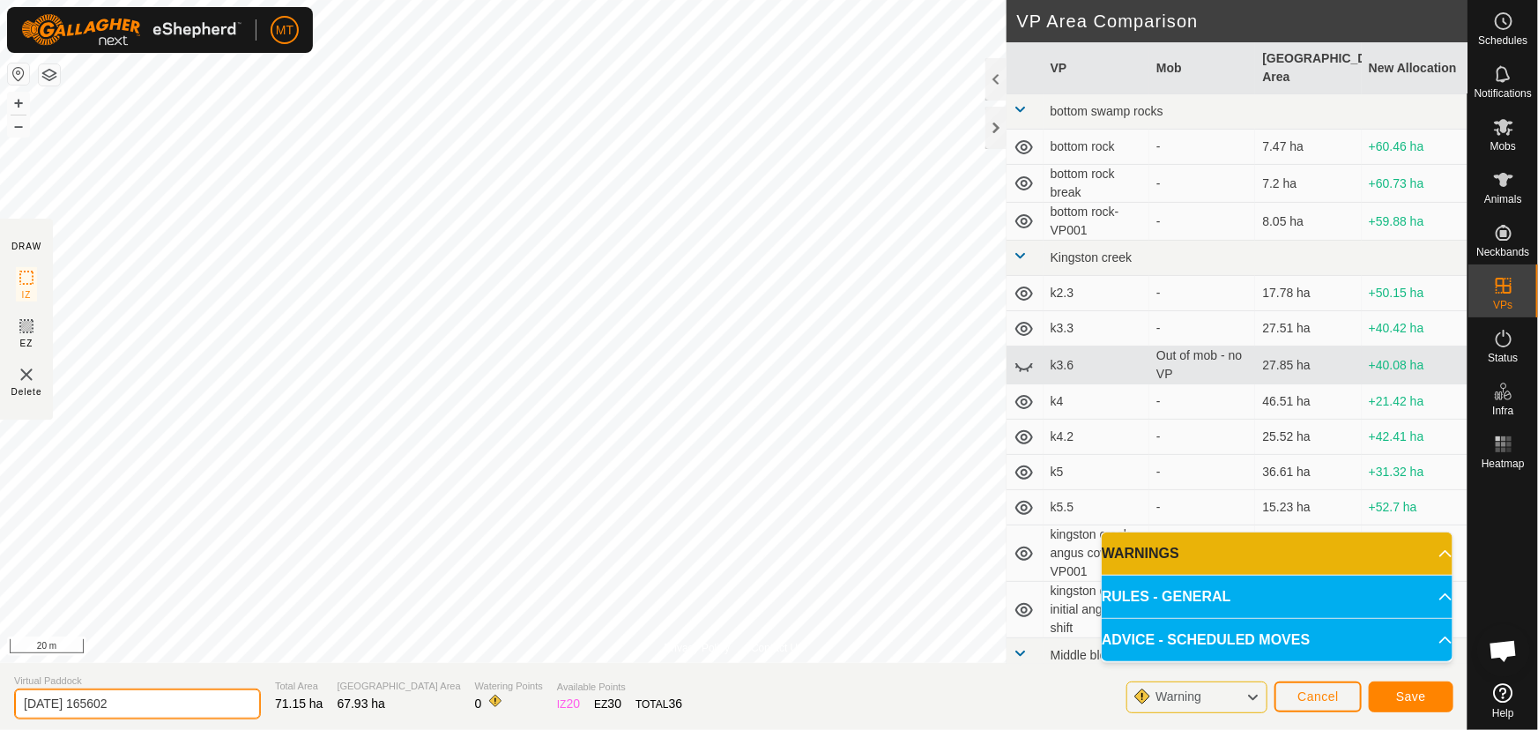
drag, startPoint x: 141, startPoint y: 702, endPoint x: 0, endPoint y: 705, distance: 141.0
click at [0, 705] on section "Virtual Paddock 2025-09-12 165602 Total Area 71.15 ha Grazing Area 67.93 ha Wat…" at bounding box center [733, 696] width 1467 height 67
type input "middle yellow"
click at [1413, 693] on span "Save" at bounding box center [1411, 696] width 30 height 14
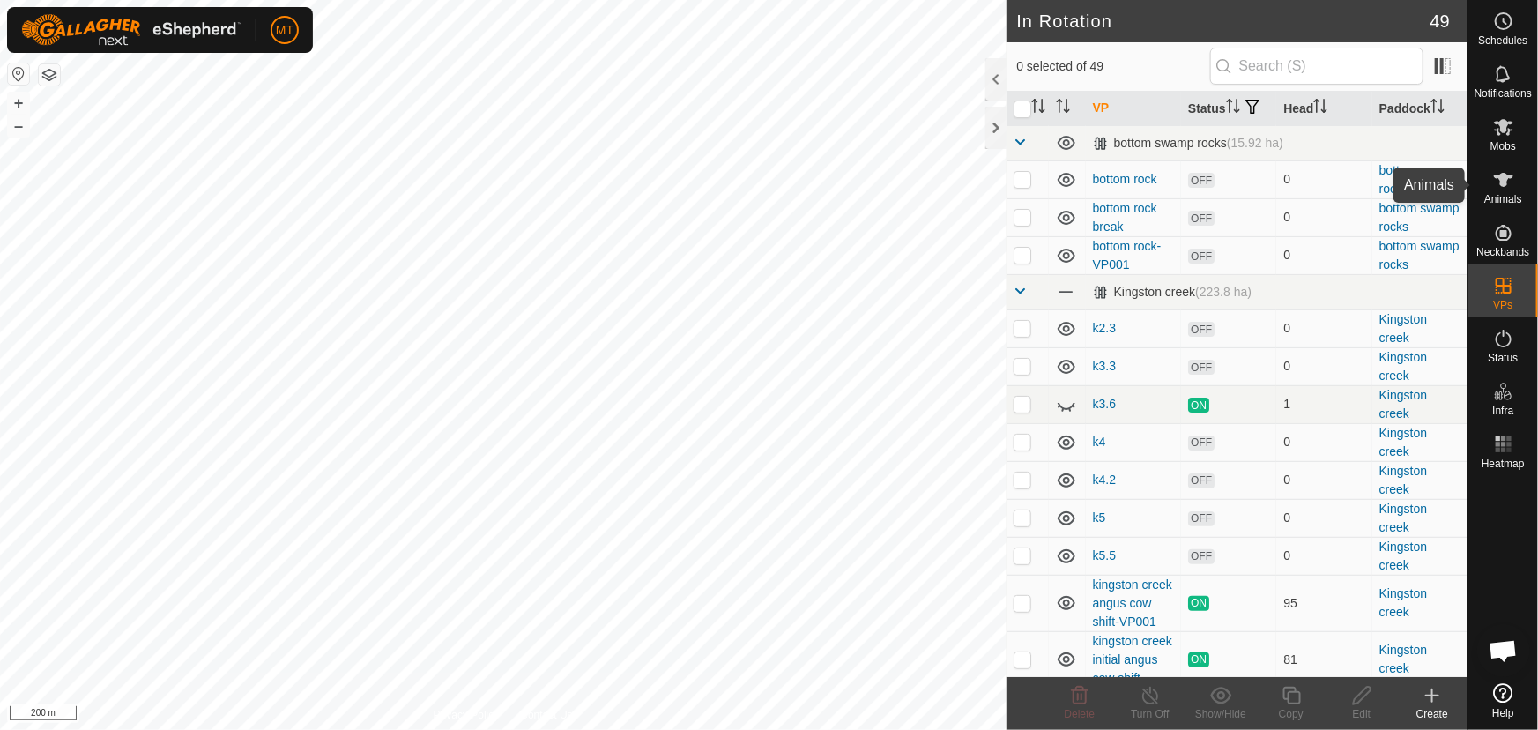
click at [1509, 182] on icon at bounding box center [1503, 179] width 21 height 21
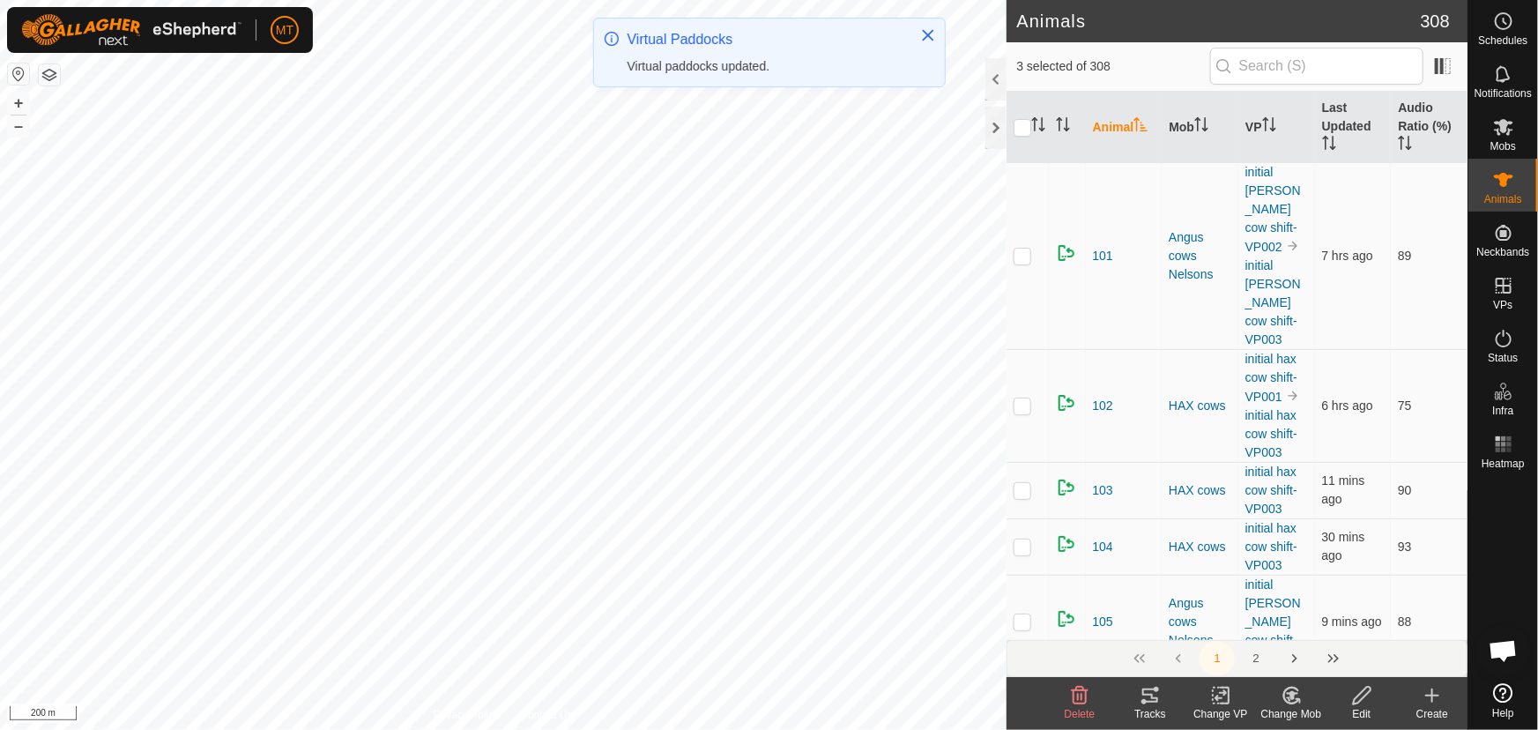
click at [1284, 703] on icon at bounding box center [1292, 695] width 22 height 21
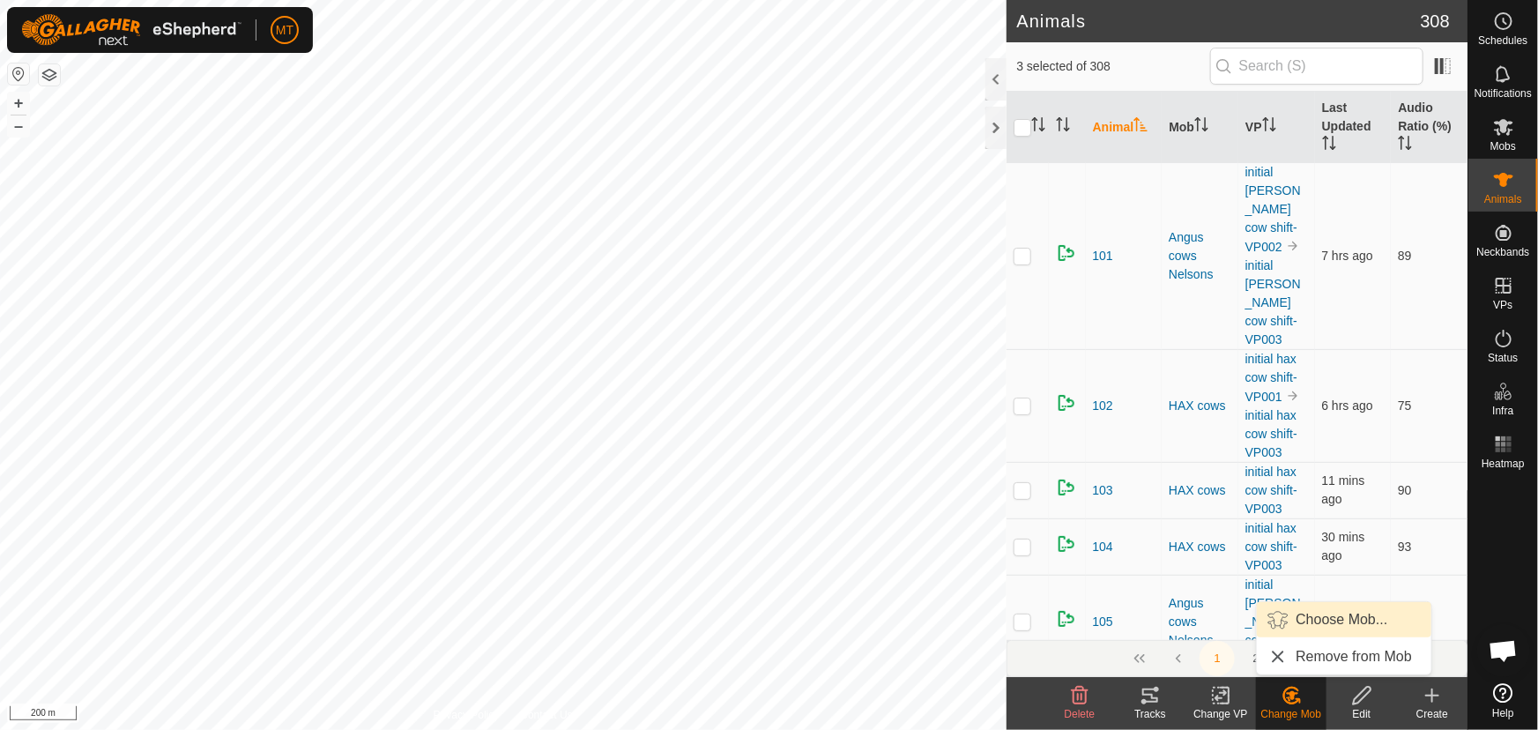
click at [1326, 619] on link "Choose Mob..." at bounding box center [1344, 619] width 174 height 35
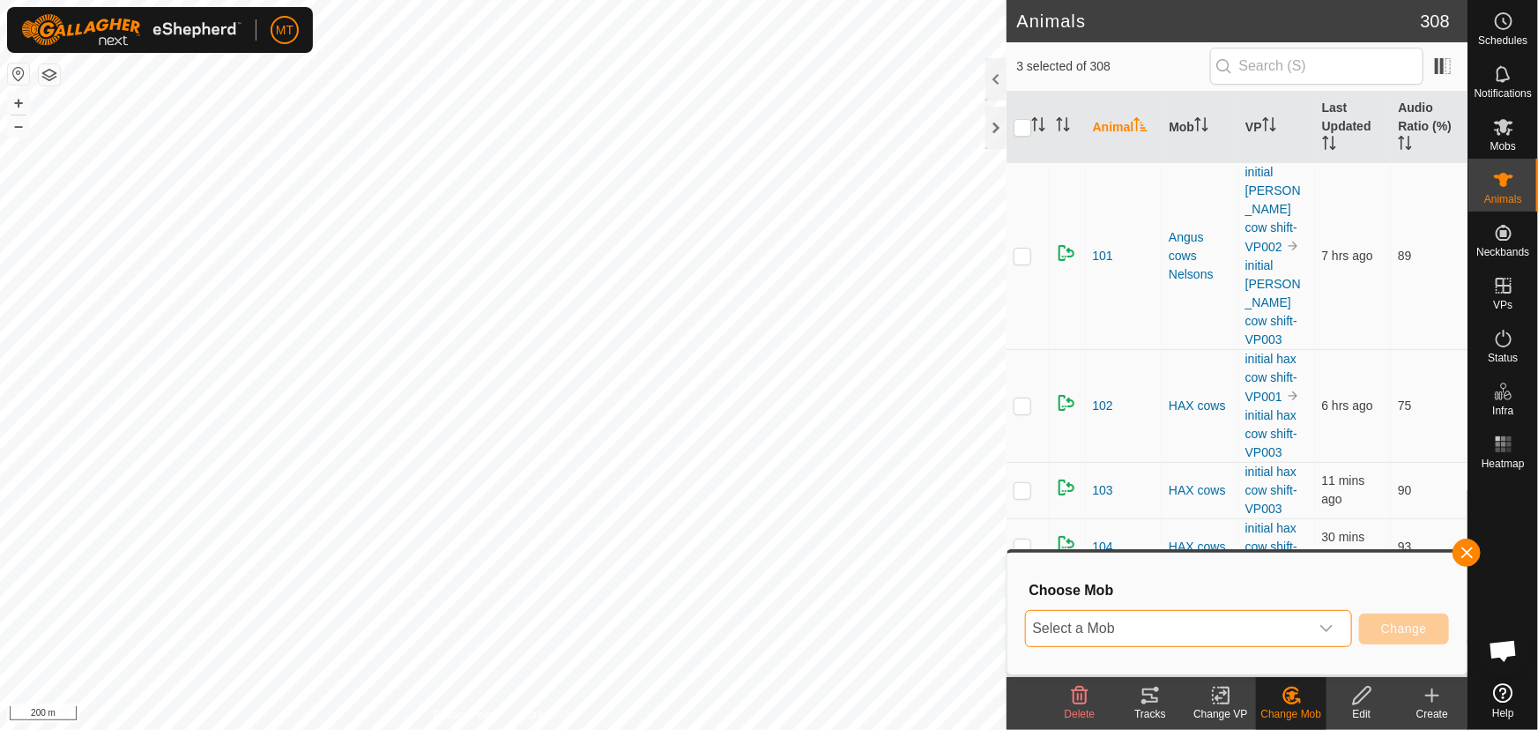
click at [1213, 617] on span "Select a Mob" at bounding box center [1167, 628] width 283 height 35
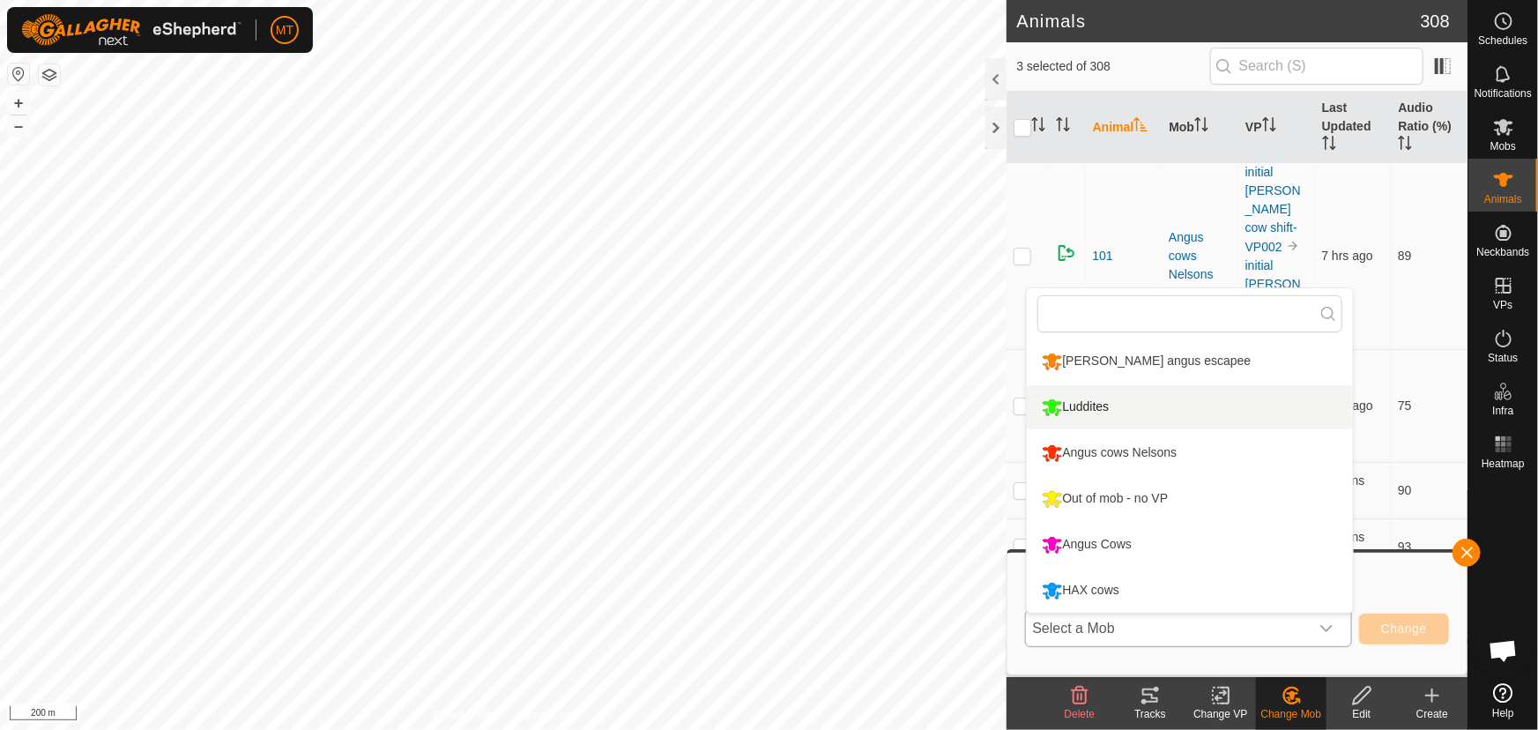
click at [1093, 399] on li "Luddites" at bounding box center [1190, 407] width 326 height 44
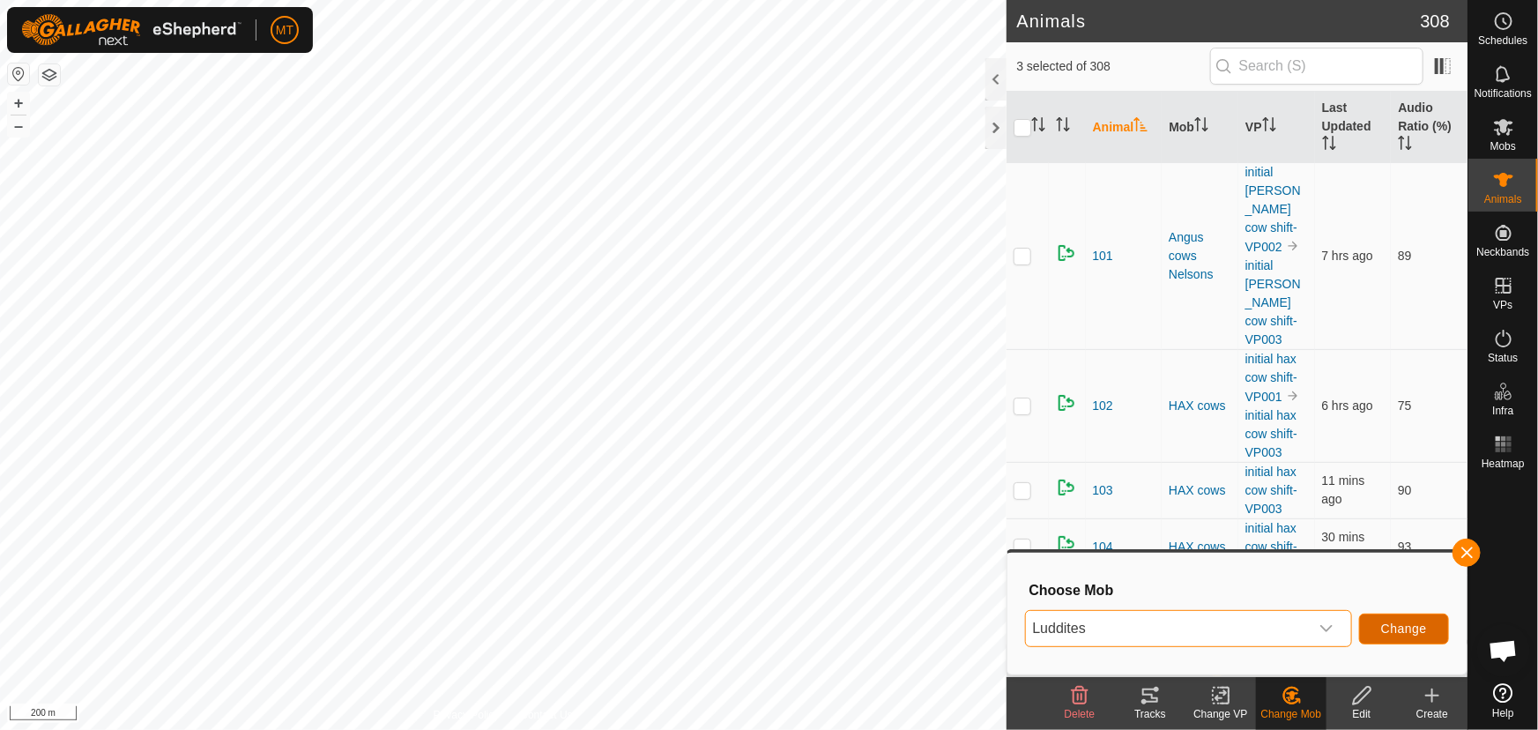
click at [1390, 631] on span "Change" at bounding box center [1404, 628] width 46 height 14
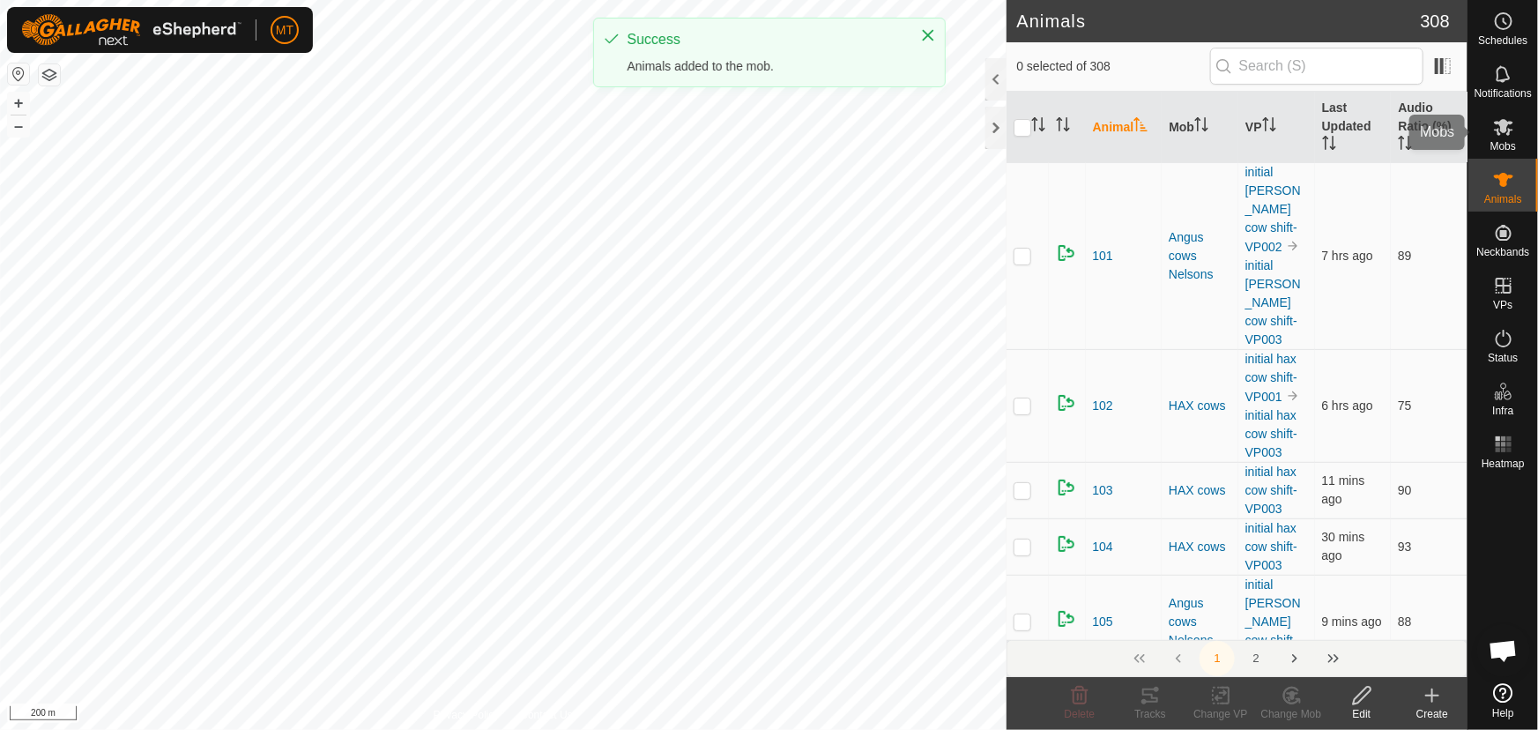
click at [1498, 128] on icon at bounding box center [1503, 126] width 21 height 21
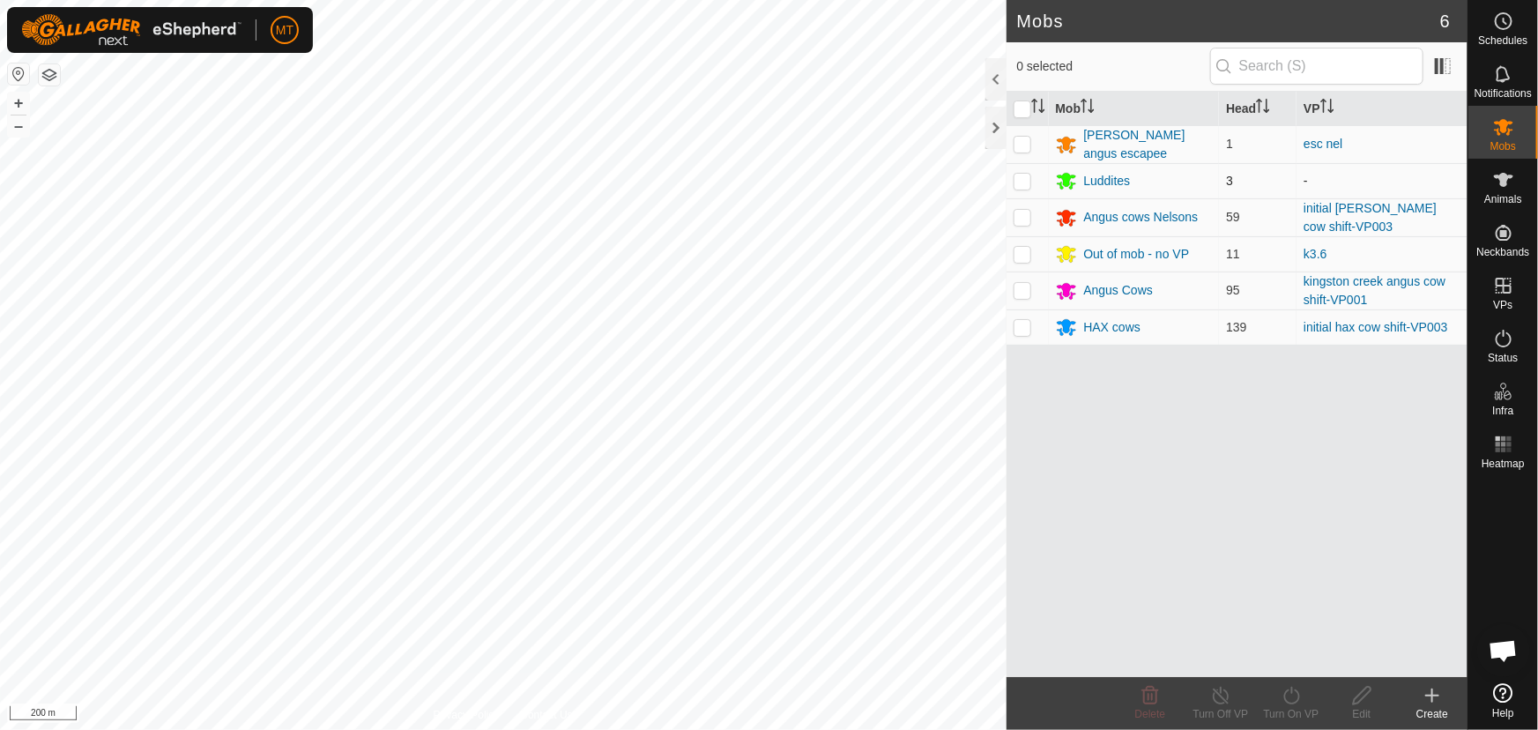
click at [1015, 178] on p-checkbox at bounding box center [1023, 181] width 18 height 14
checkbox input "true"
click at [1296, 694] on icon at bounding box center [1292, 695] width 22 height 21
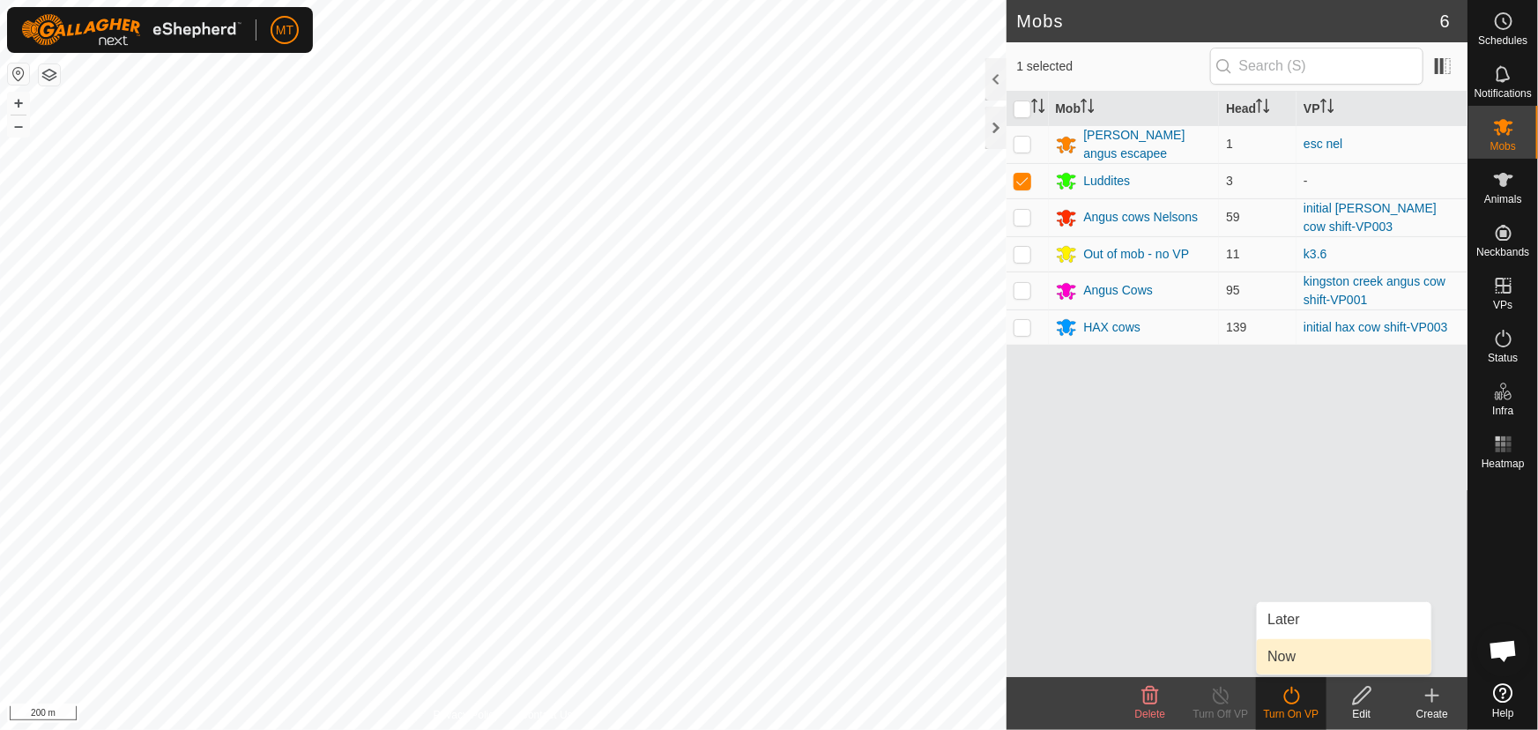
click at [1291, 653] on link "Now" at bounding box center [1344, 656] width 174 height 35
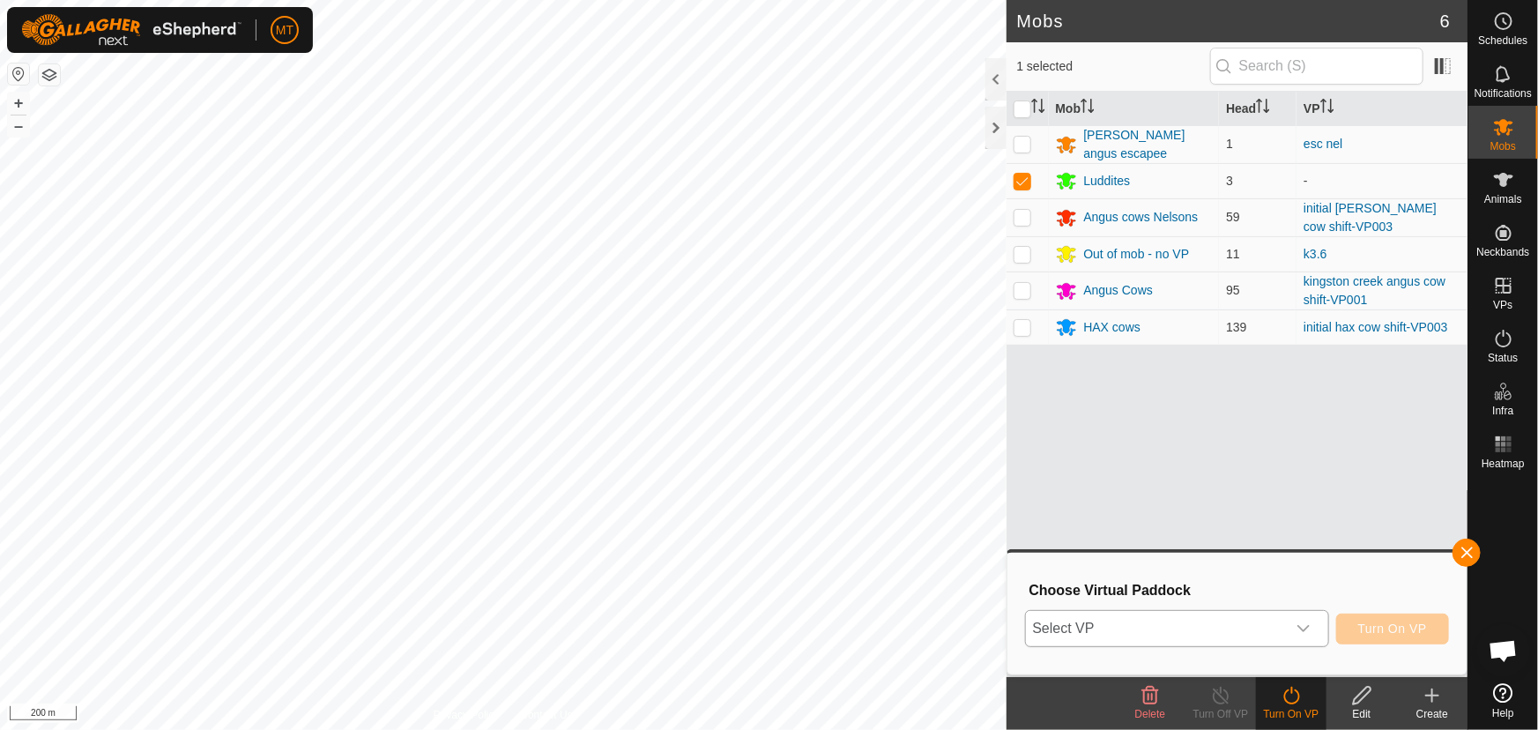
click at [1222, 636] on span "Select VP" at bounding box center [1156, 628] width 260 height 35
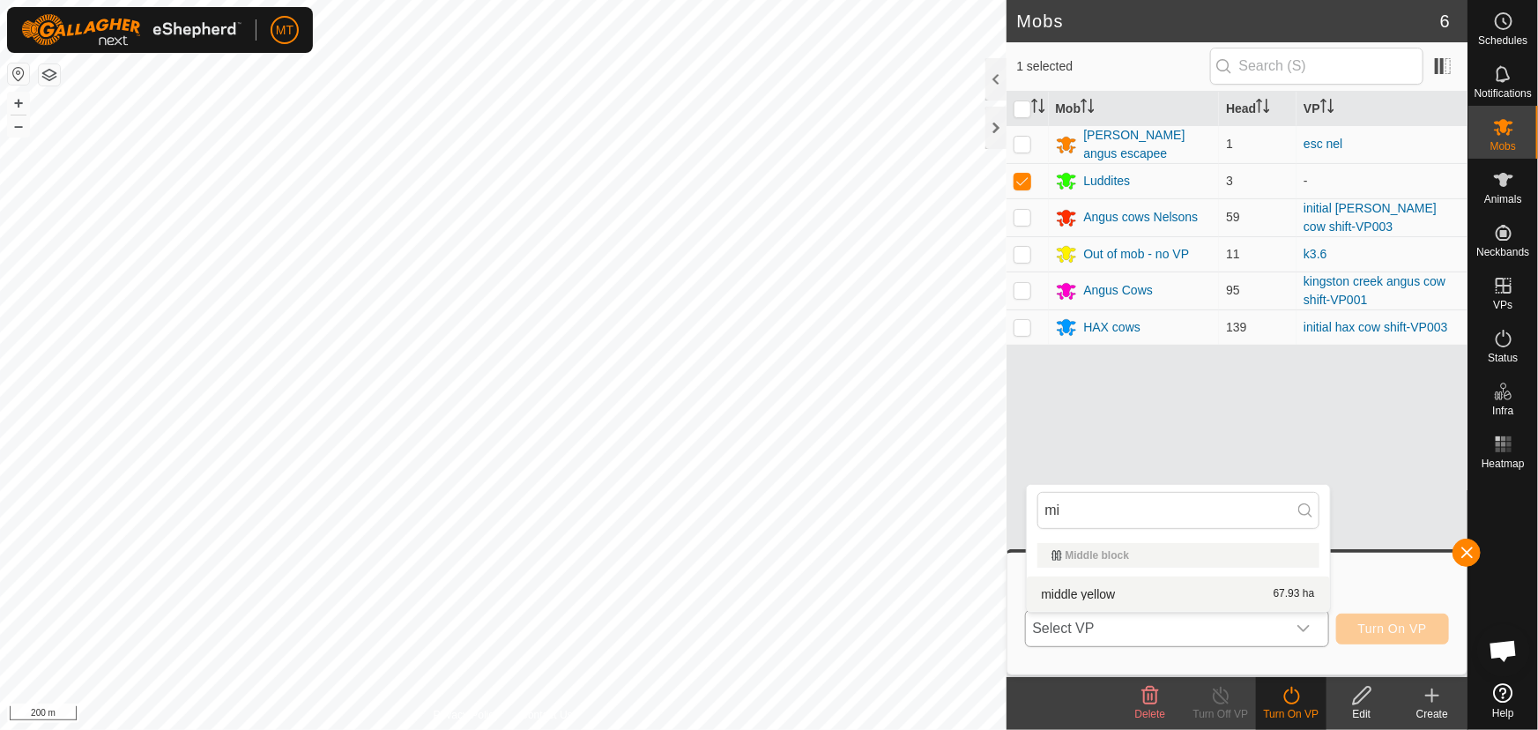
type input "mi"
click at [1154, 599] on li "middle yellow 67.93 ha" at bounding box center [1178, 593] width 303 height 35
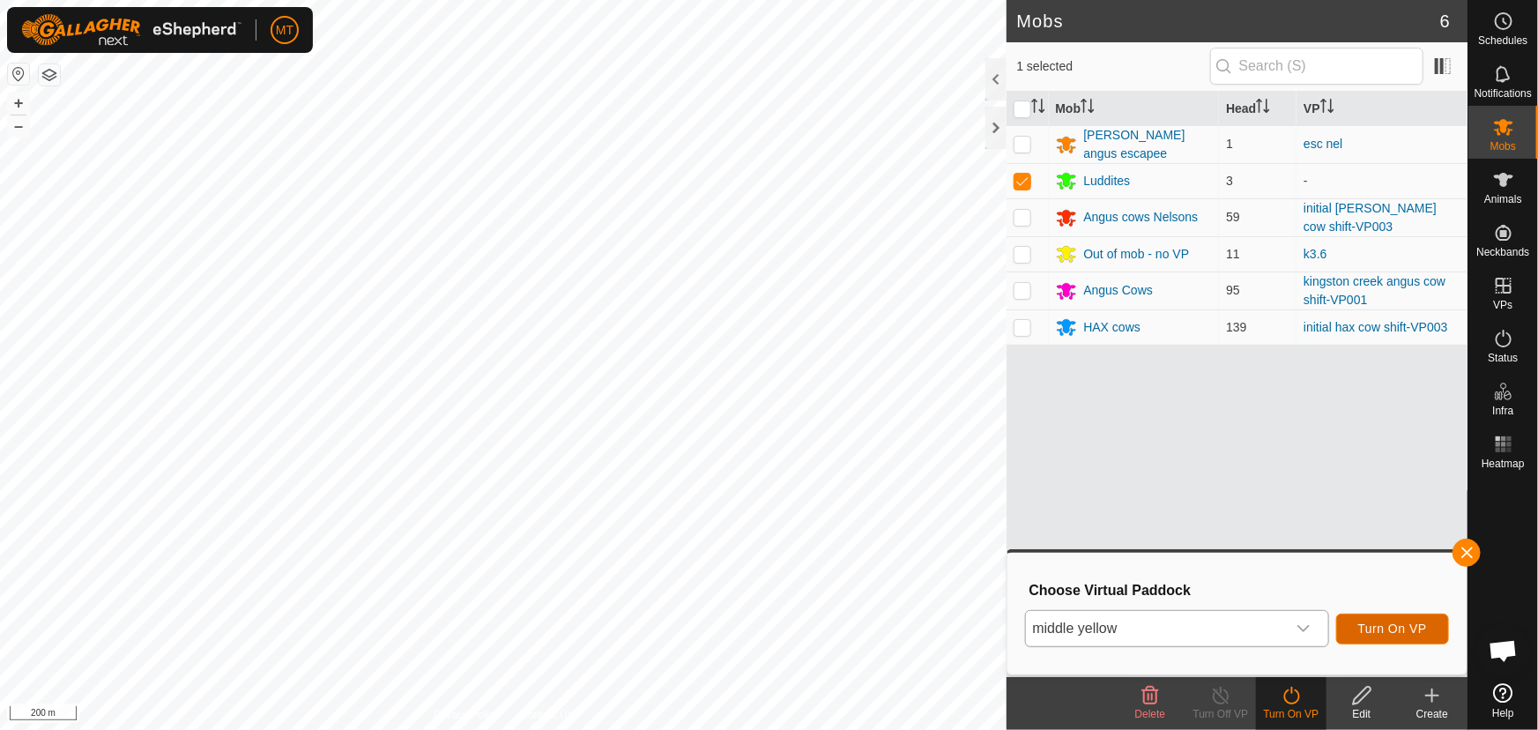
click at [1395, 625] on span "Turn On VP" at bounding box center [1392, 628] width 69 height 14
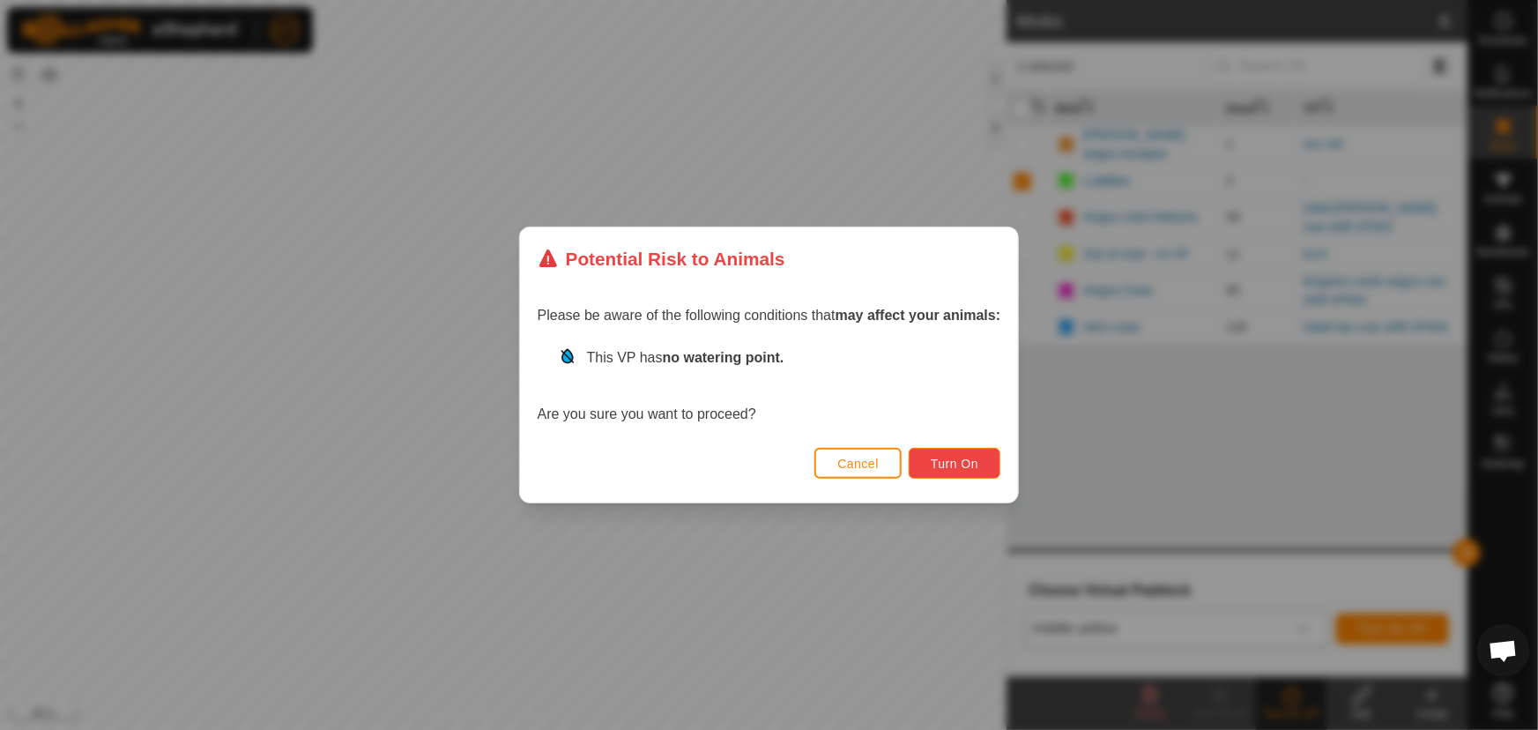
click at [978, 455] on button "Turn On" at bounding box center [955, 463] width 92 height 31
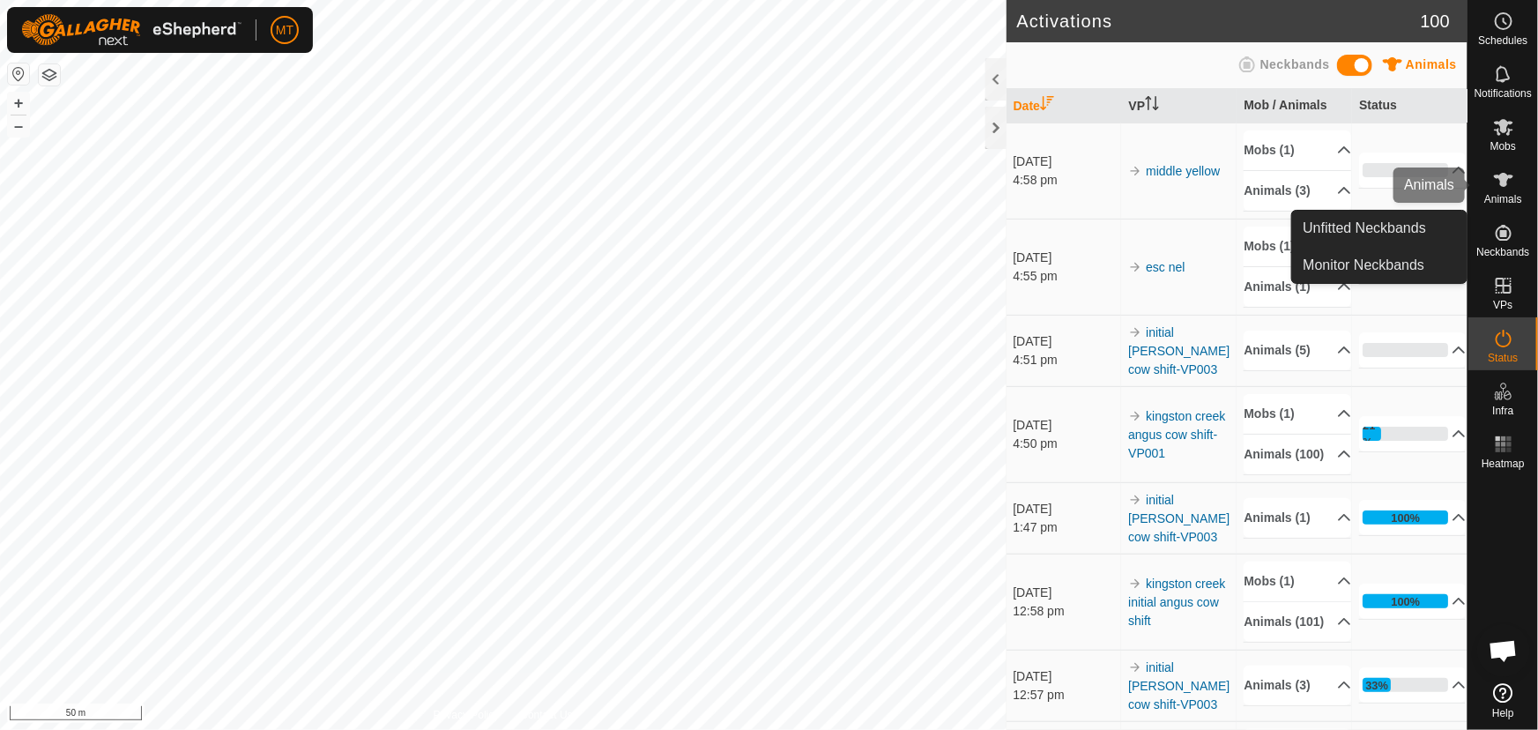
click at [1509, 187] on icon at bounding box center [1503, 179] width 21 height 21
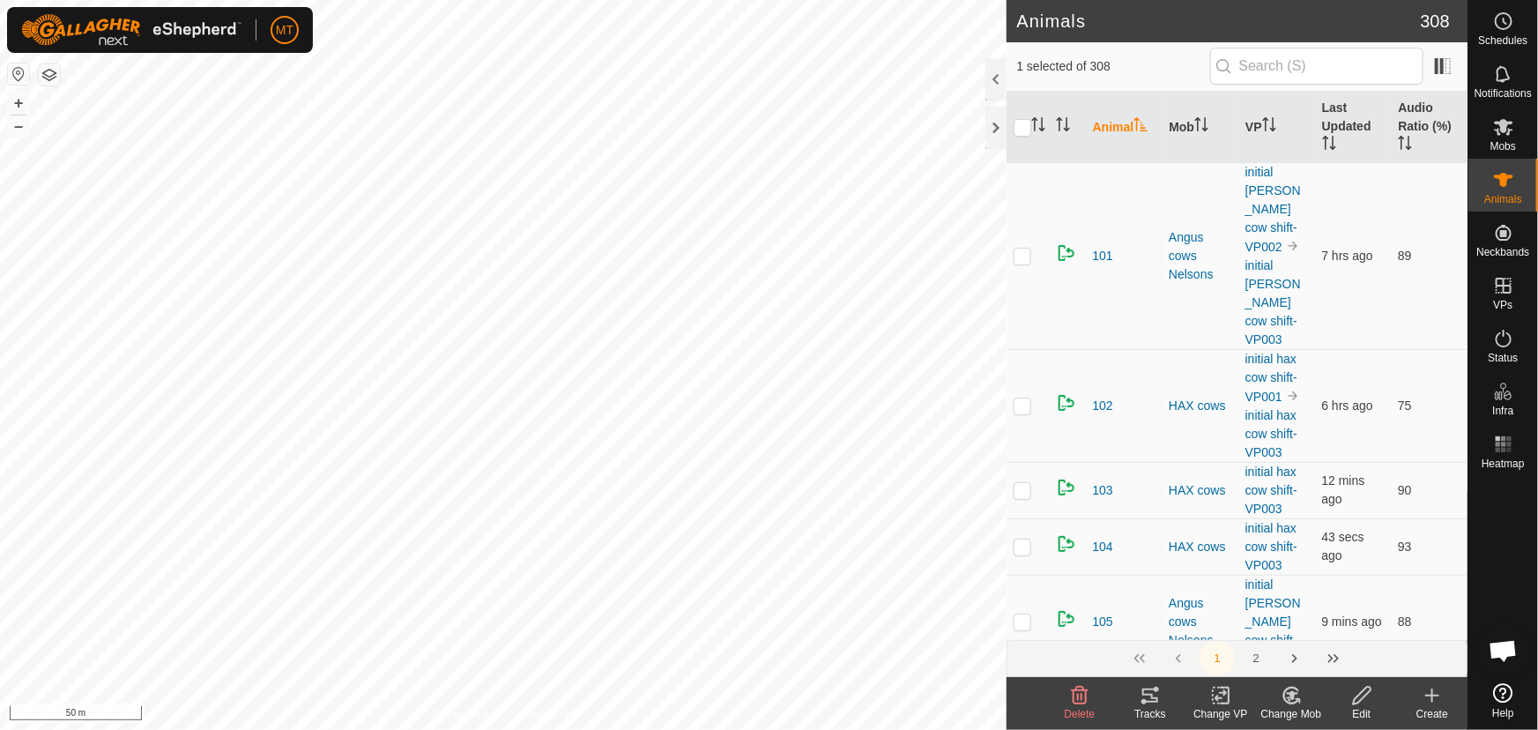
click at [1146, 700] on icon at bounding box center [1143, 701] width 5 height 5
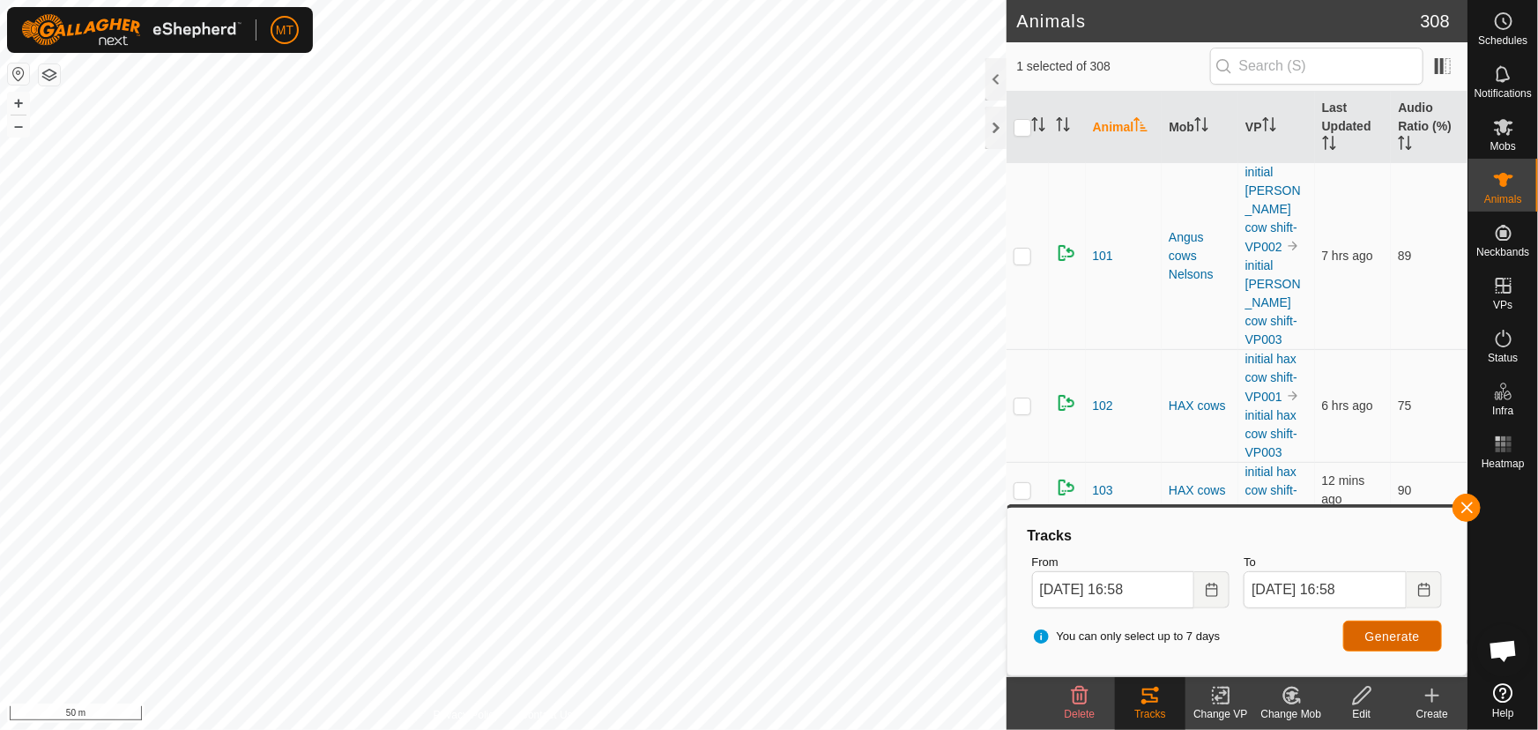
click at [1370, 634] on span "Generate" at bounding box center [1392, 636] width 55 height 14
click at [1205, 584] on icon "Choose Date" at bounding box center [1212, 590] width 14 height 14
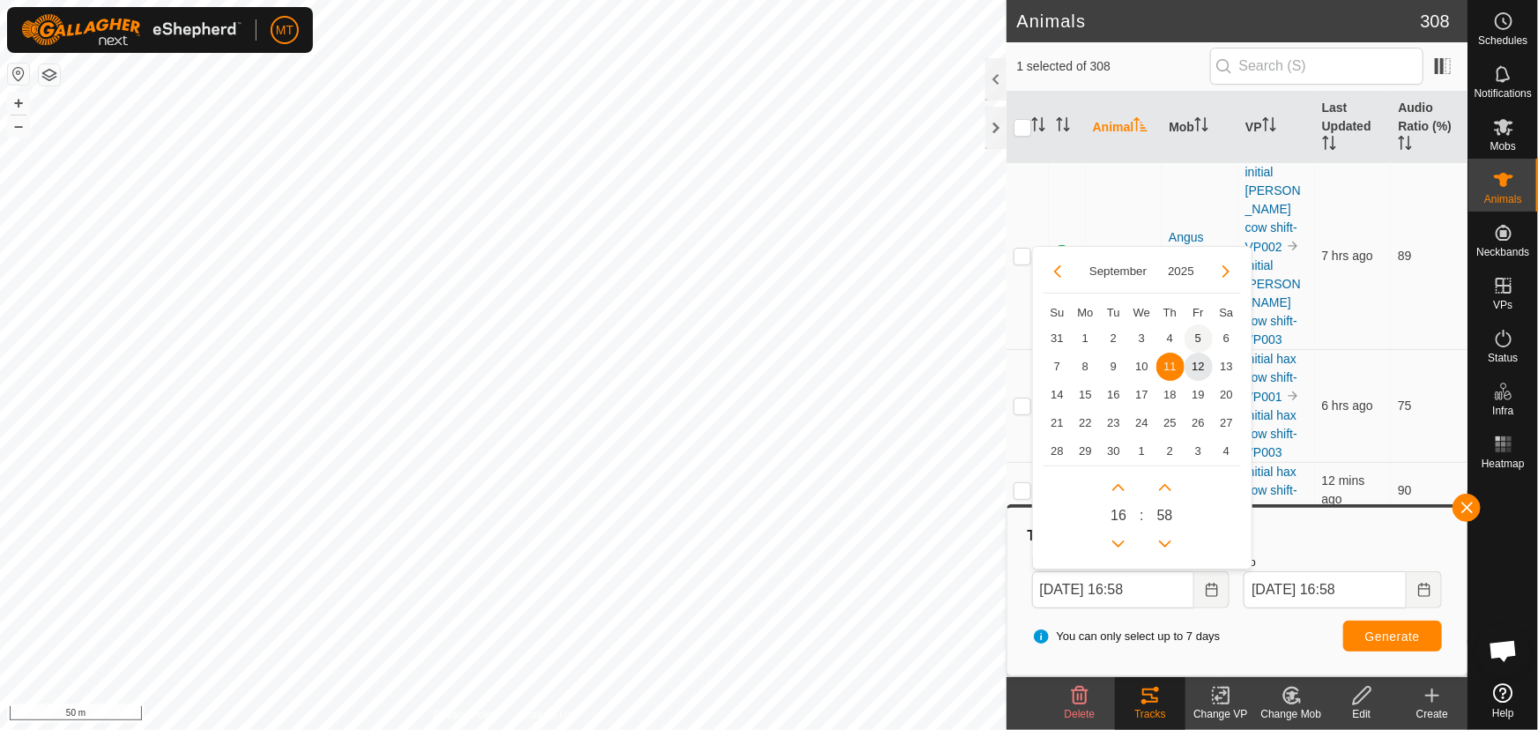
click at [1193, 335] on span "5" at bounding box center [1198, 338] width 28 height 28
type input "05 Sep, 2025 16:58"
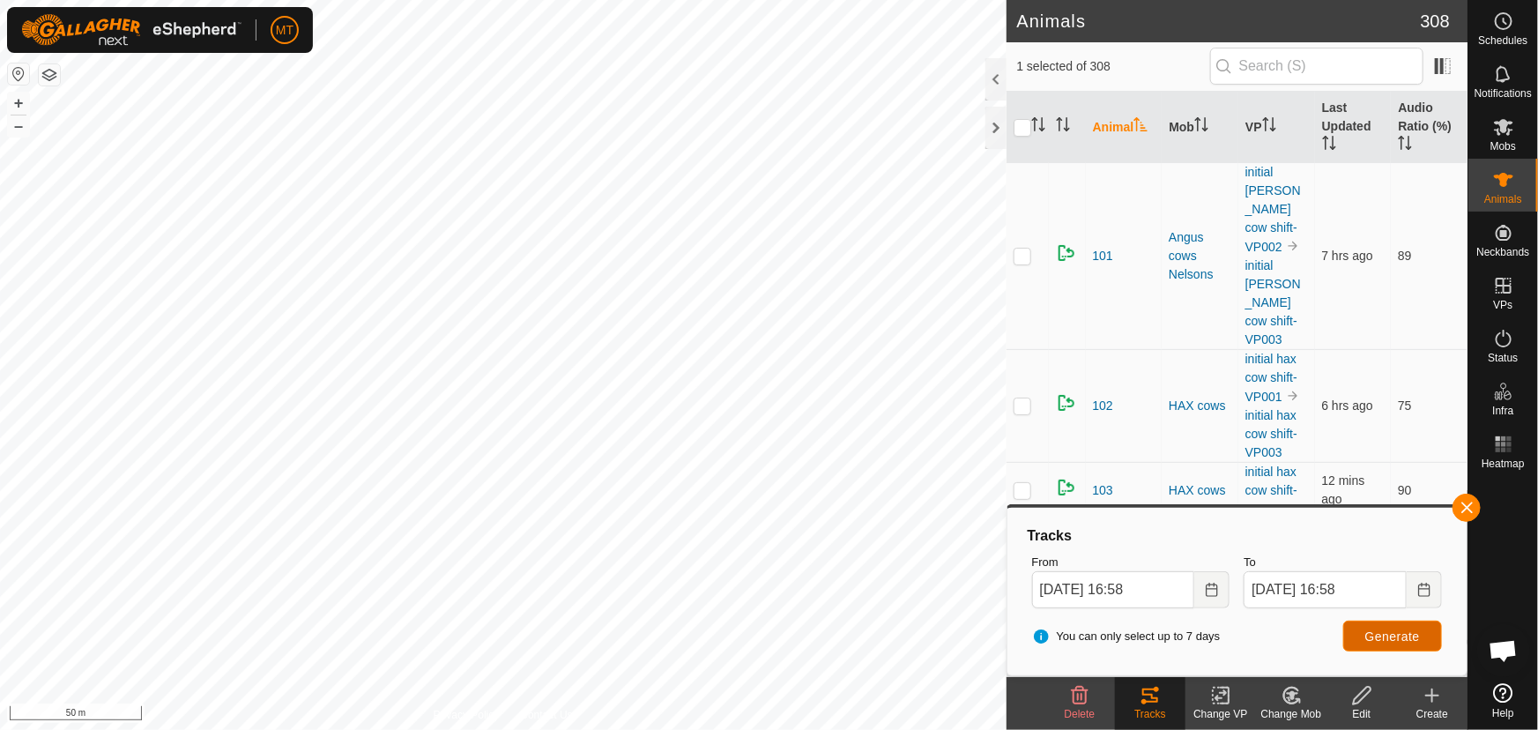
click at [1369, 633] on span "Generate" at bounding box center [1392, 636] width 55 height 14
click at [1425, 583] on icon "Choose Date" at bounding box center [1424, 590] width 14 height 14
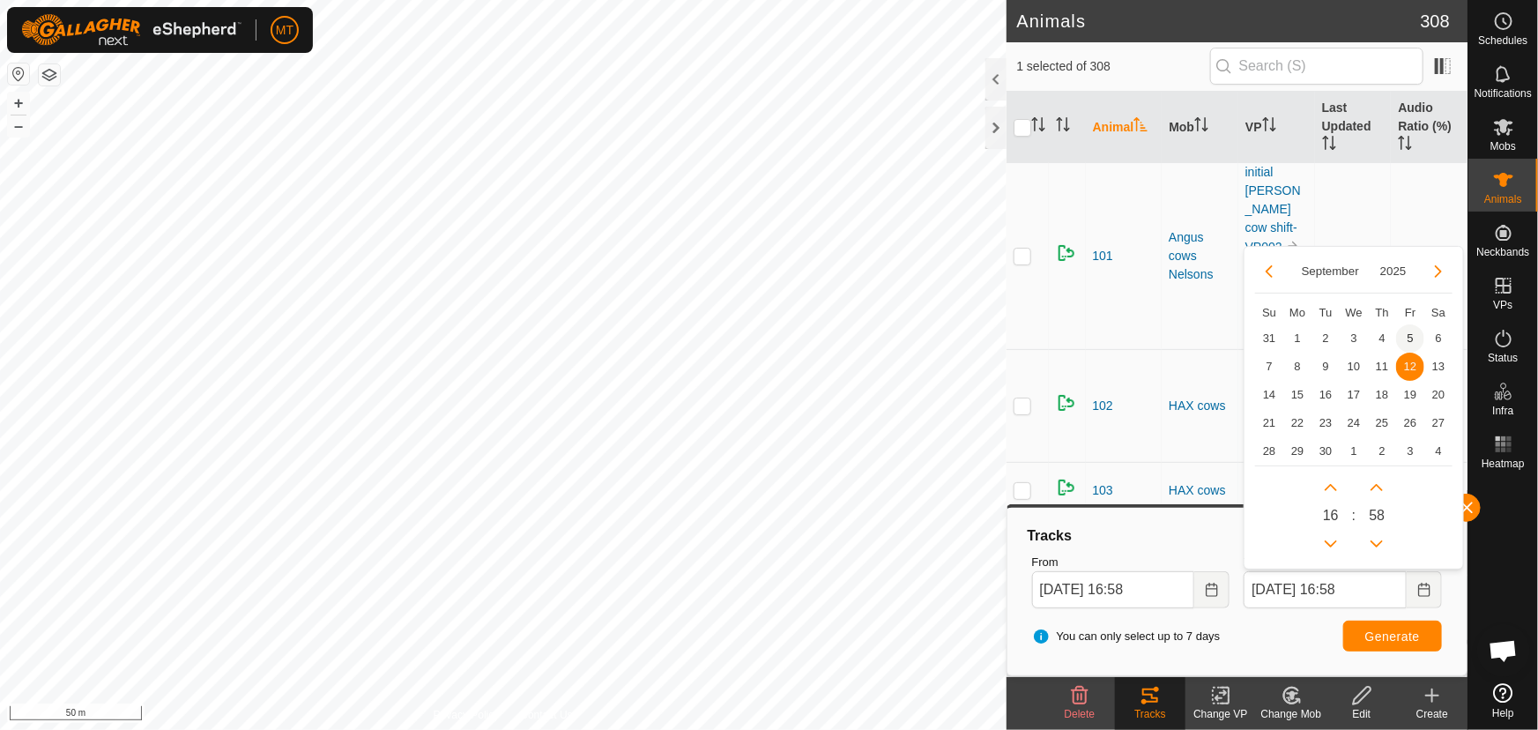
click at [1409, 335] on span "5" at bounding box center [1410, 338] width 28 height 28
type input "05 Sep, 2025 16:58"
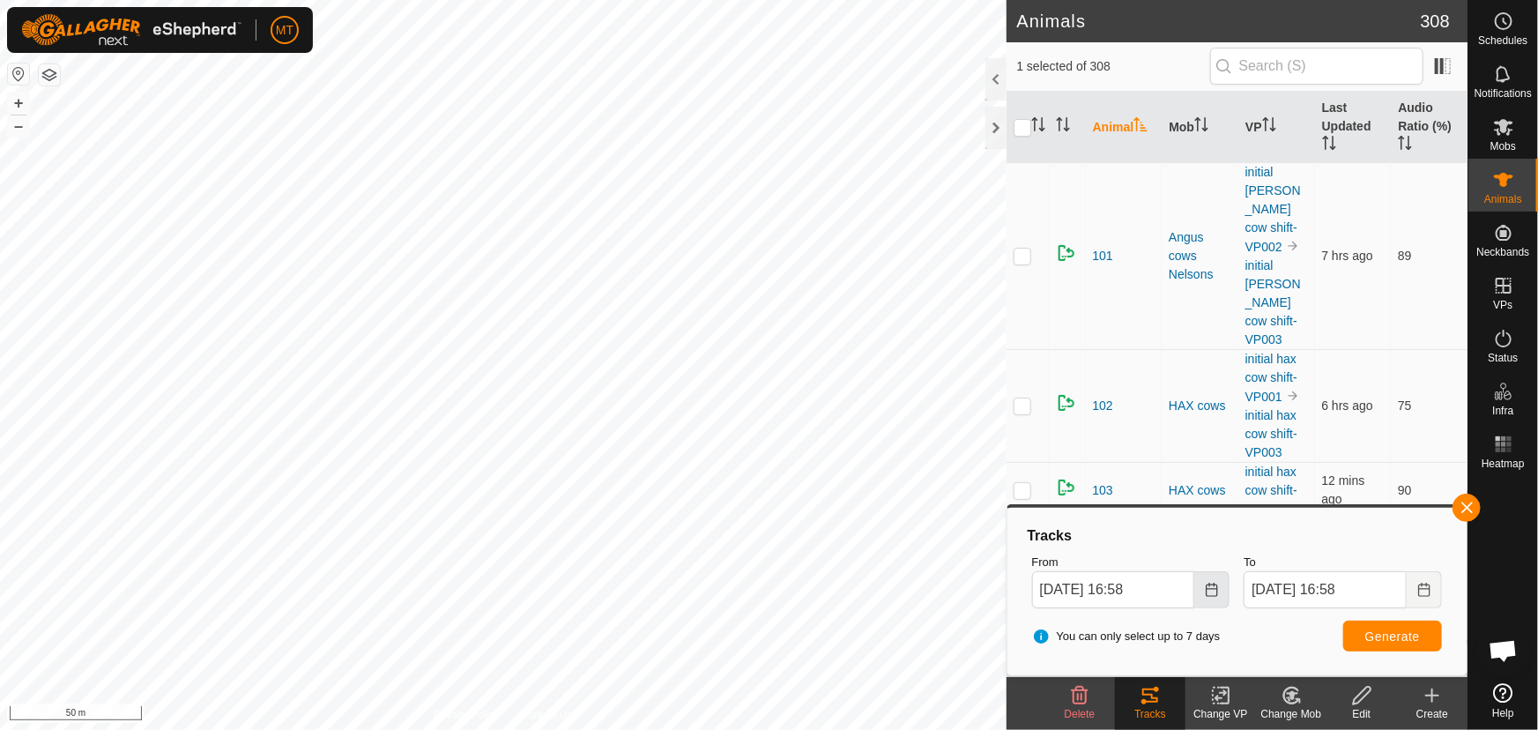
click at [1203, 590] on button "Choose Date" at bounding box center [1211, 589] width 35 height 37
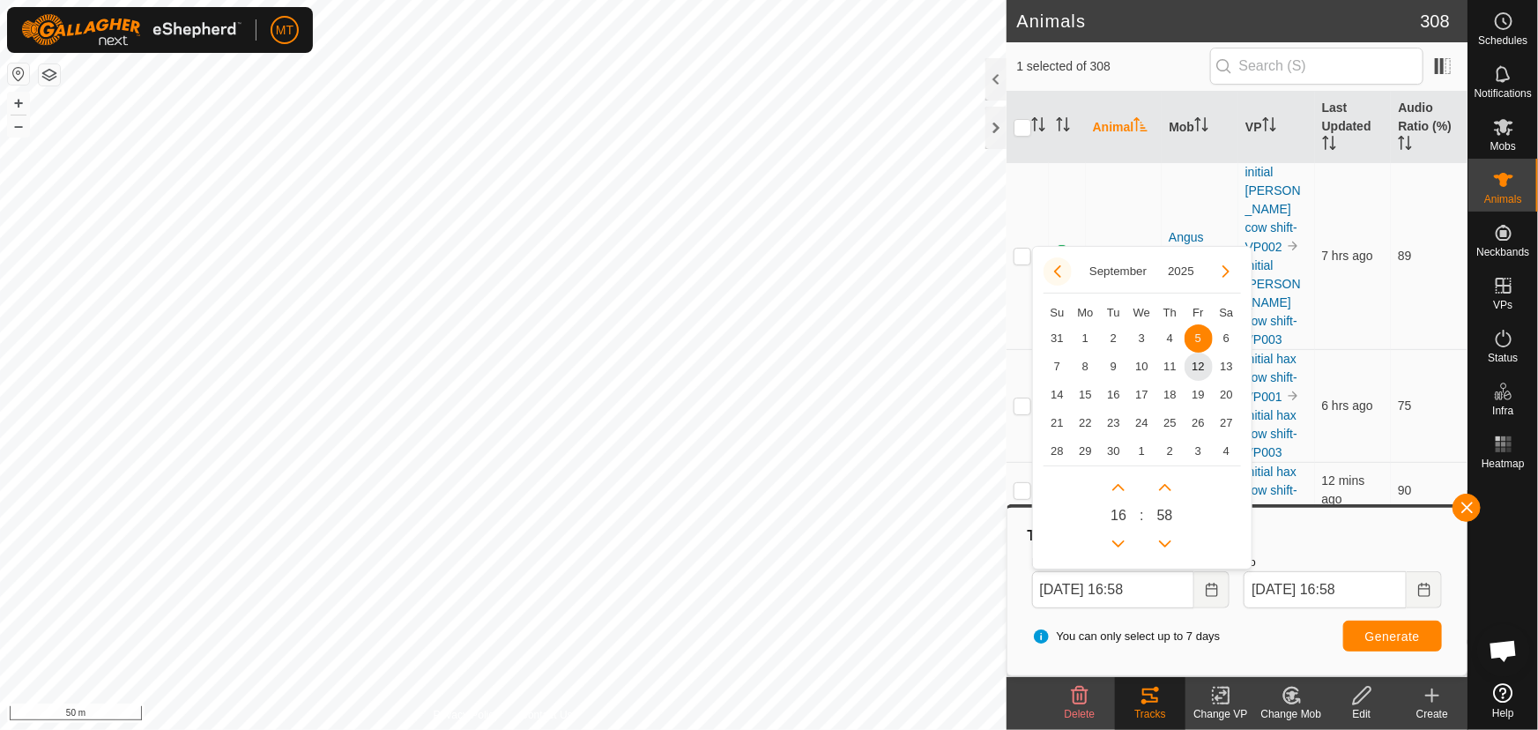
click at [1059, 271] on button "Previous Month" at bounding box center [1057, 271] width 28 height 28
click at [1196, 453] on span "29" at bounding box center [1198, 451] width 28 height 28
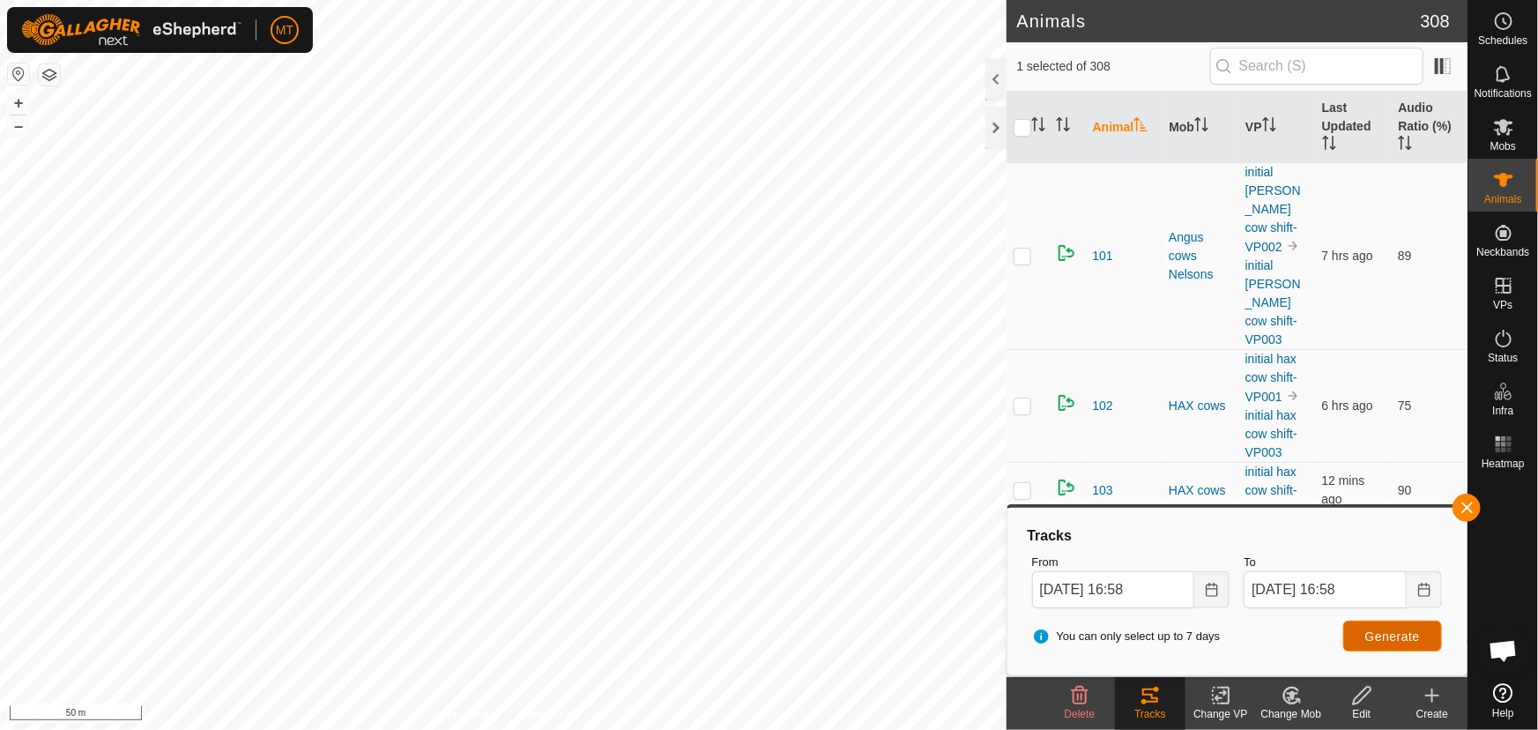
click at [1372, 634] on span "Generate" at bounding box center [1392, 636] width 55 height 14
click at [1366, 623] on button "Generate" at bounding box center [1392, 635] width 99 height 31
click at [439, 0] on html "MT Schedules Notifications Mobs Animals Neckbands VPs Status Infra Heatmap Help…" at bounding box center [769, 365] width 1538 height 730
click at [446, 0] on html "MT Schedules Notifications Mobs Animals Neckbands VPs Status Infra Heatmap Help…" at bounding box center [769, 365] width 1538 height 730
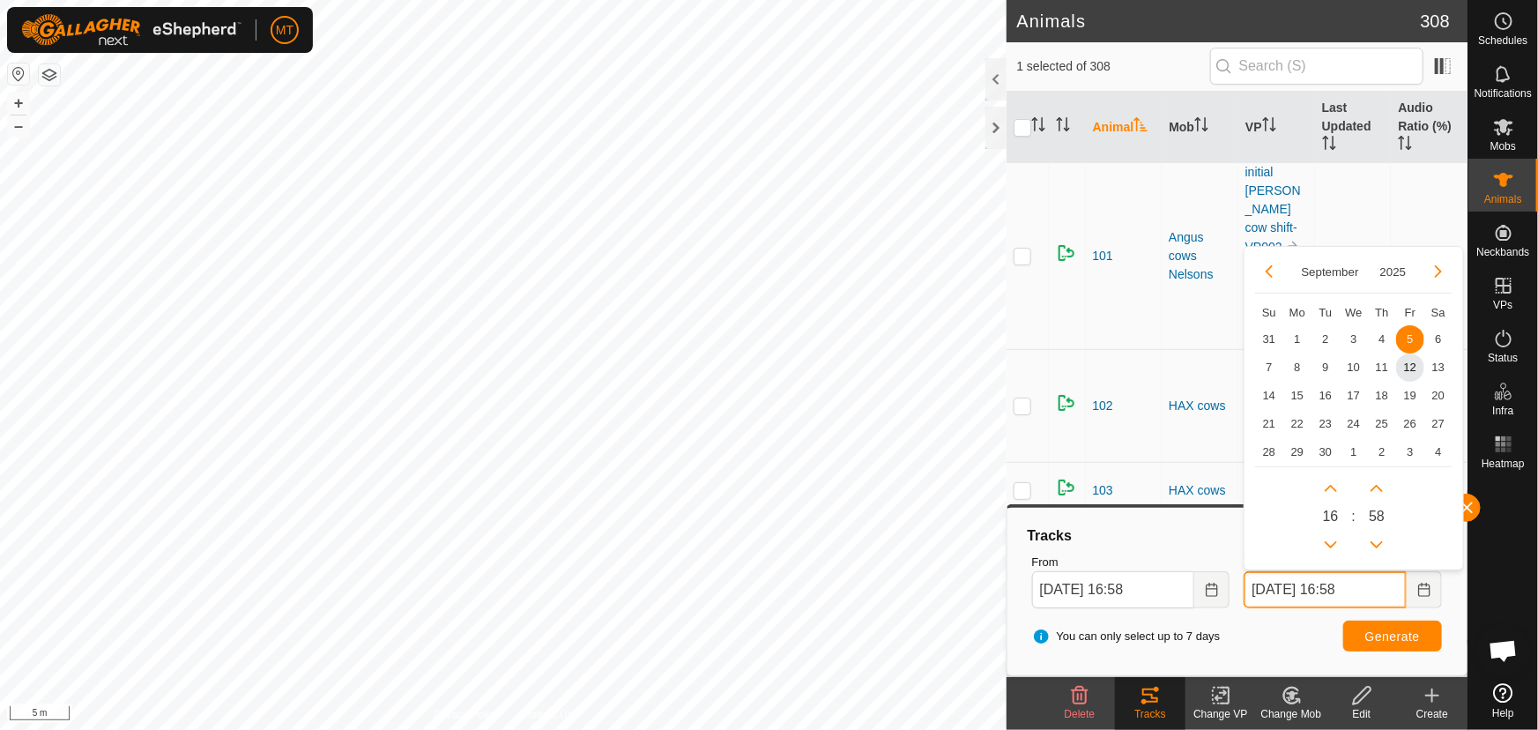
click at [1338, 584] on input "05 Sep, 2025 16:58" at bounding box center [1325, 589] width 163 height 37
click at [1412, 359] on span "12" at bounding box center [1410, 367] width 28 height 28
type input "05 Sep, 2025 16:58"
type input "12 Sep, 2025 16:58"
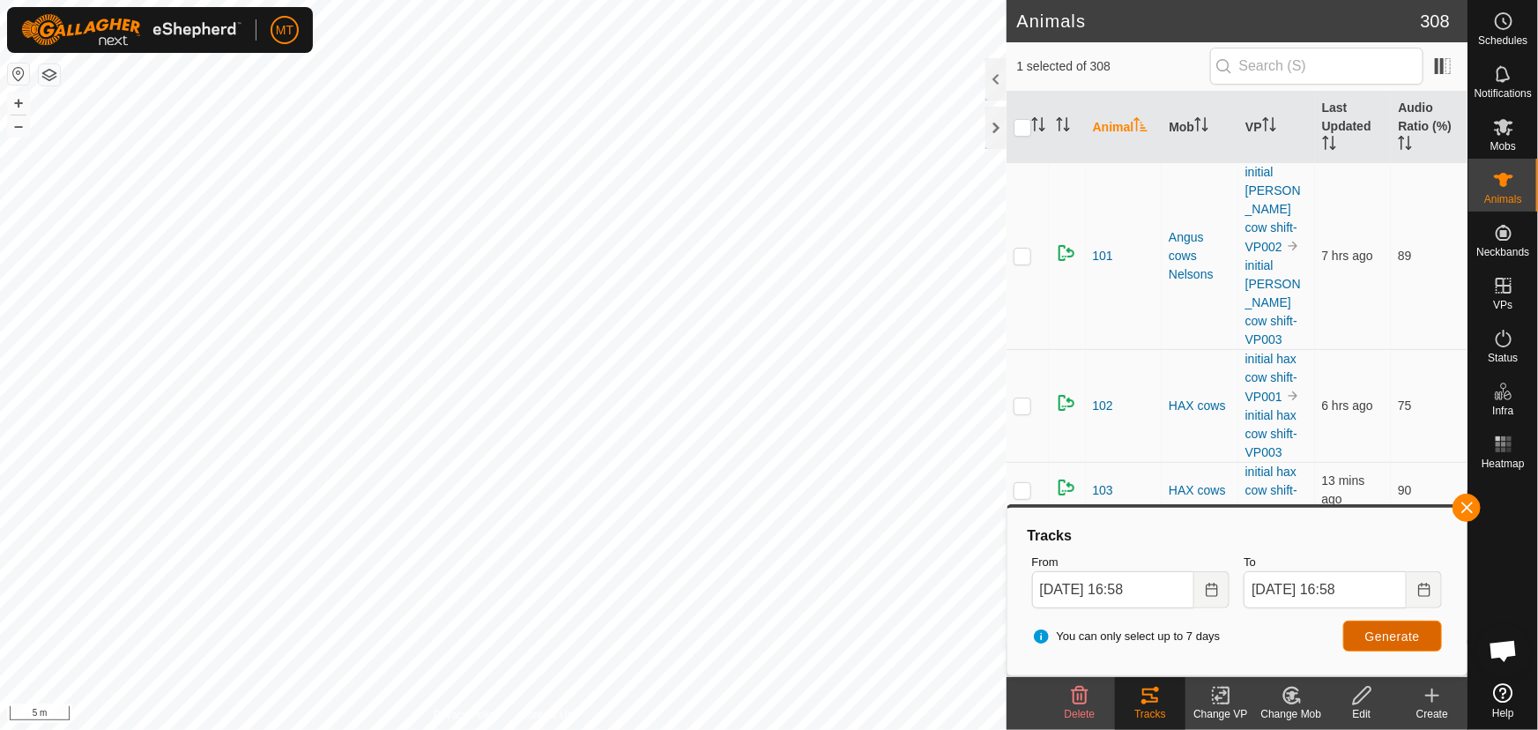
click at [1371, 635] on span "Generate" at bounding box center [1392, 636] width 55 height 14
click at [1039, 113] on th at bounding box center [1027, 127] width 42 height 71
click at [1039, 123] on icon "Activate to sort" at bounding box center [1038, 124] width 14 height 14
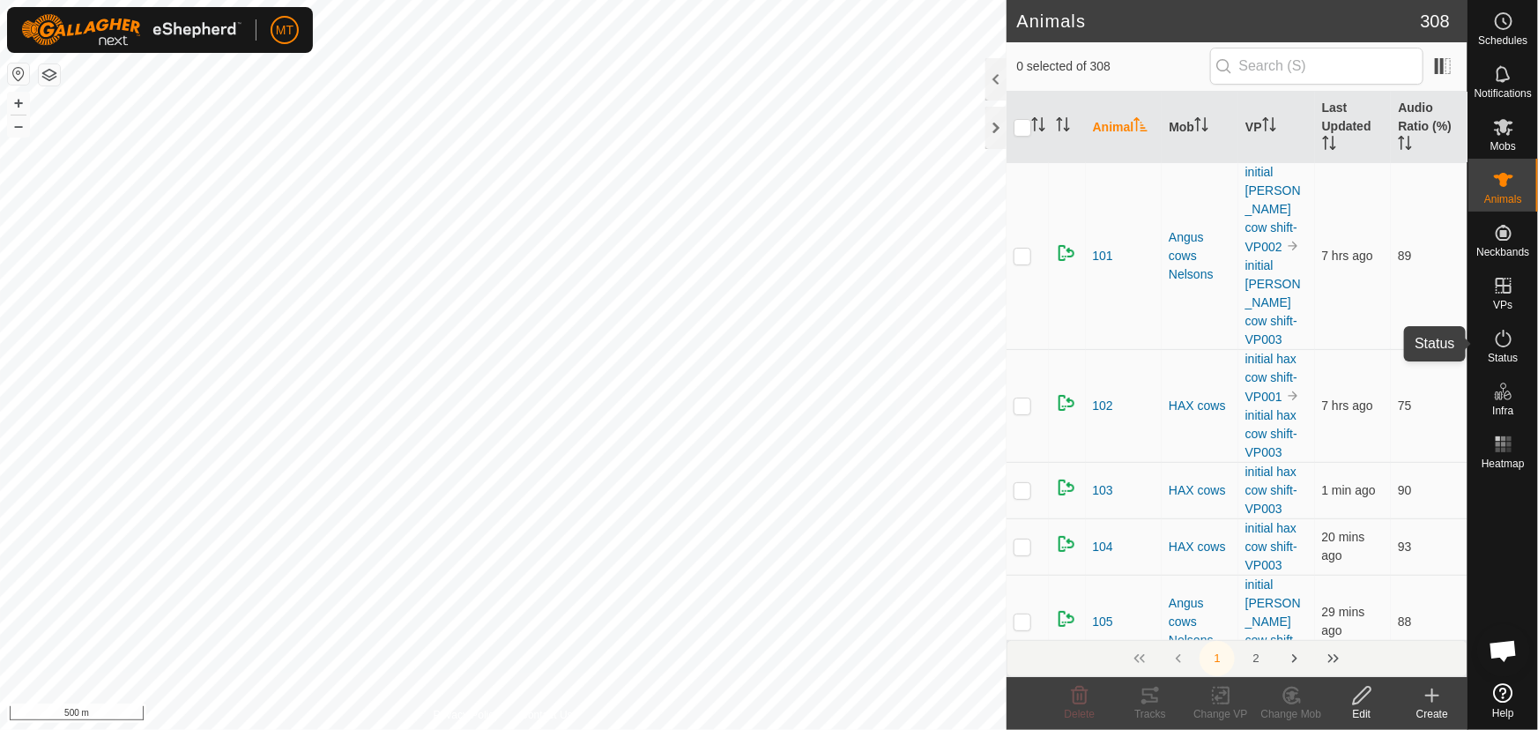
click at [1500, 335] on icon at bounding box center [1503, 338] width 21 height 21
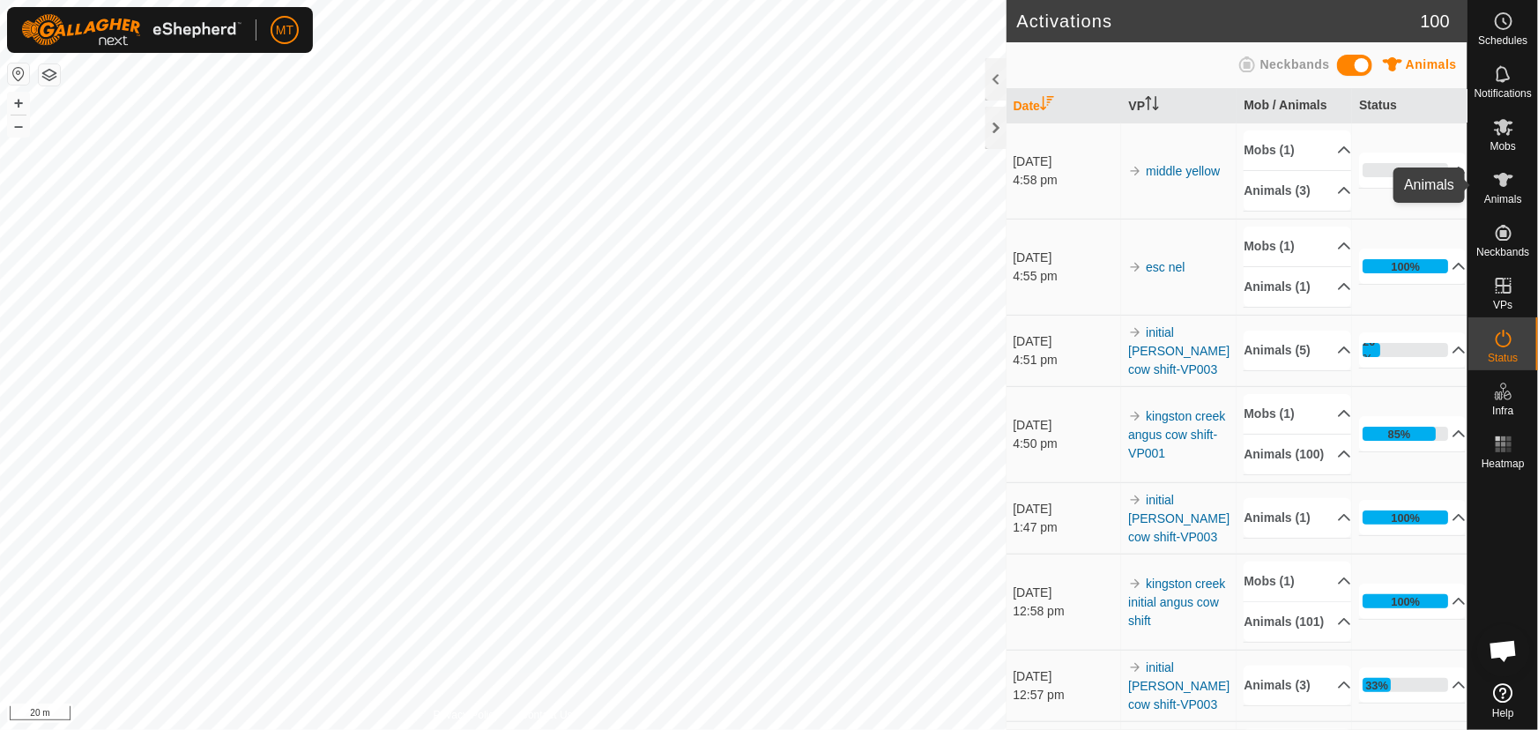
click at [1505, 189] on icon at bounding box center [1503, 179] width 21 height 21
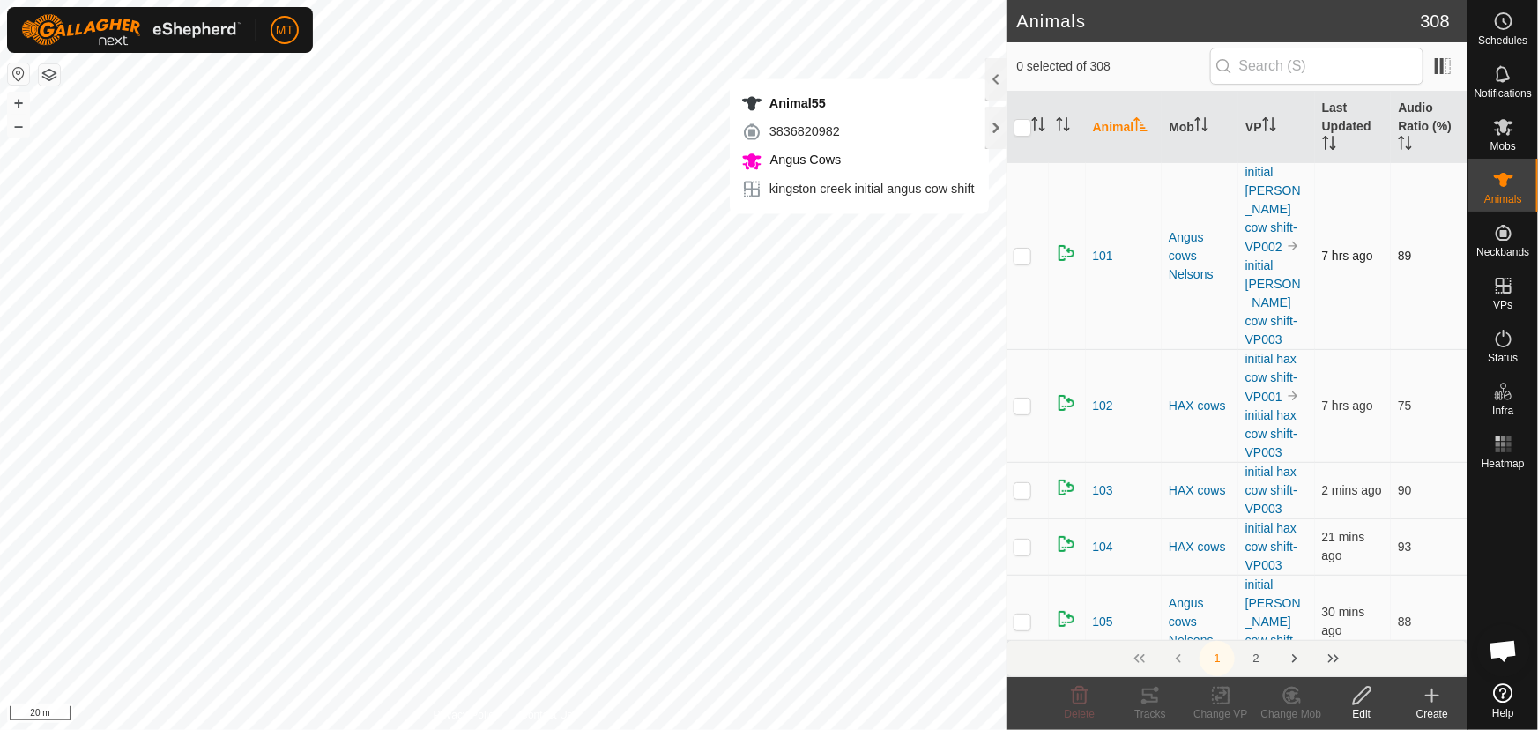
click at [976, 231] on div "Animal55 3836820982 Angus Cows kingston creek initial angus cow shift + – ⇧ i 2…" at bounding box center [503, 365] width 1006 height 730
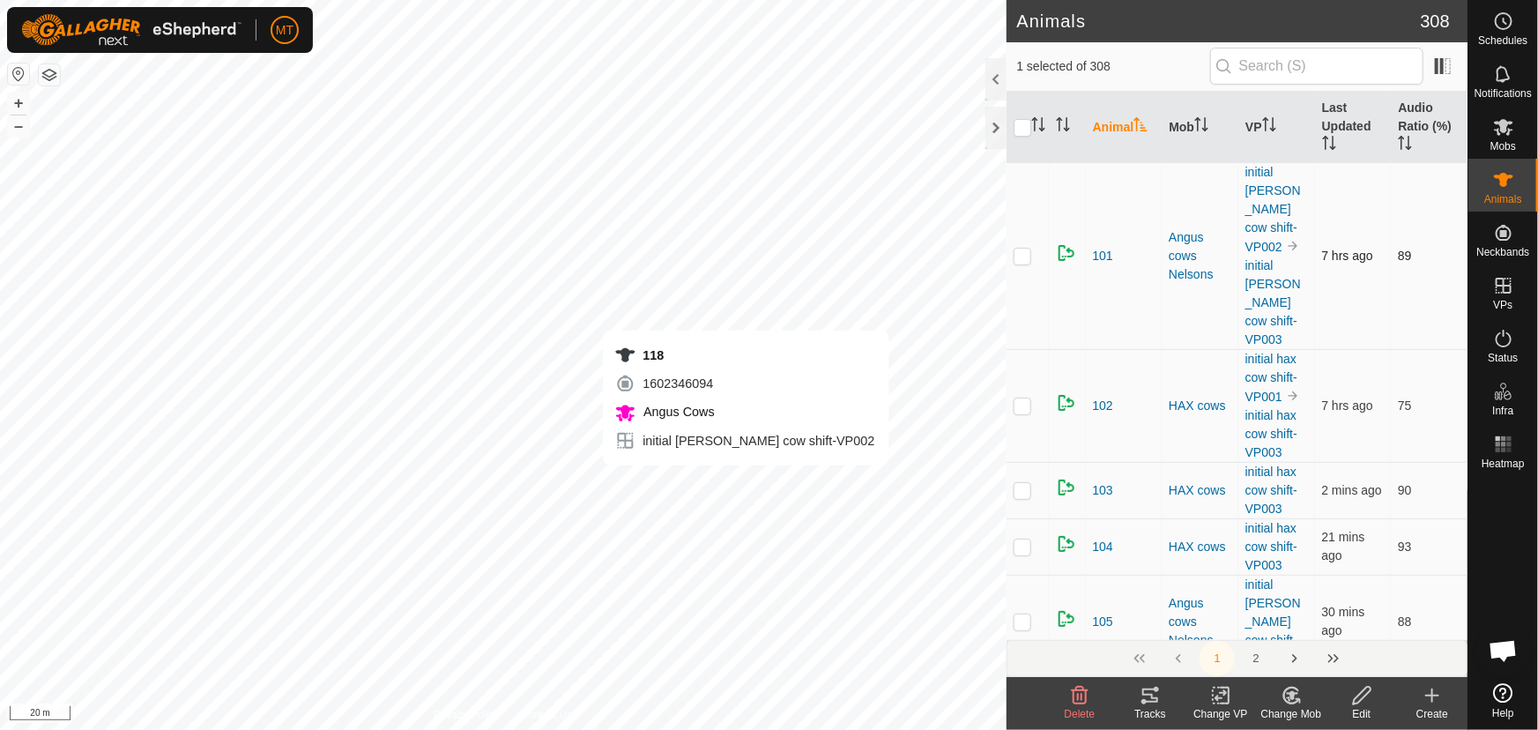
click at [746, 480] on div "118 1602346094 Angus Cows initial [PERSON_NAME] cow shift-VP002 + – ⇧ i 20 m" at bounding box center [503, 365] width 1006 height 730
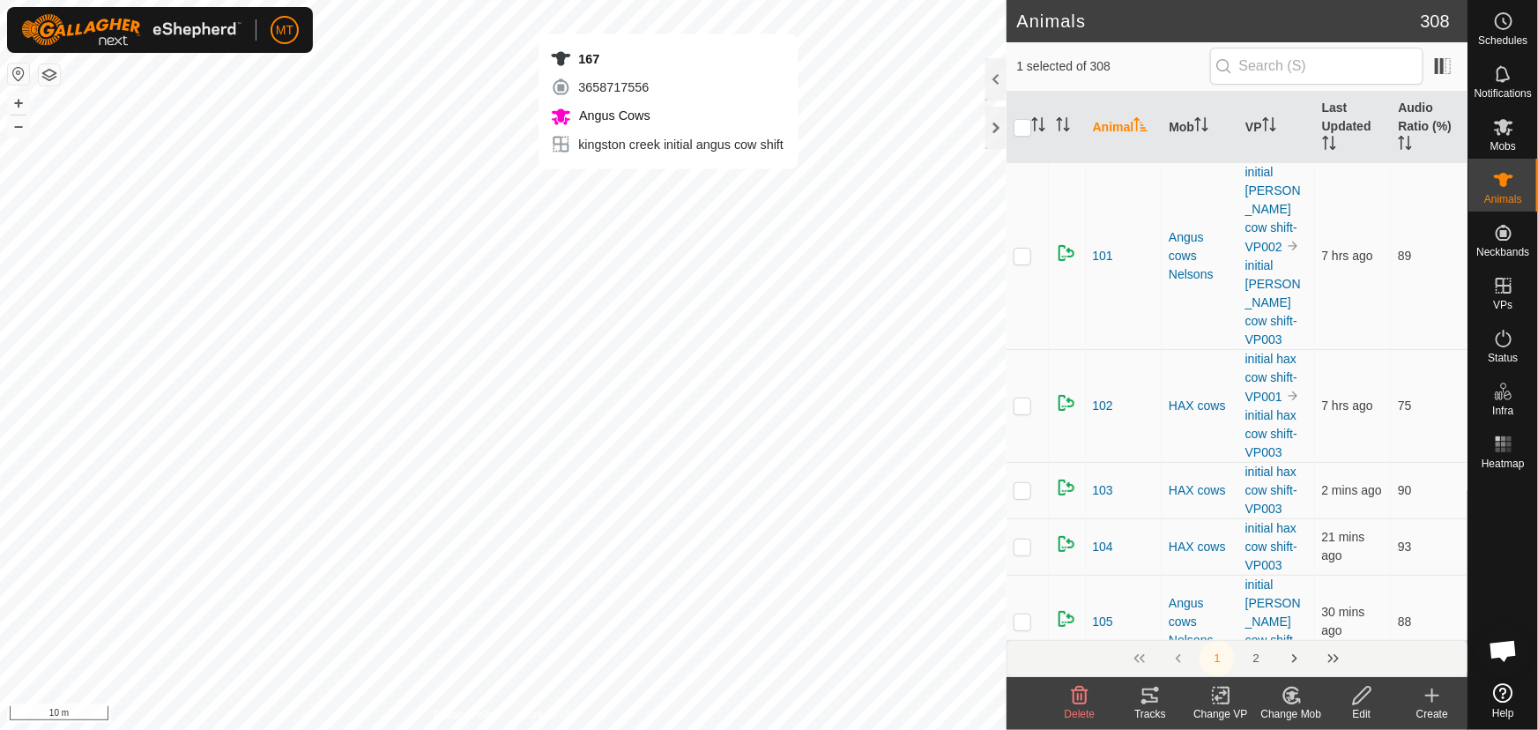
click at [668, 186] on div "167 3658717556 Angus Cows kingston creek initial angus cow shift + – ⇧ i 10 m" at bounding box center [503, 365] width 1006 height 730
checkbox input "false"
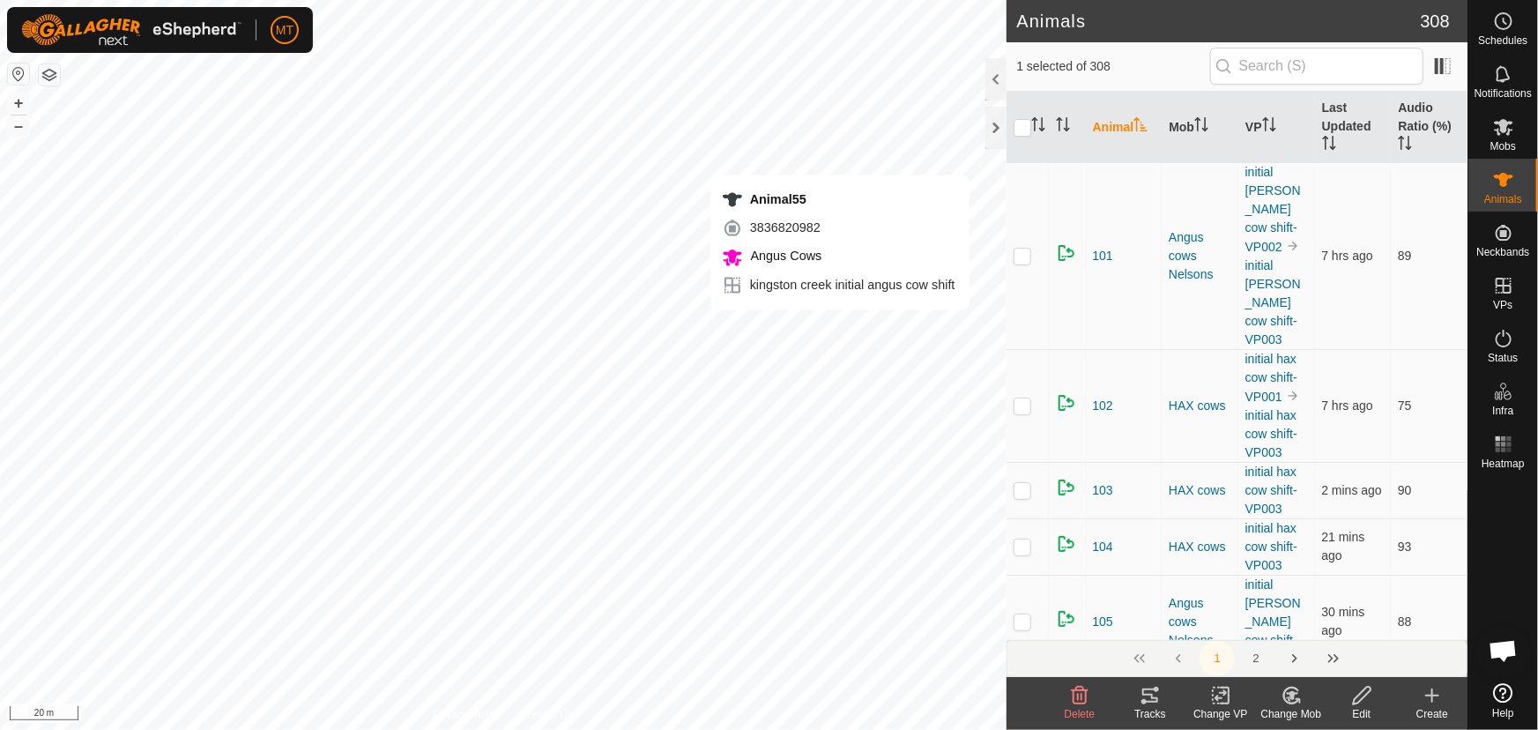
click at [840, 327] on div "Animal55 3836820982 Angus Cows kingston creek initial angus cow shift + – ⇧ i 2…" at bounding box center [503, 365] width 1006 height 730
checkbox input "false"
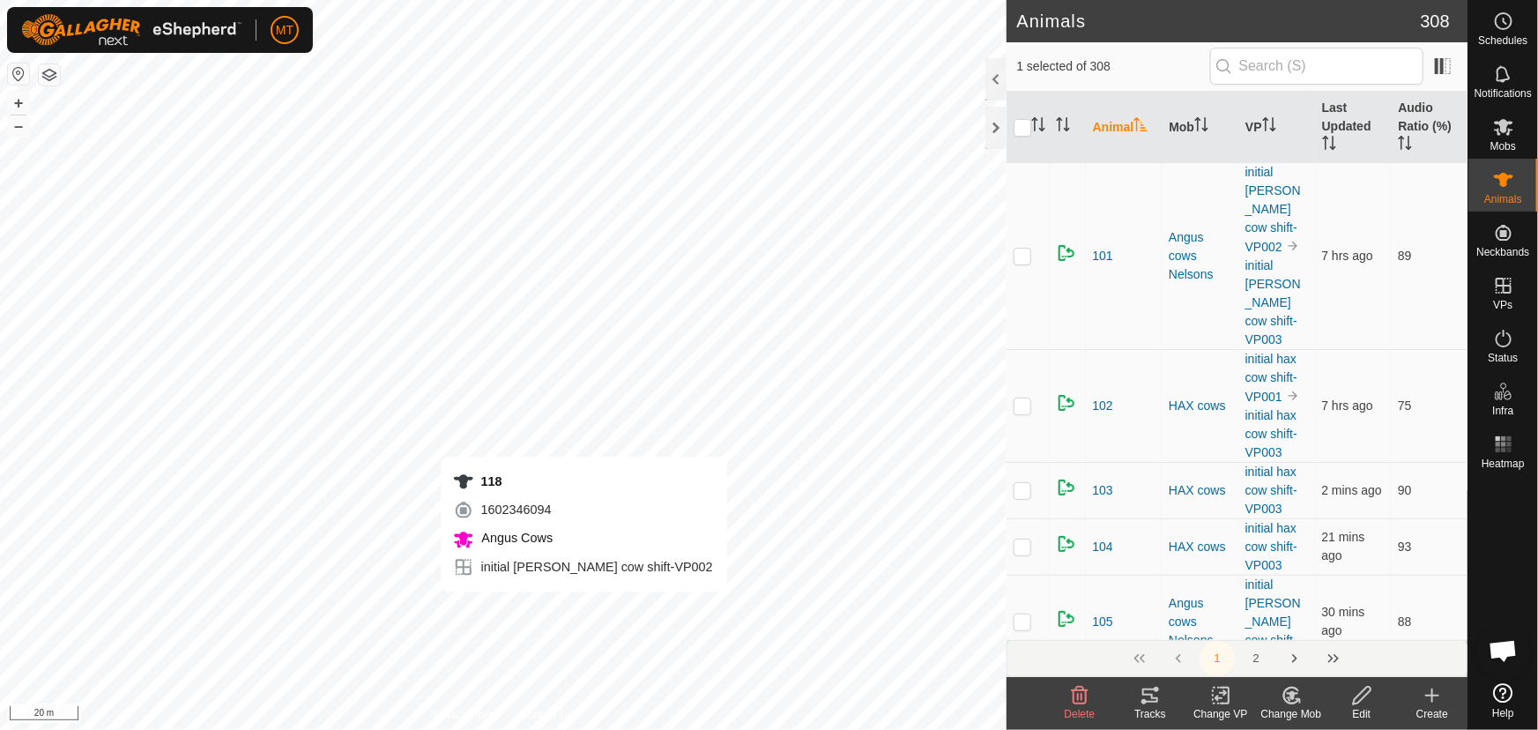
click at [583, 609] on div "118 1602346094 Angus Cows initial [PERSON_NAME] cow shift-VP002 + – ⇧ i 20 m" at bounding box center [503, 365] width 1006 height 730
checkbox input "true"
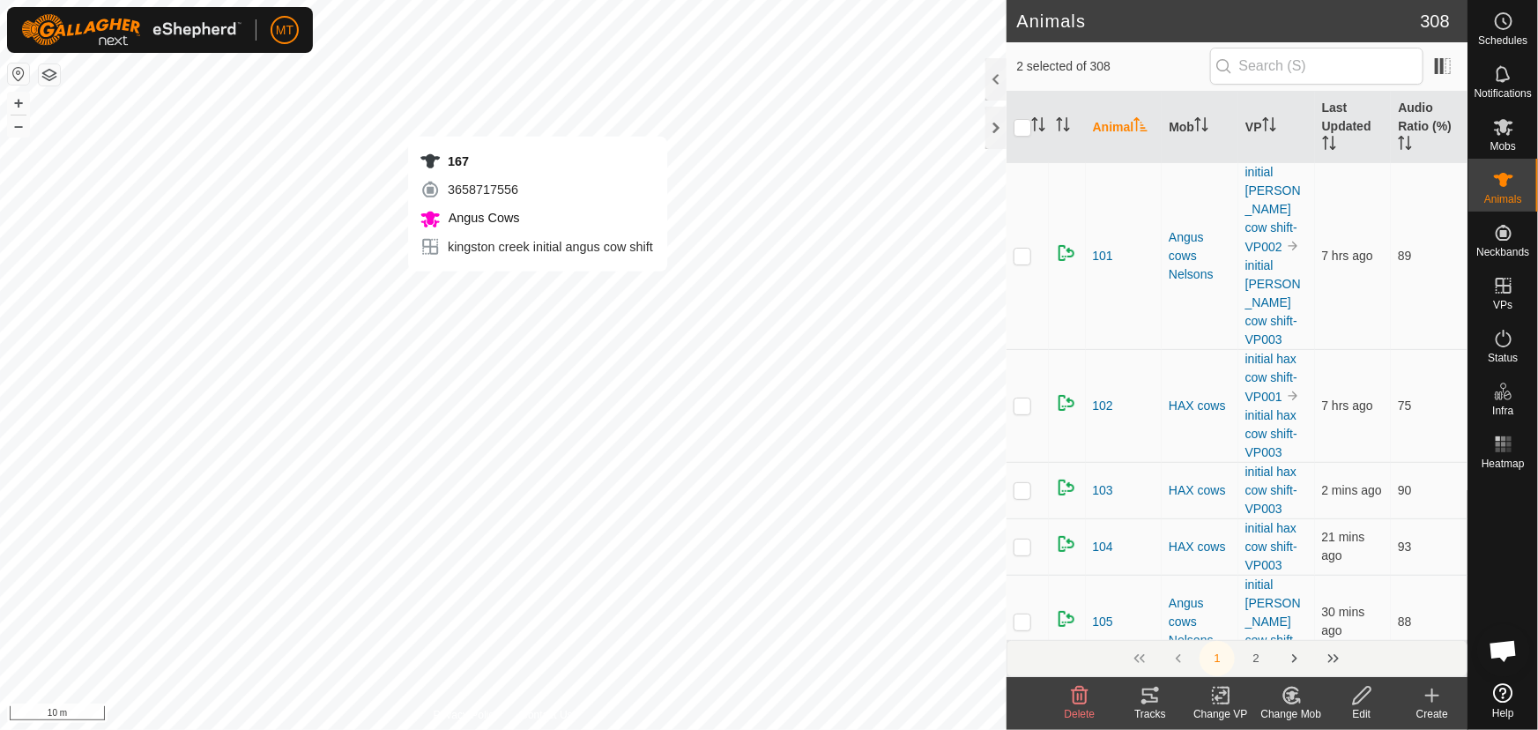
click at [538, 289] on div "167 3658717556 Angus Cows kingston creek initial angus cow shift + – ⇧ i 10 m" at bounding box center [503, 365] width 1006 height 730
checkbox input "true"
click at [1211, 700] on icon at bounding box center [1221, 695] width 22 height 21
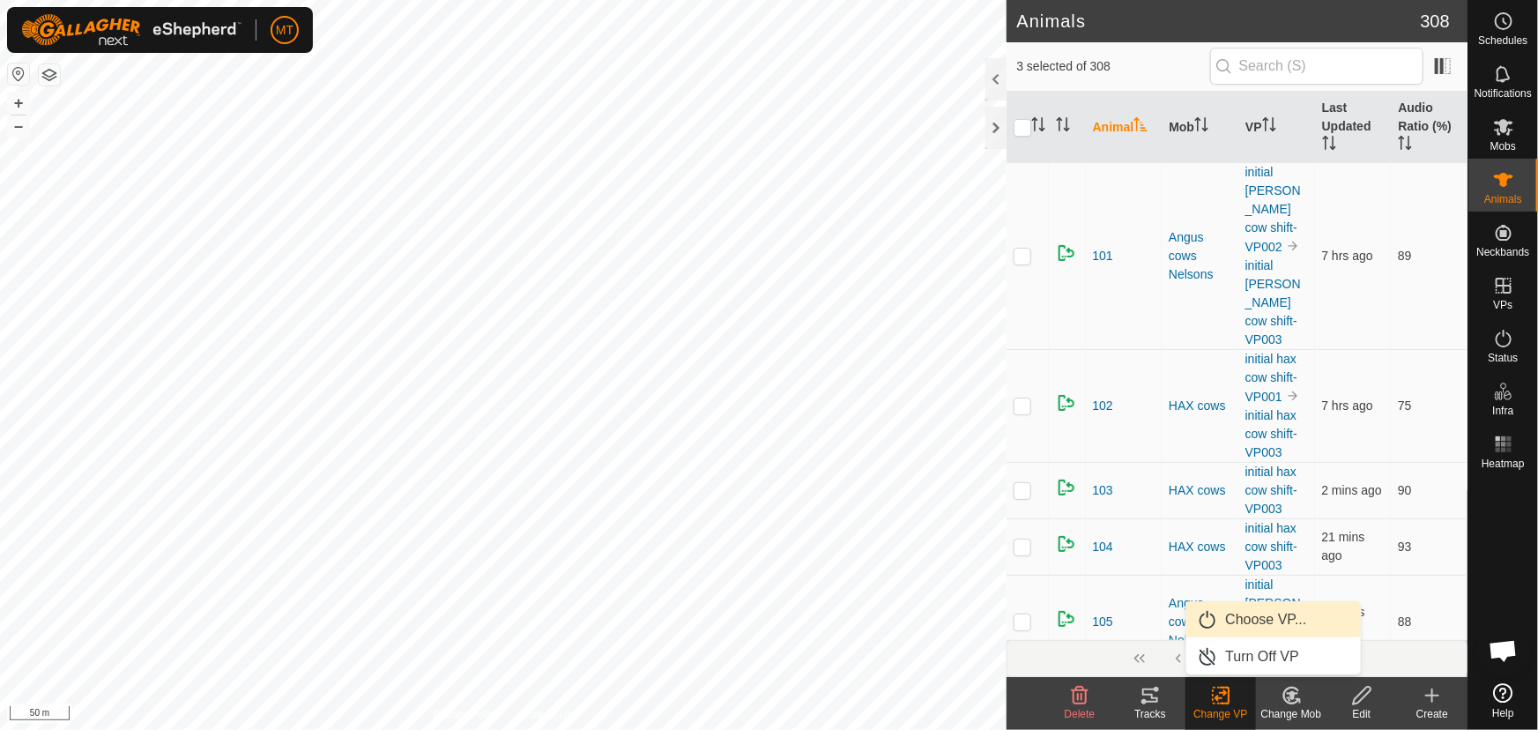
click at [1225, 616] on link "Choose VP..." at bounding box center [1273, 619] width 174 height 35
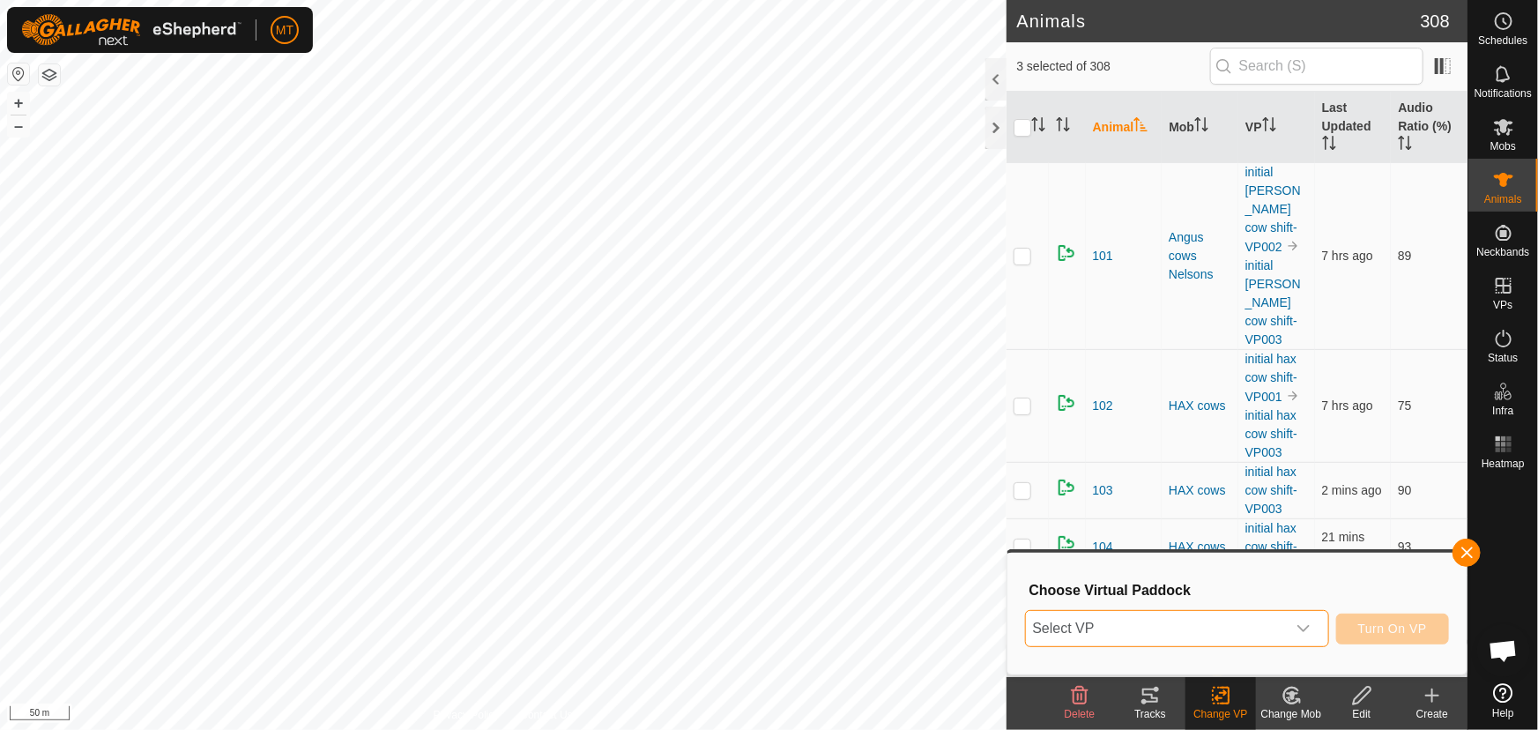
click at [1117, 630] on span "Select VP" at bounding box center [1156, 628] width 260 height 35
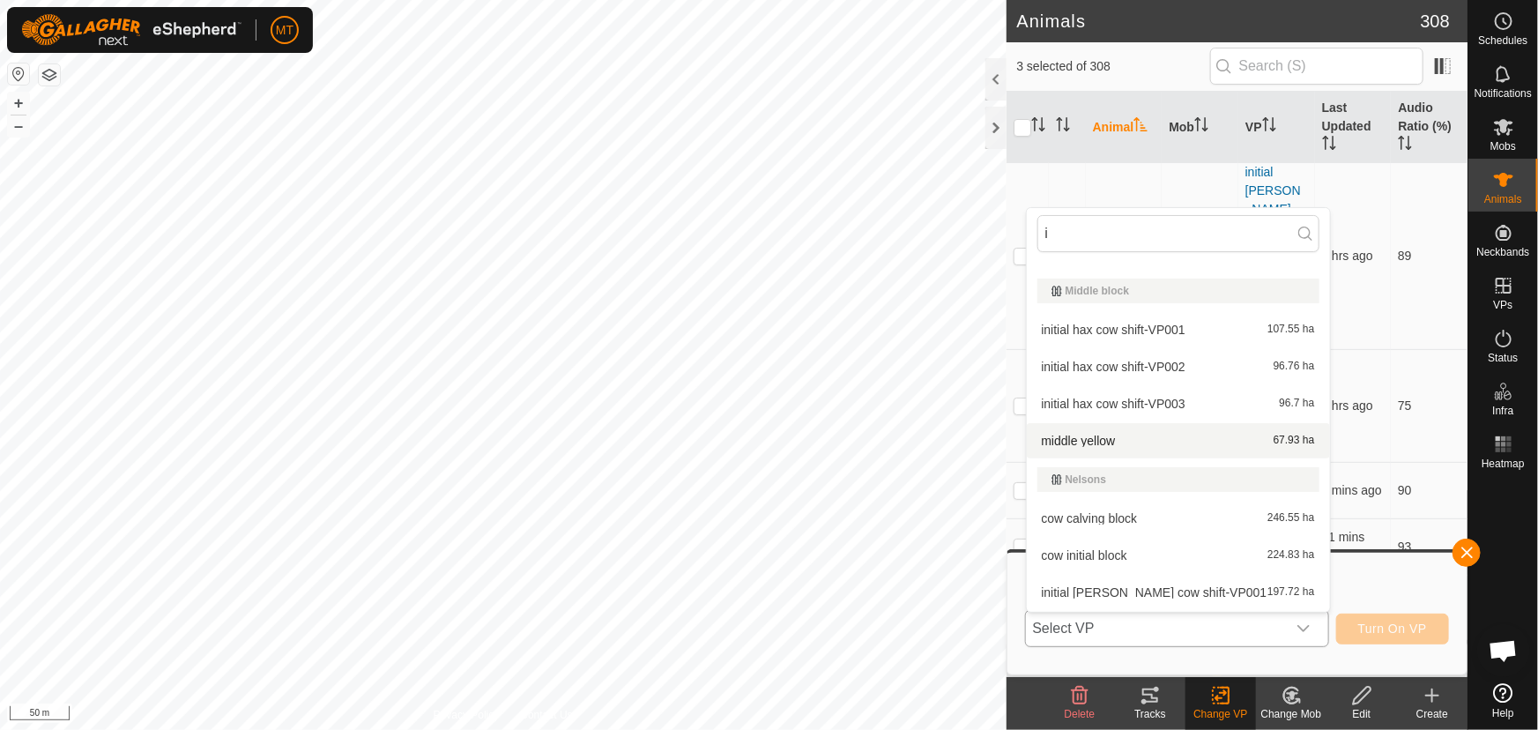
scroll to position [182, 0]
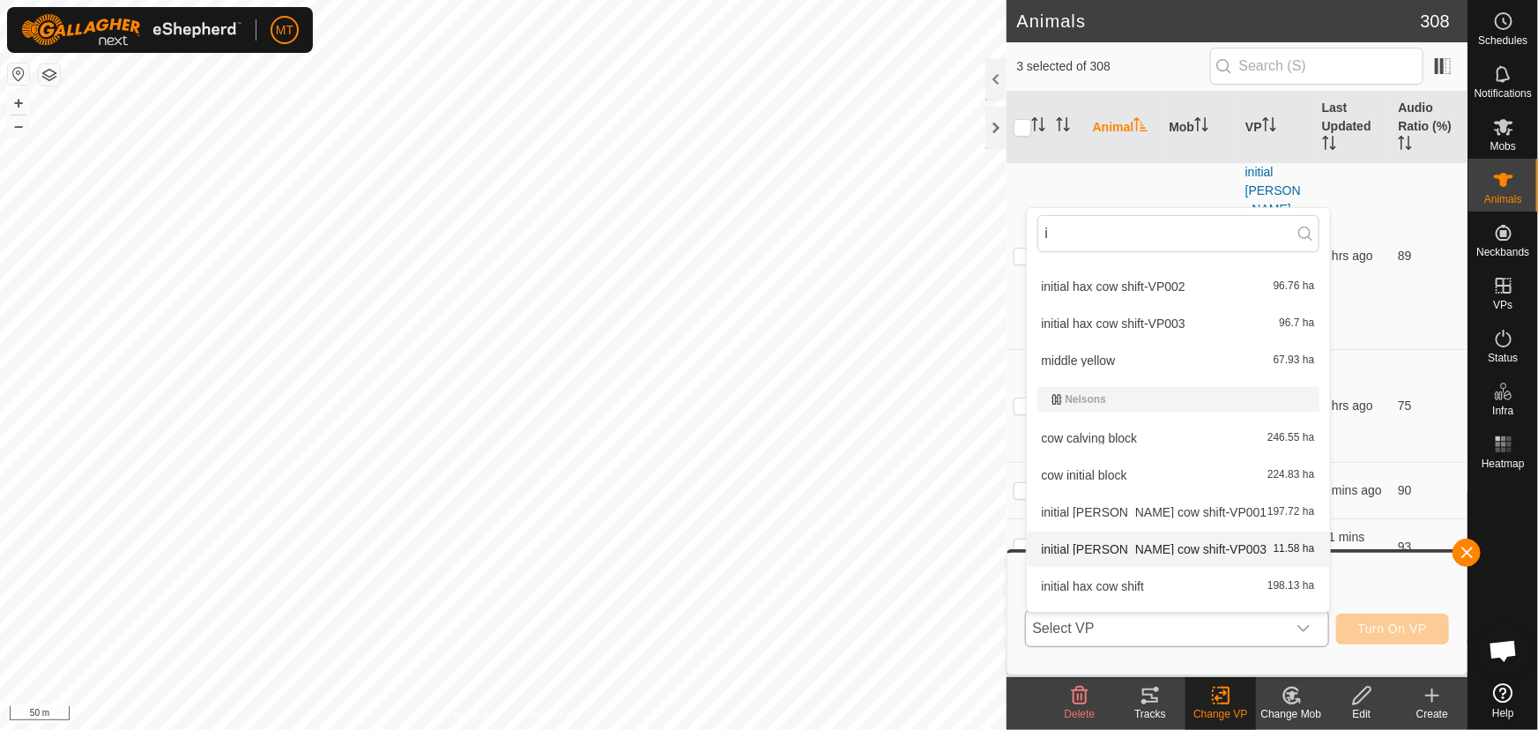
type input "i"
click at [1179, 546] on li "initial [PERSON_NAME] cow shift-VP003 11.58 ha" at bounding box center [1178, 548] width 303 height 35
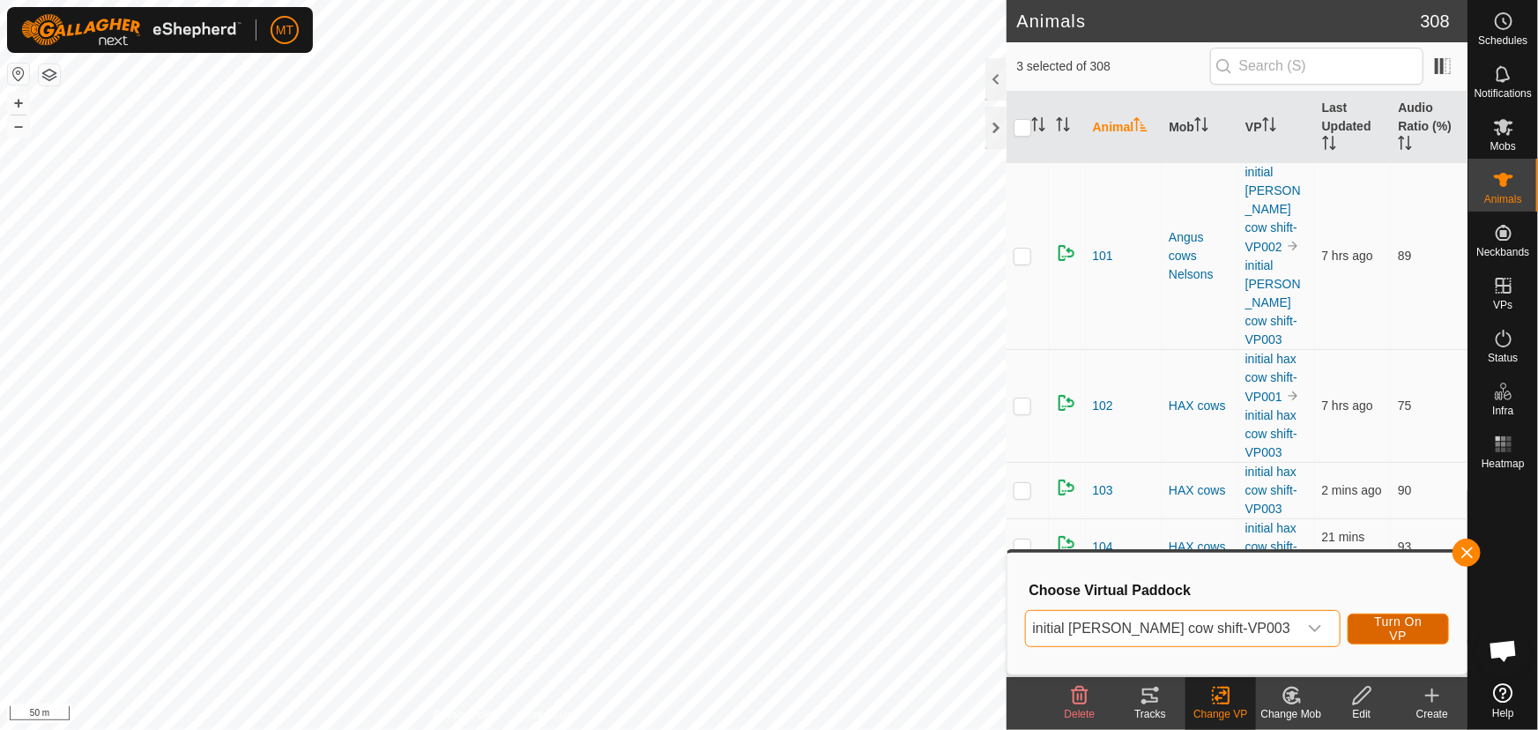
click at [1384, 627] on span "Turn On VP" at bounding box center [1398, 628] width 57 height 28
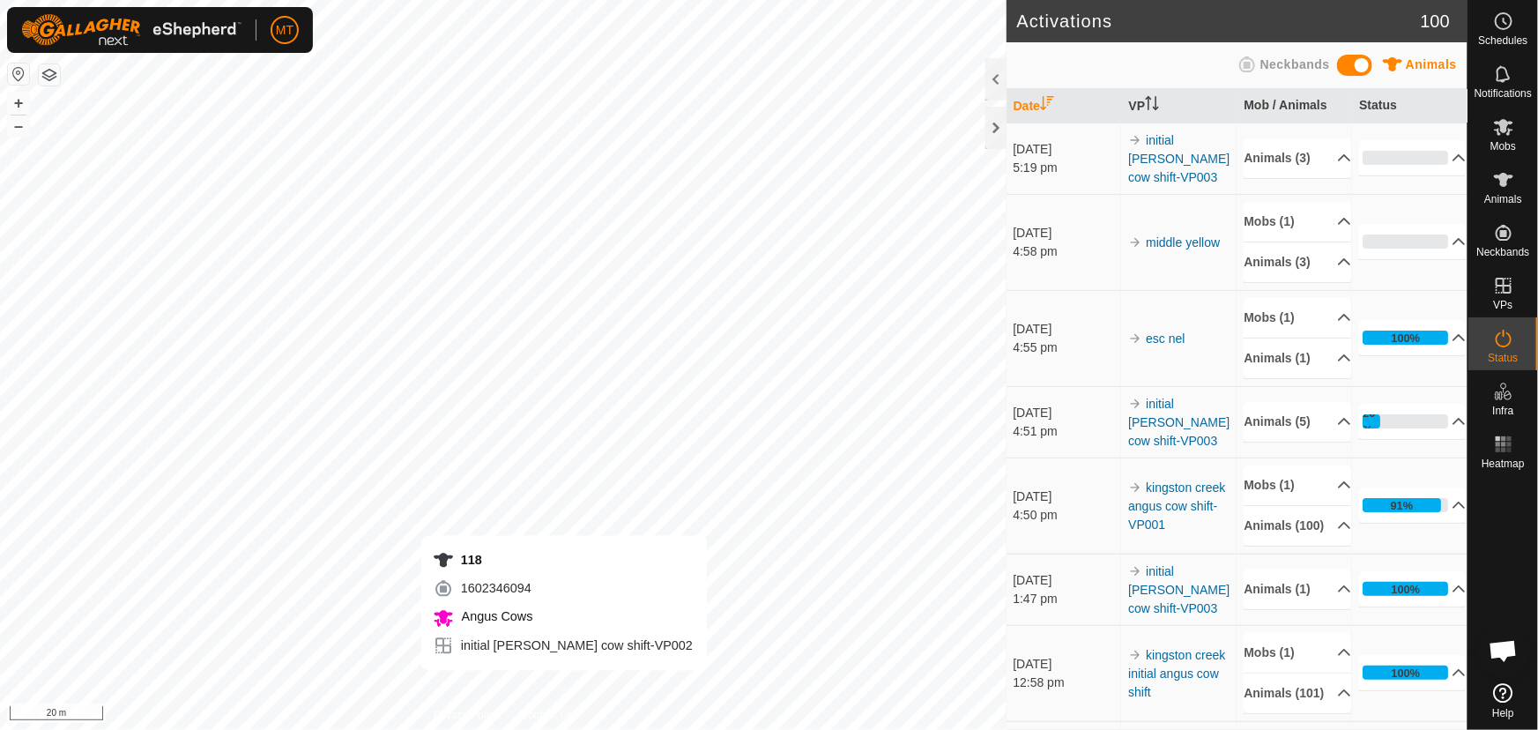
click at [564, 687] on div "118 1602346094 Angus Cows initial [PERSON_NAME] cow shift-VP002 + – ⇧ i 20 m" at bounding box center [503, 365] width 1006 height 730
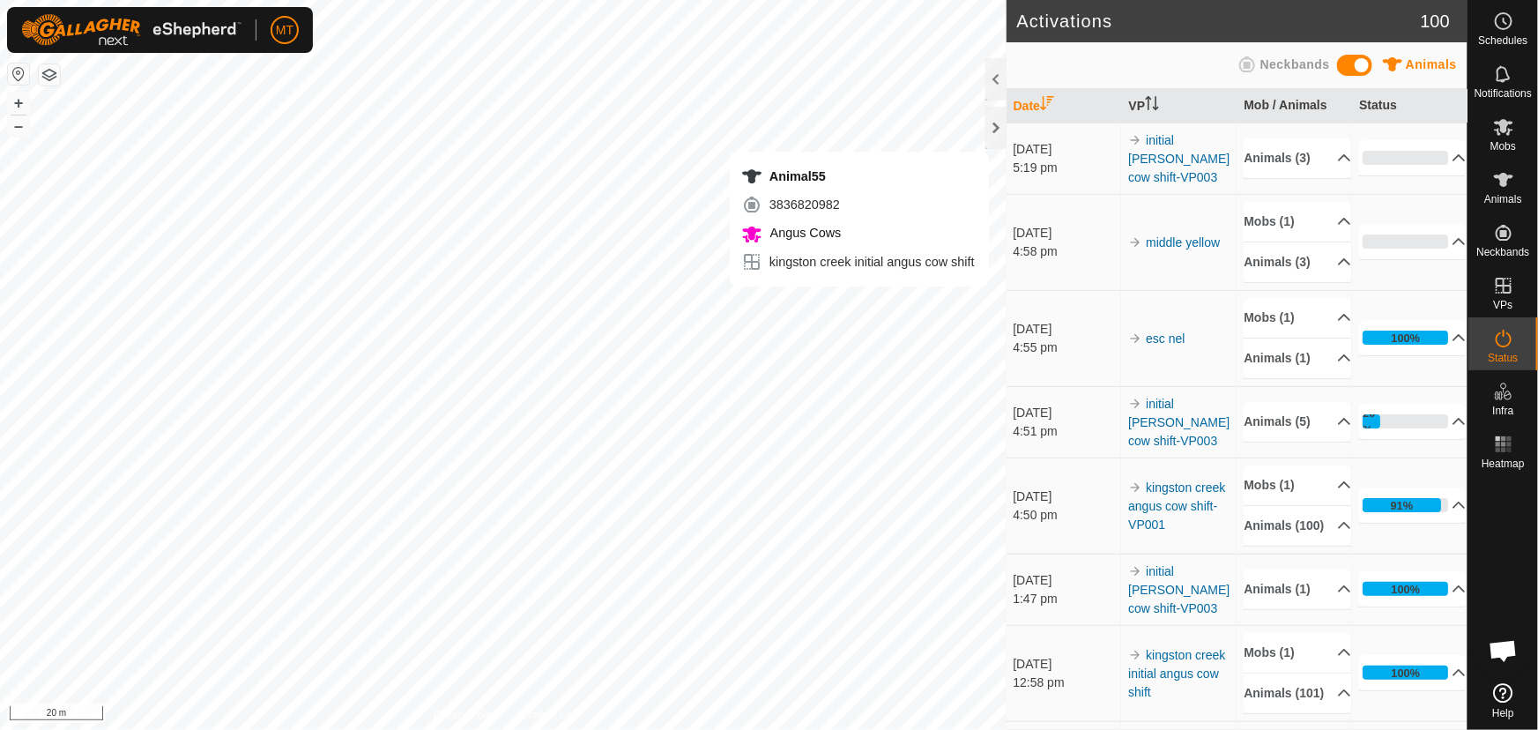
click at [914, 304] on div "Animal55 3836820982 Angus Cows kingston creek initial angus cow shift + – ⇧ i 2…" at bounding box center [503, 365] width 1006 height 730
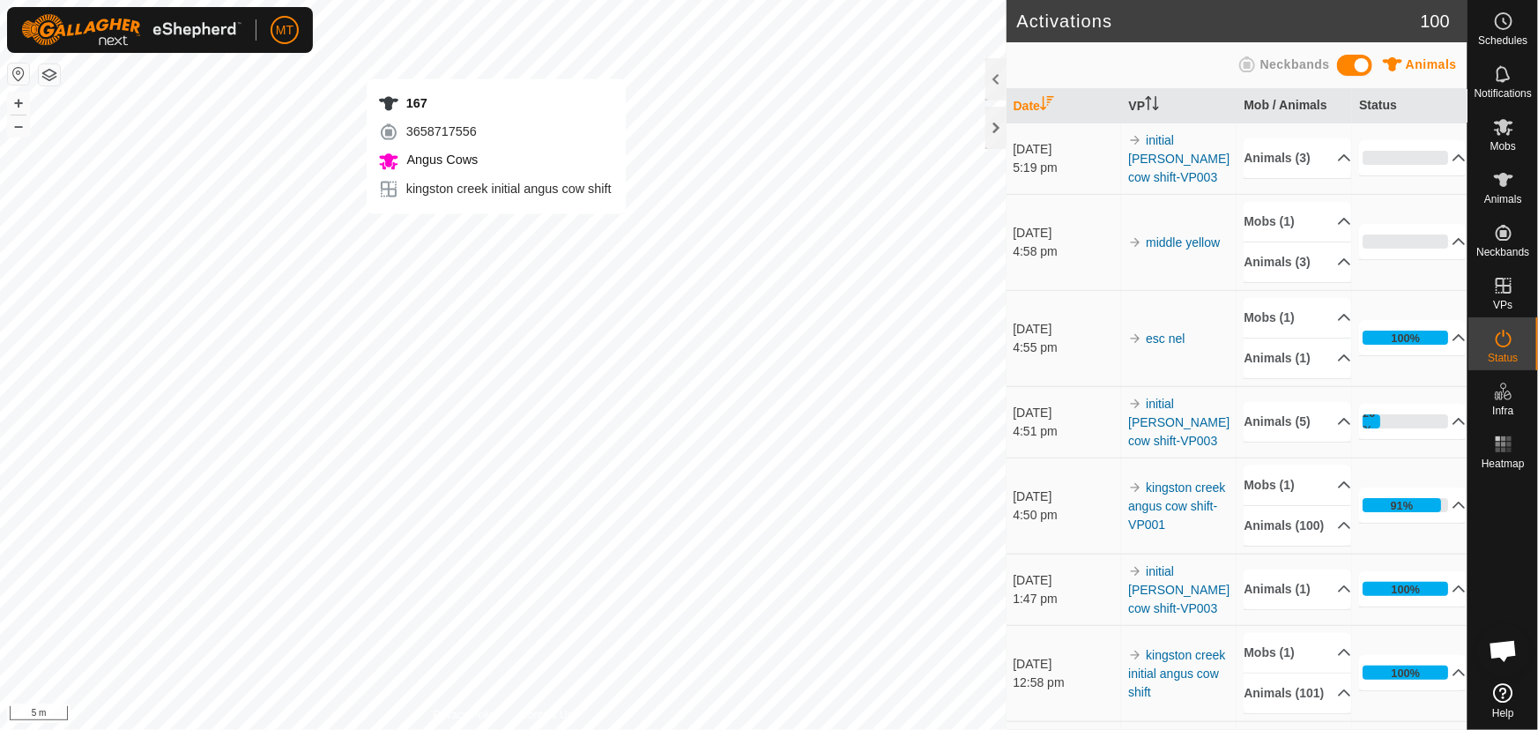
click at [495, 231] on div "167 3658717556 Angus Cows kingston creek initial angus cow shift + – ⇧ i 5 m" at bounding box center [503, 365] width 1006 height 730
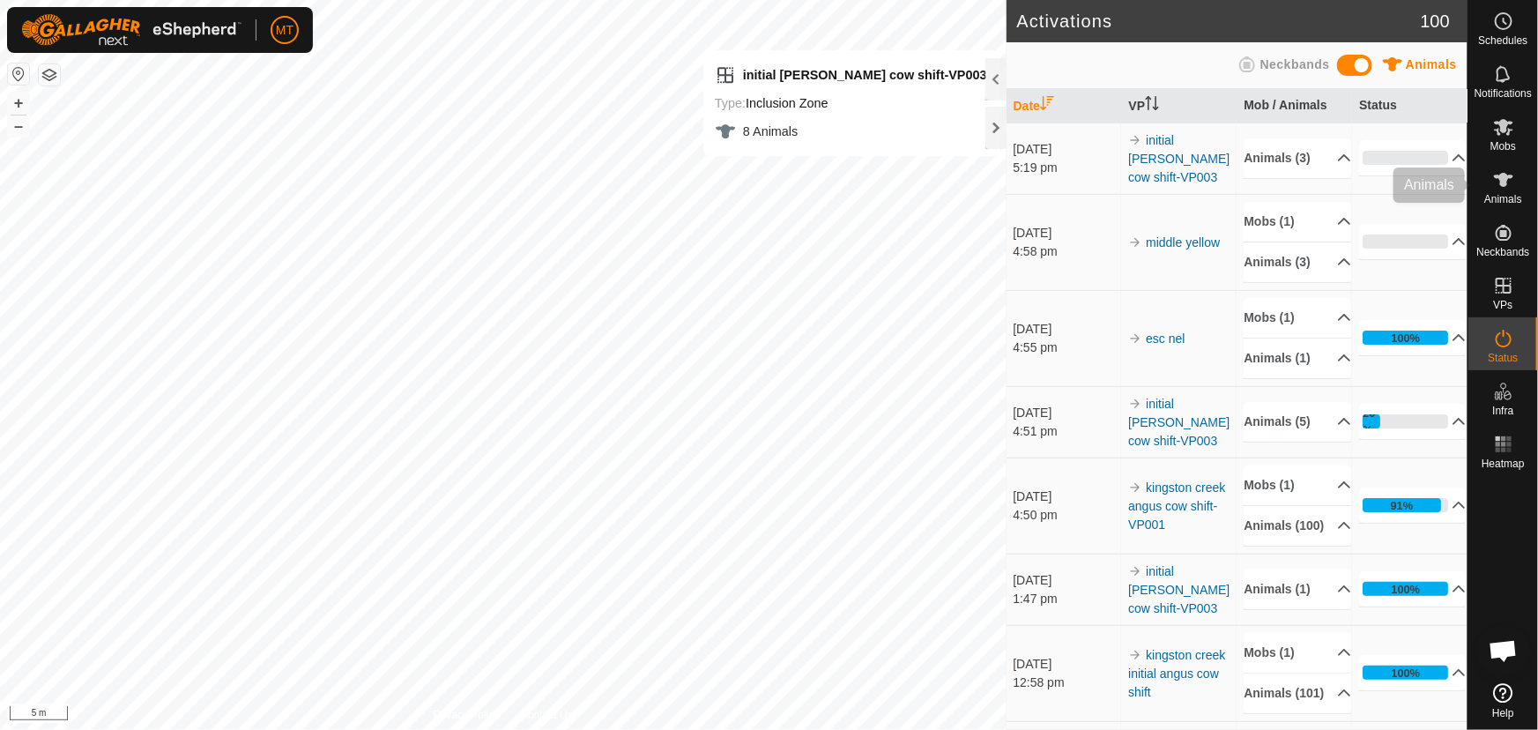
click at [1502, 173] on icon at bounding box center [1503, 180] width 19 height 14
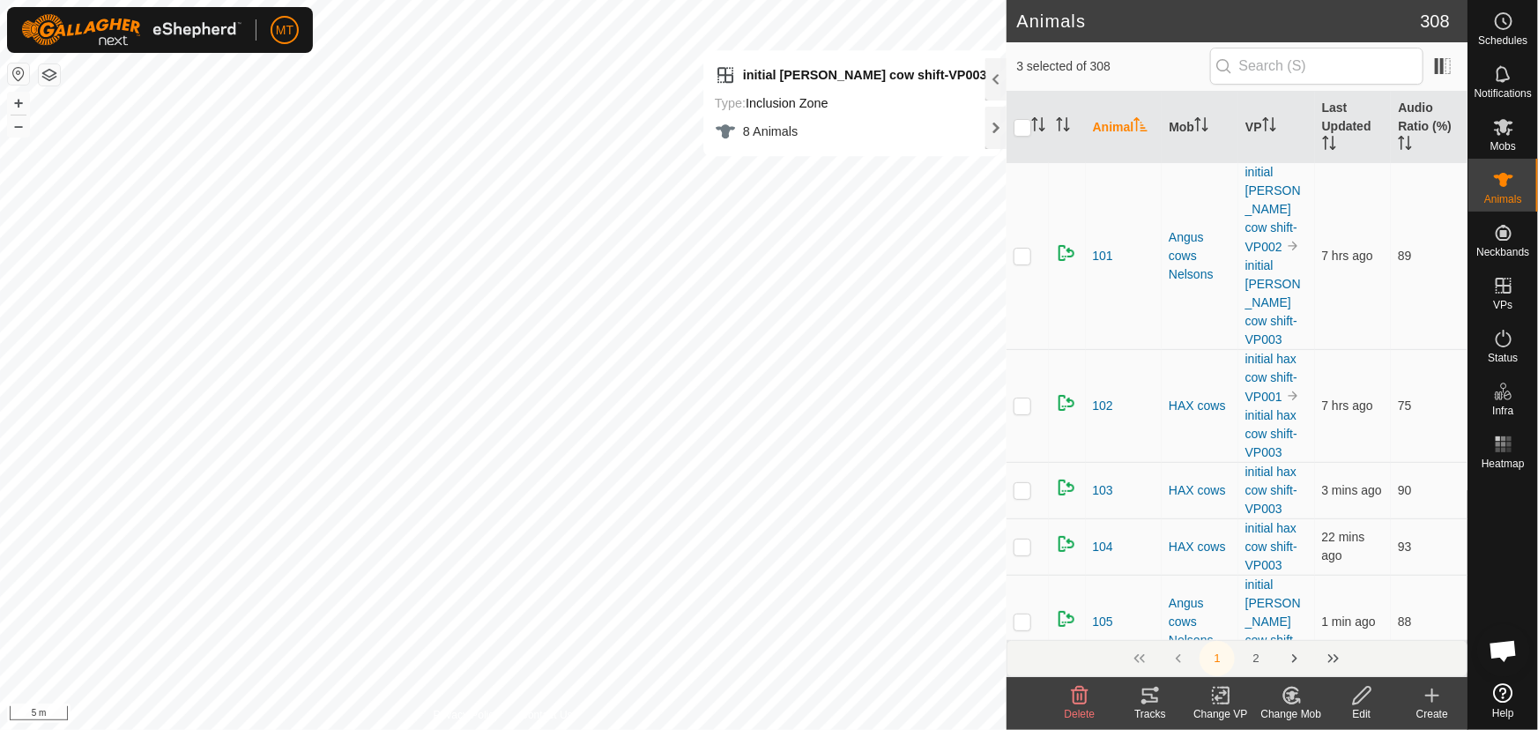
click at [1288, 700] on icon at bounding box center [1288, 698] width 4 height 5
click at [1303, 619] on link "Choose Mob..." at bounding box center [1344, 619] width 174 height 35
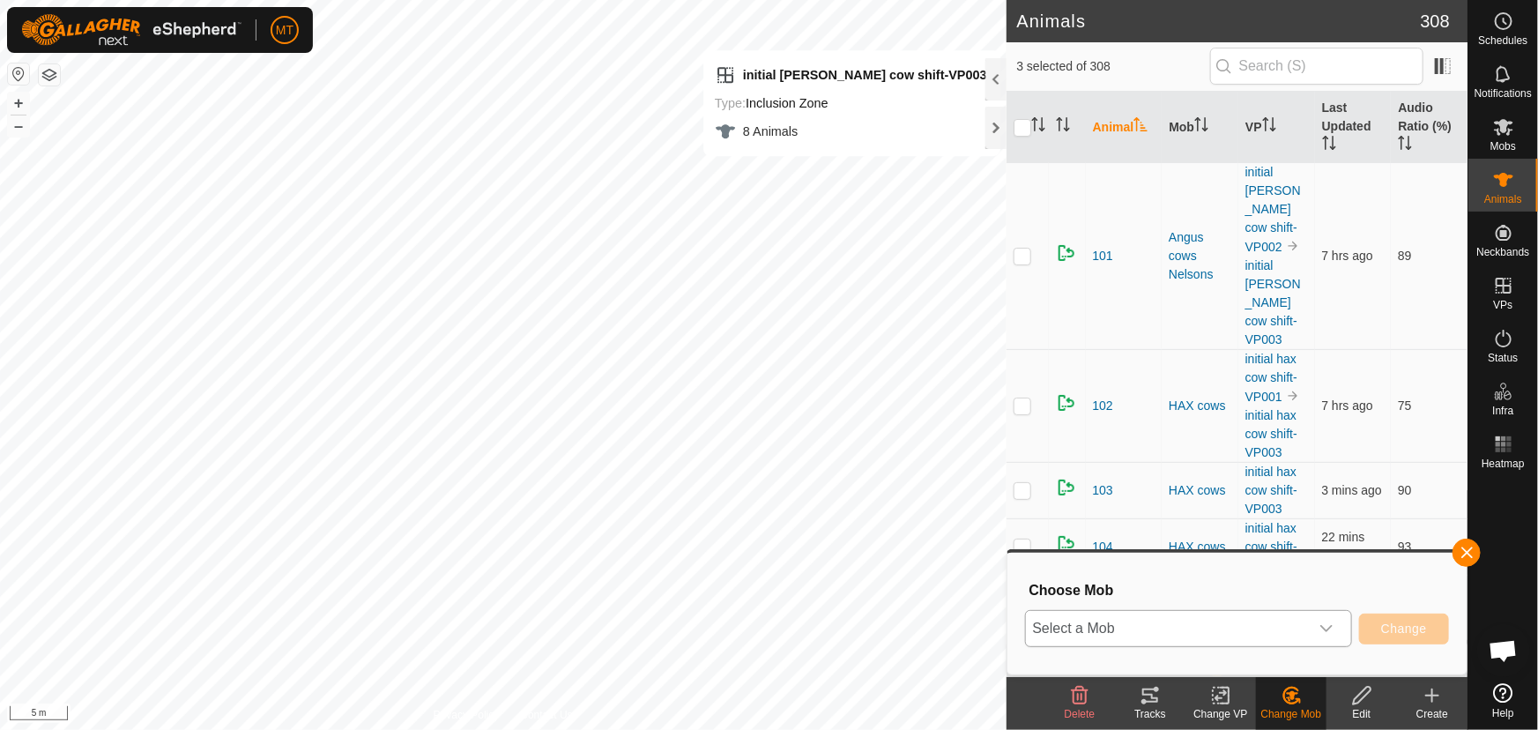
click at [1255, 621] on span "Select a Mob" at bounding box center [1167, 628] width 283 height 35
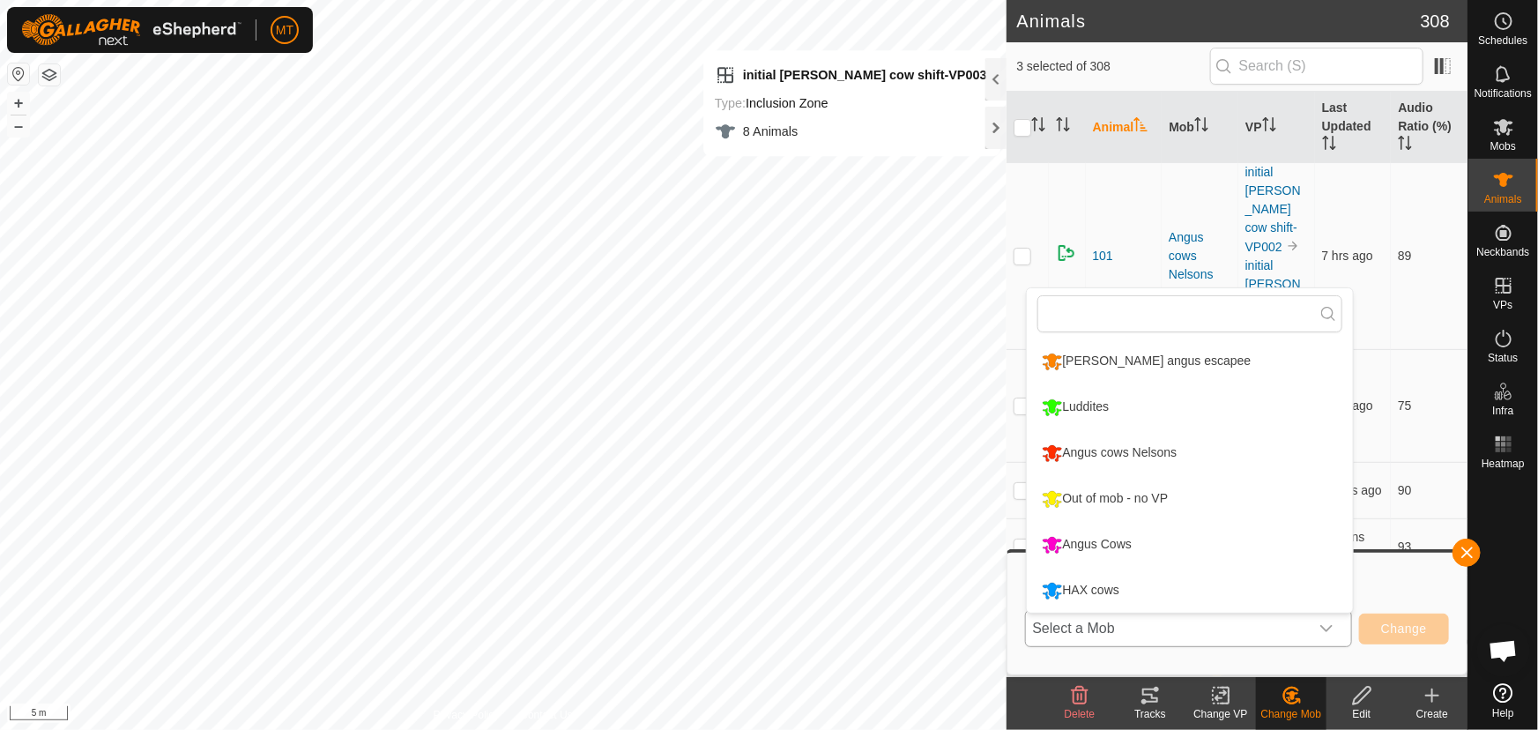
click at [1116, 458] on li "Angus cows Nelsons" at bounding box center [1190, 453] width 326 height 44
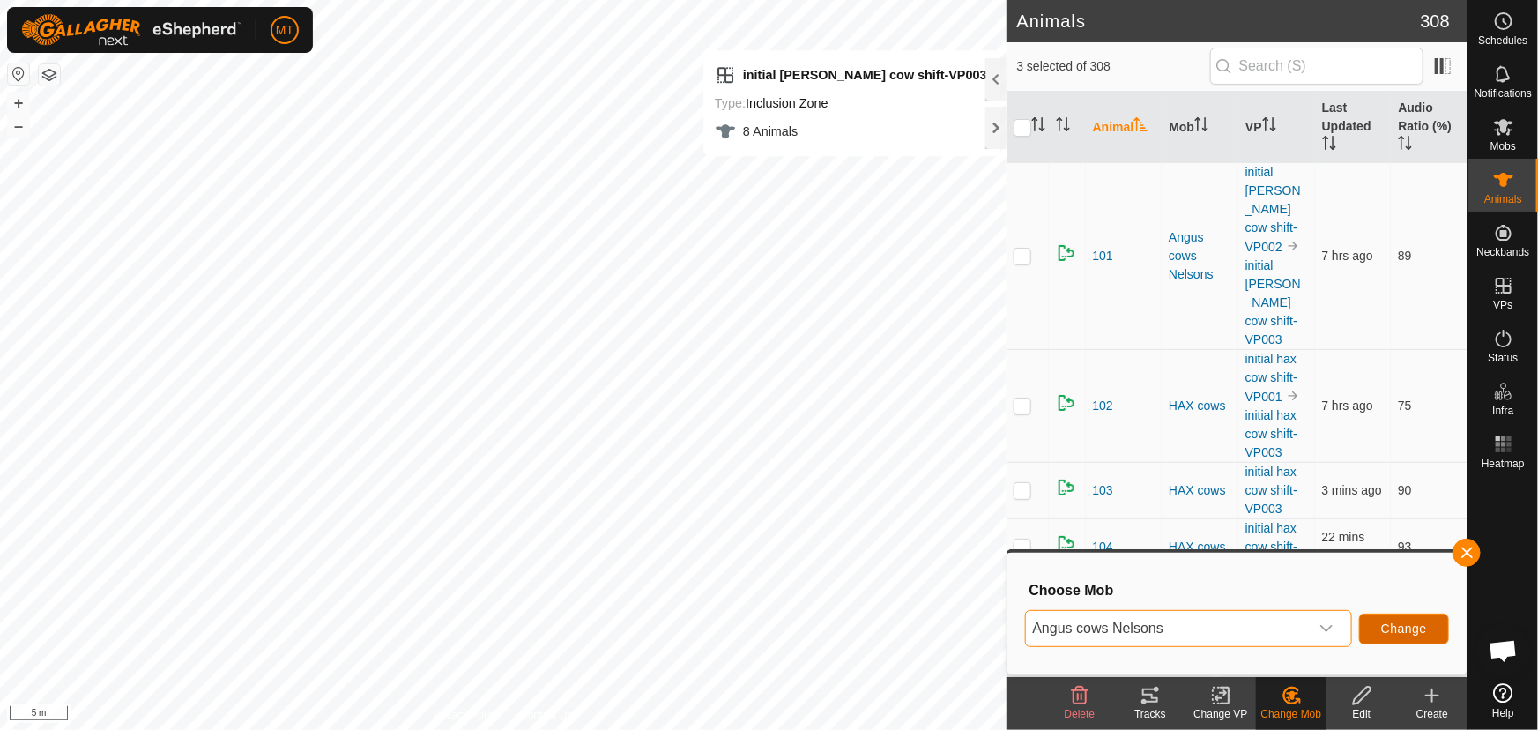
click at [1419, 628] on span "Change" at bounding box center [1404, 628] width 46 height 14
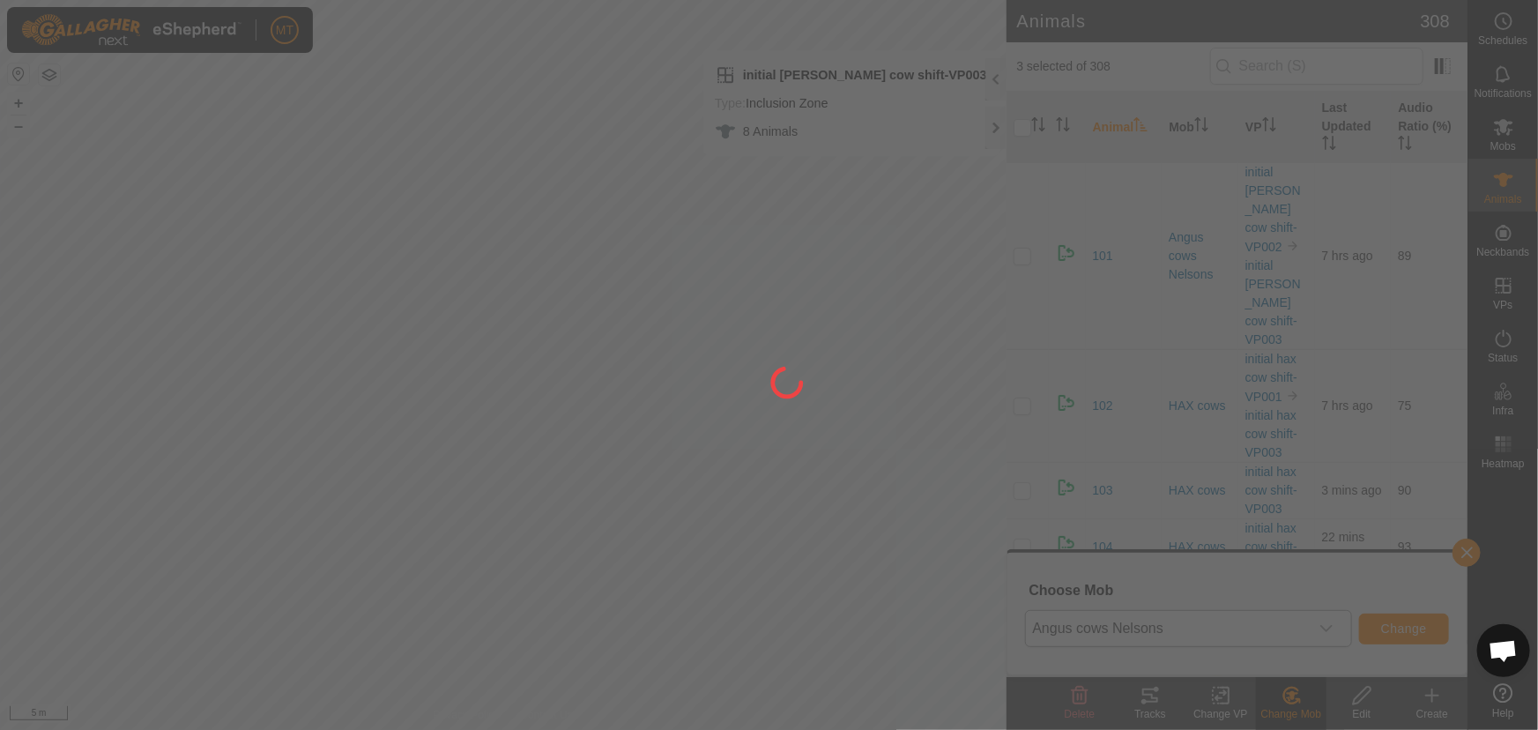
checkbox input "false"
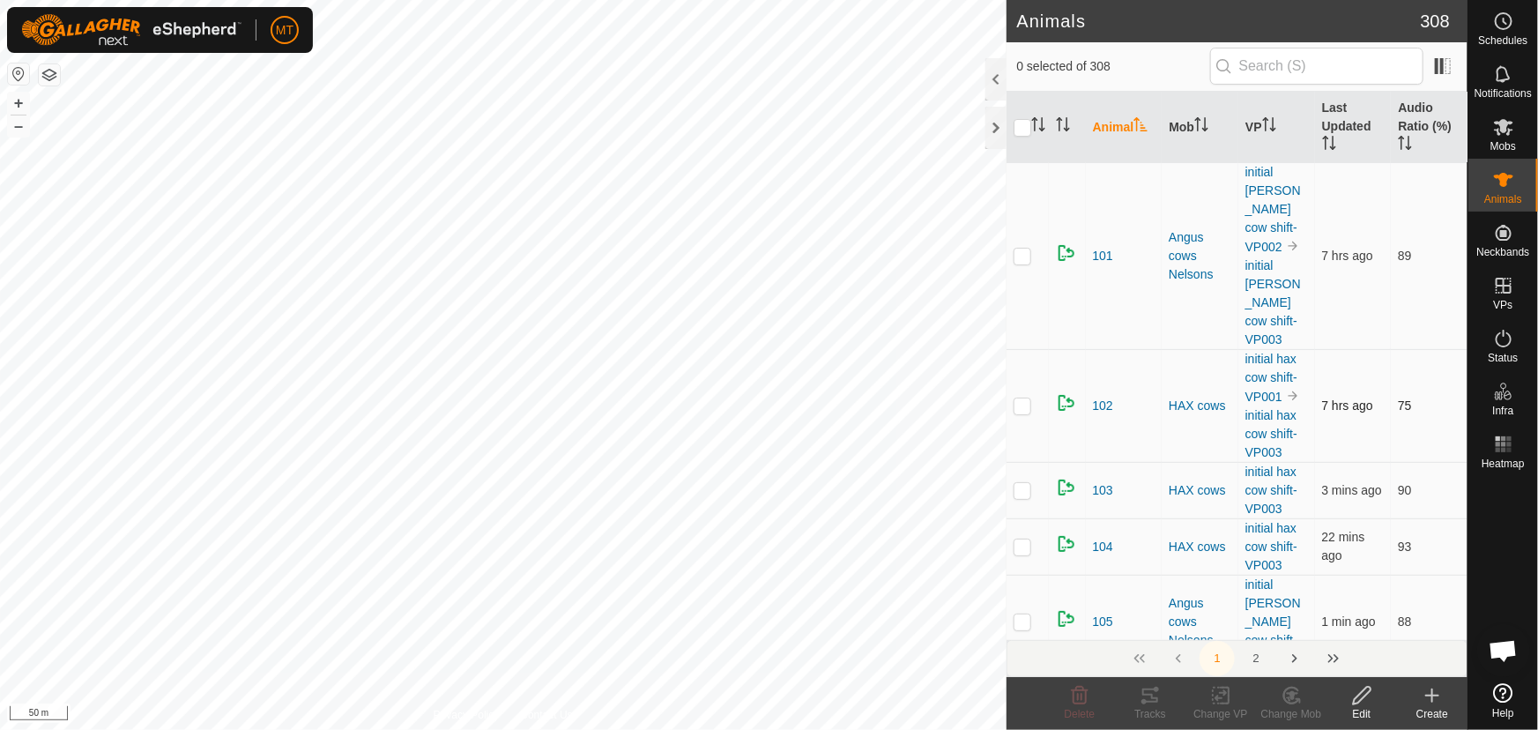
click at [1073, 370] on div "Animals 308 0 selected of 308 Animal Mob VP Last Updated Audio Ratio (%) 101 An…" at bounding box center [733, 365] width 1467 height 730
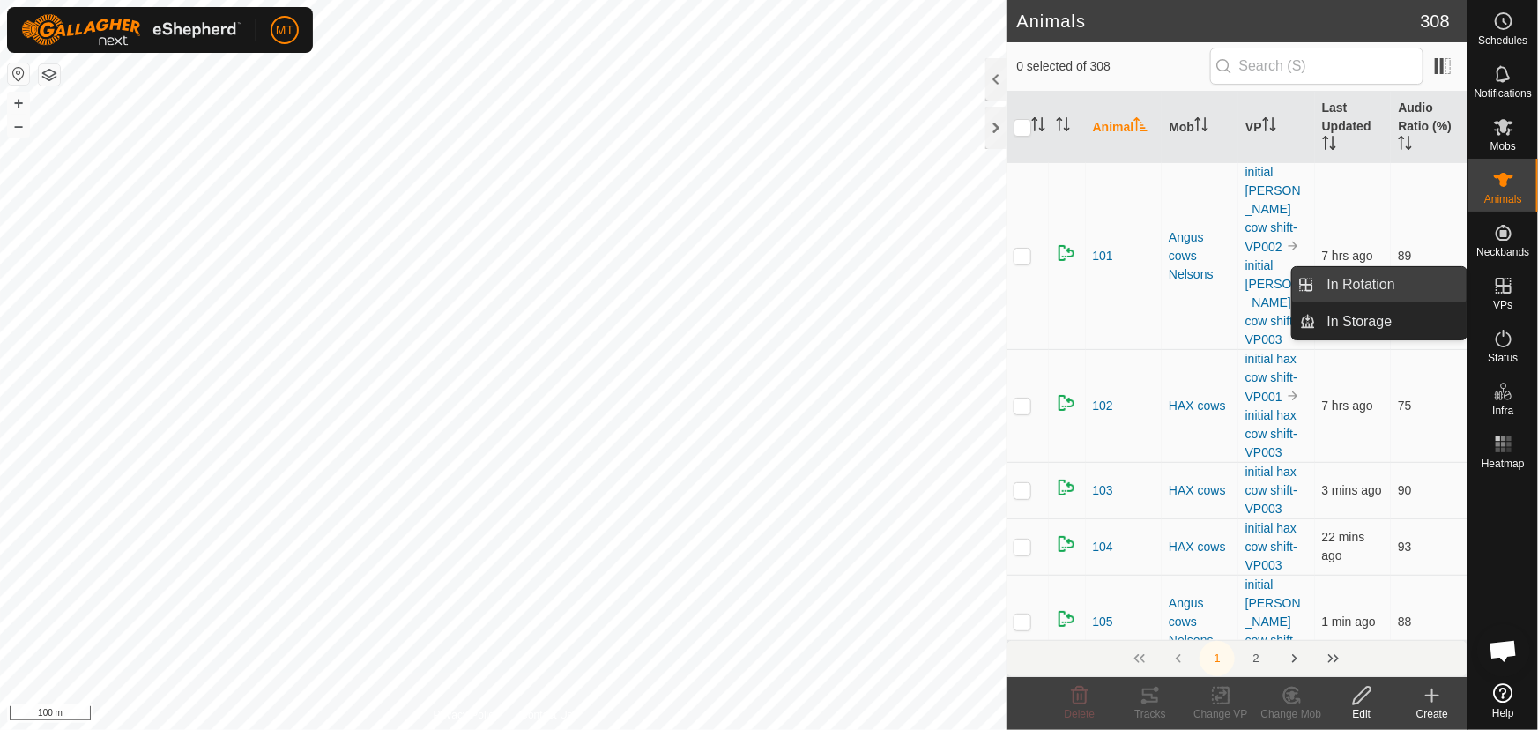
click at [1352, 276] on link "In Rotation" at bounding box center [1392, 284] width 151 height 35
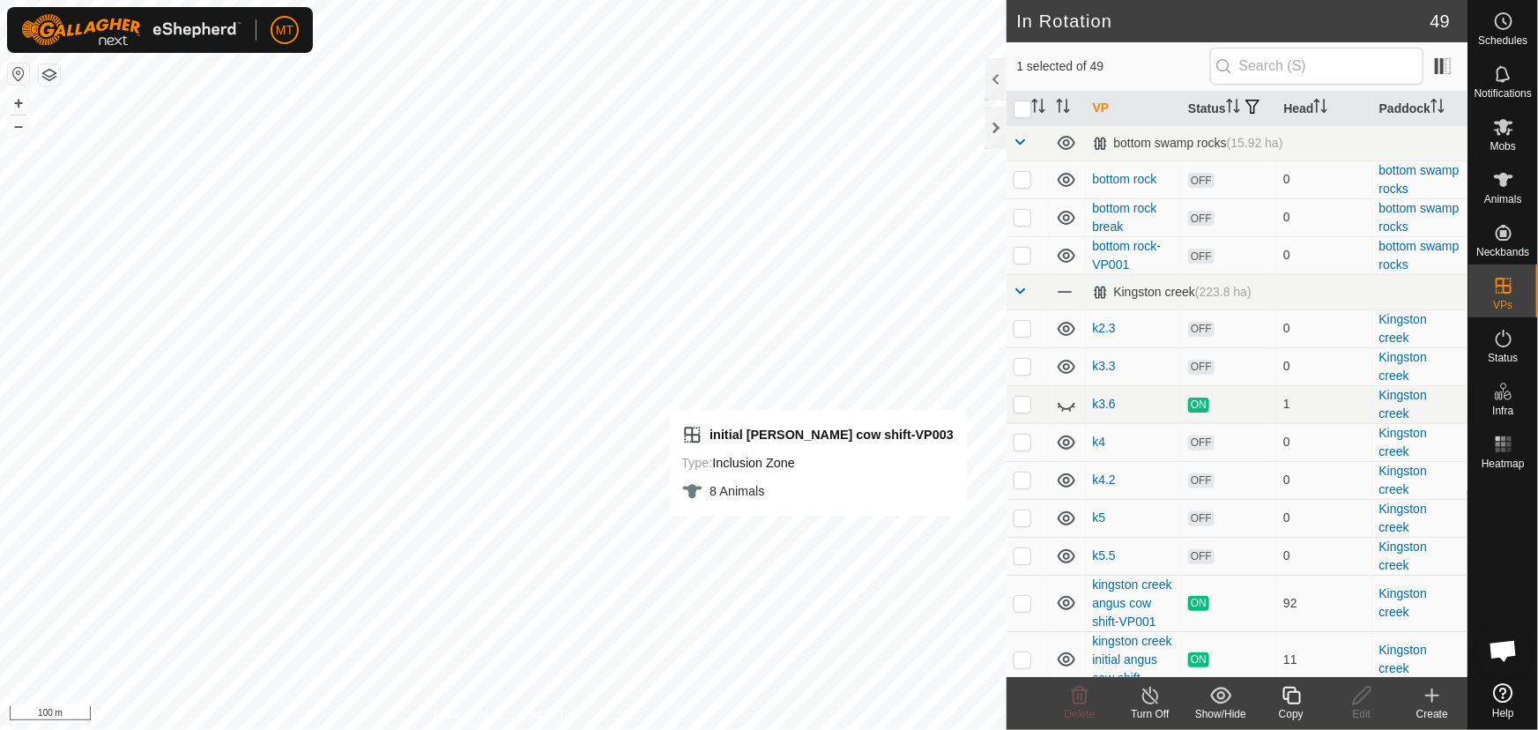
checkbox input "false"
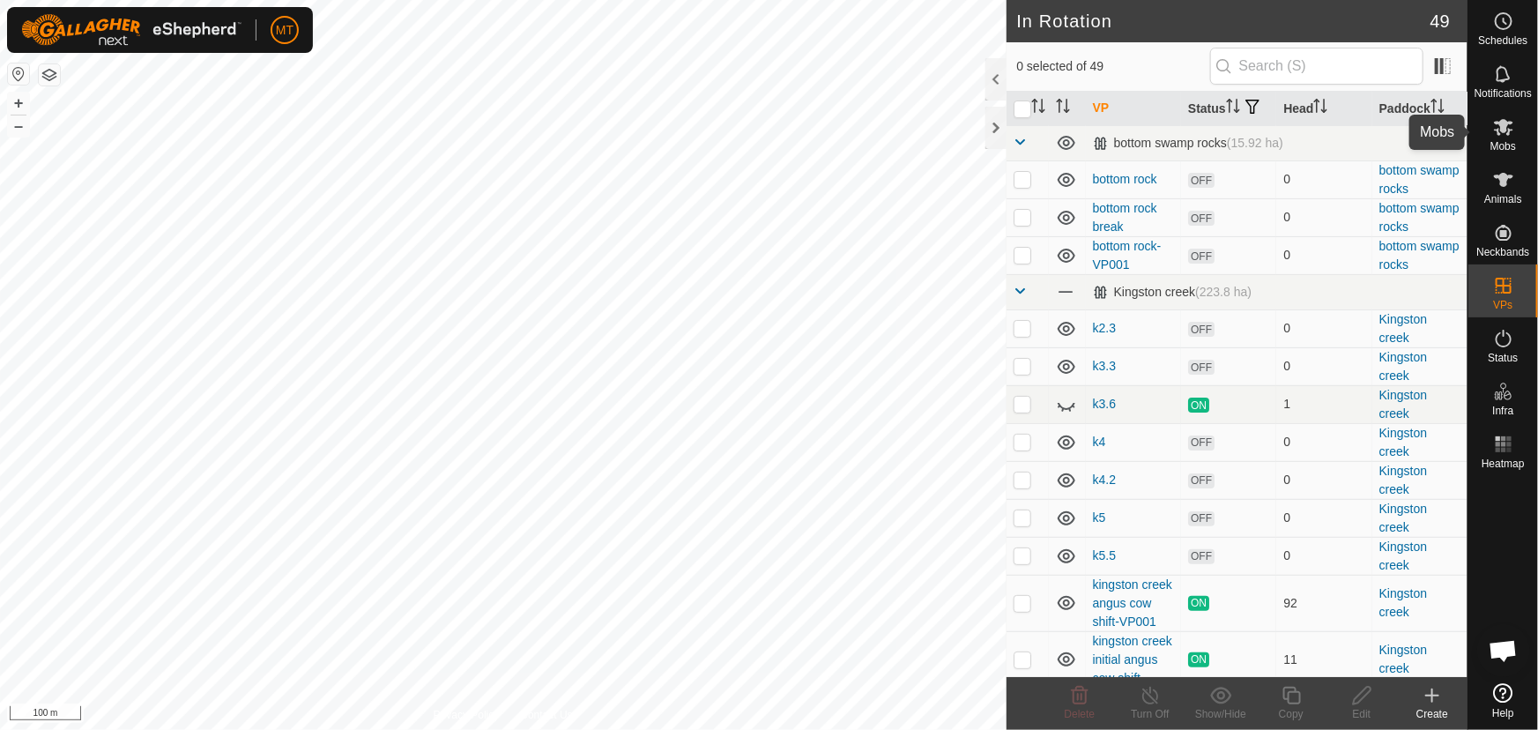
click at [1514, 132] on es-mob-svg-icon at bounding box center [1504, 127] width 32 height 28
checkbox input "true"
checkbox input "false"
click at [1036, 113] on icon "Activate to sort" at bounding box center [1038, 106] width 14 height 14
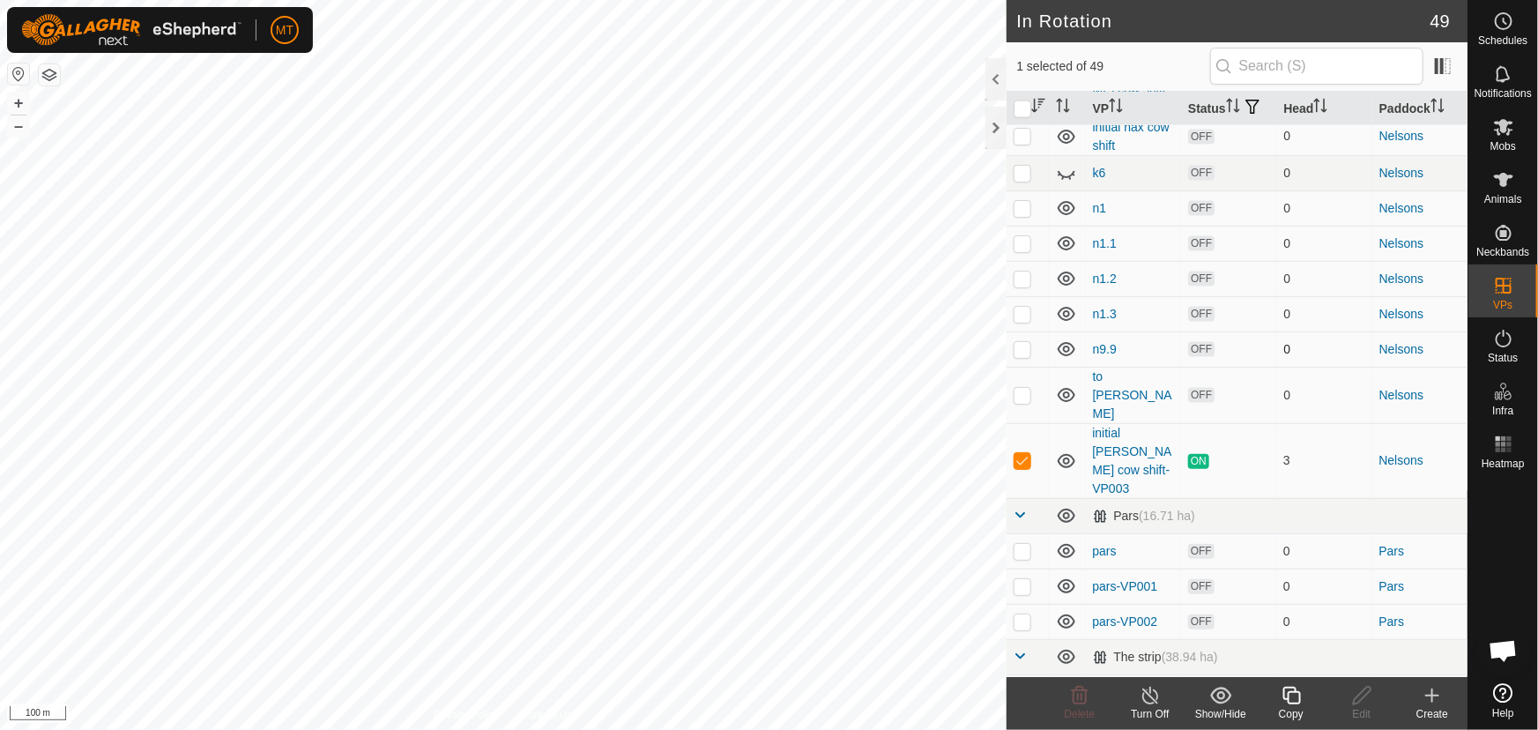
scroll to position [1362, 0]
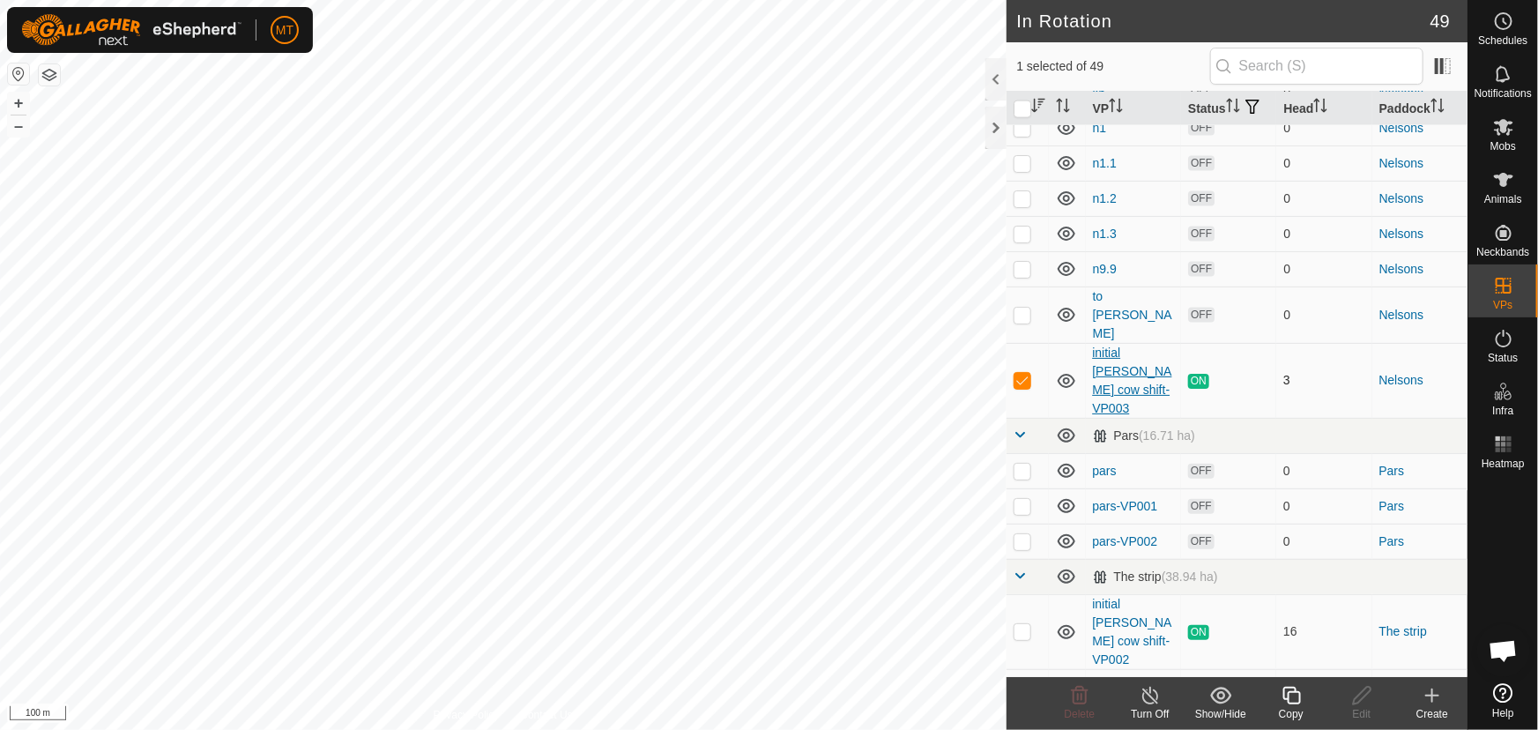
click at [1108, 392] on link "initial [PERSON_NAME] cow shift-VP003" at bounding box center [1132, 380] width 79 height 70
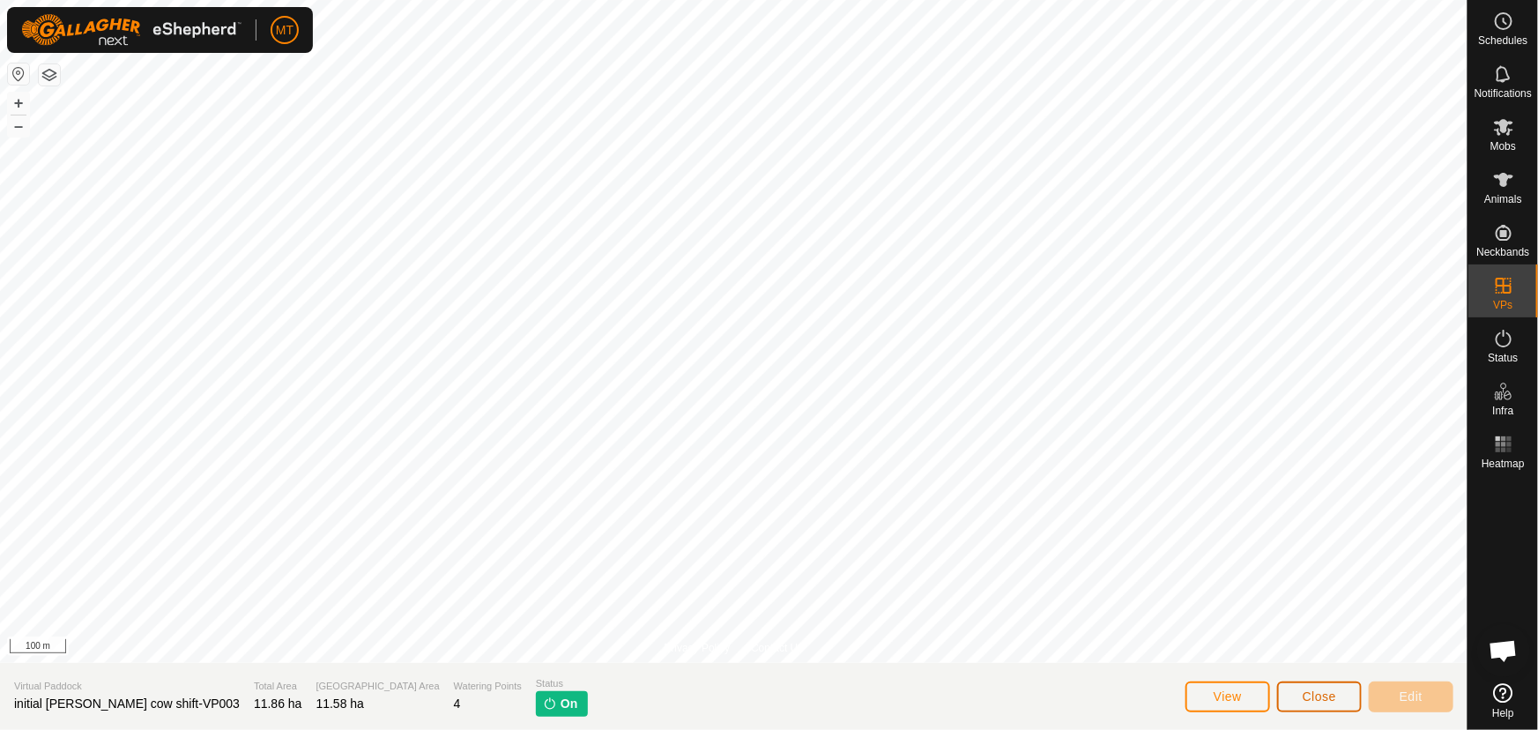
click at [1301, 687] on button "Close" at bounding box center [1319, 696] width 85 height 31
